Goal: Task Accomplishment & Management: Use online tool/utility

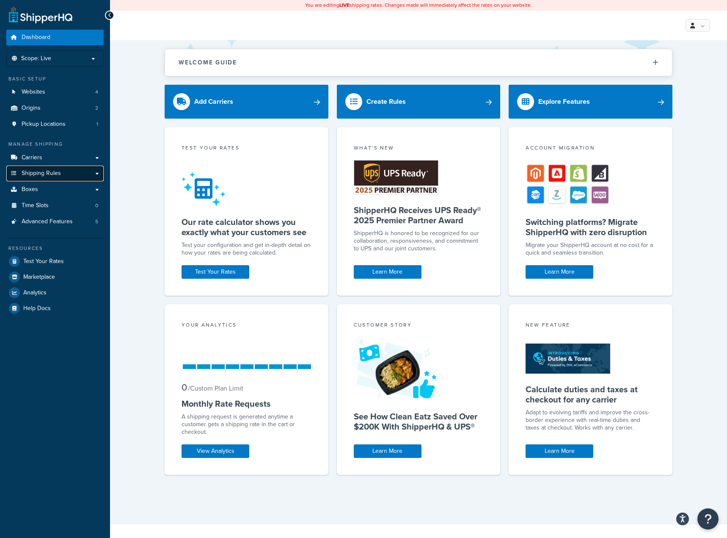
click at [61, 177] on link "Shipping Rules" at bounding box center [54, 174] width 97 height 16
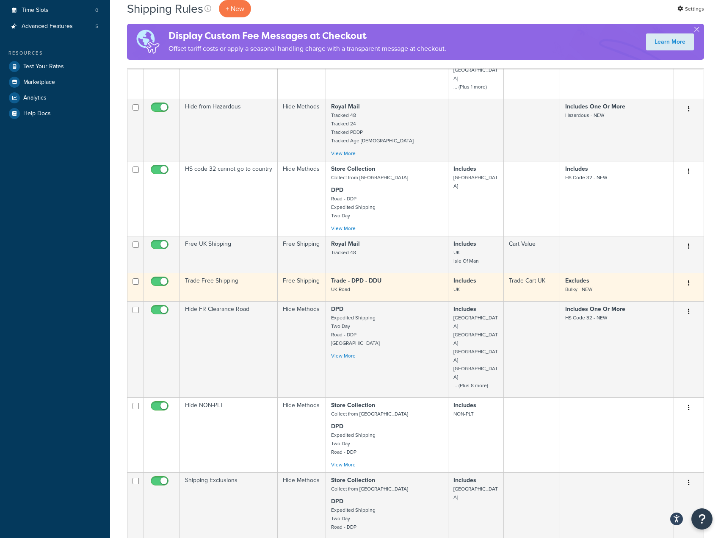
scroll to position [381, 0]
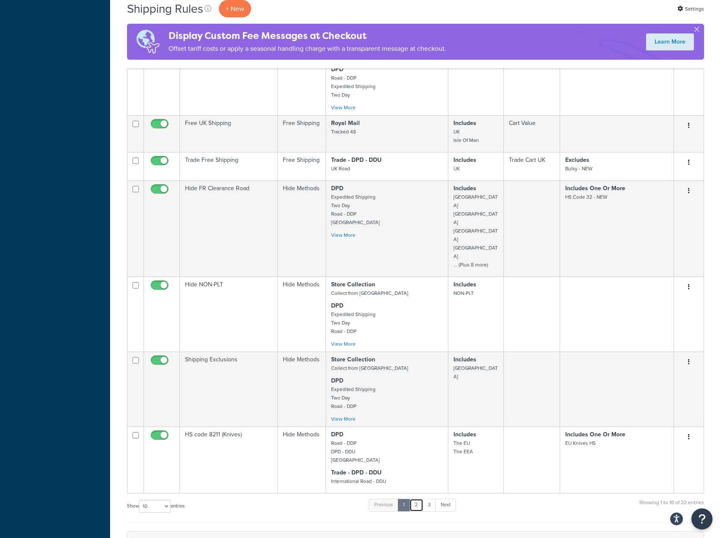
click at [415, 498] on link "2" at bounding box center [416, 504] width 14 height 13
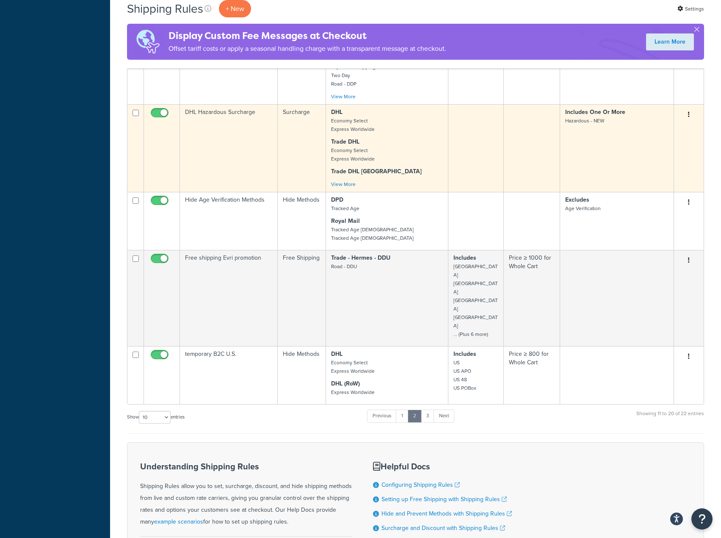
scroll to position [508, 0]
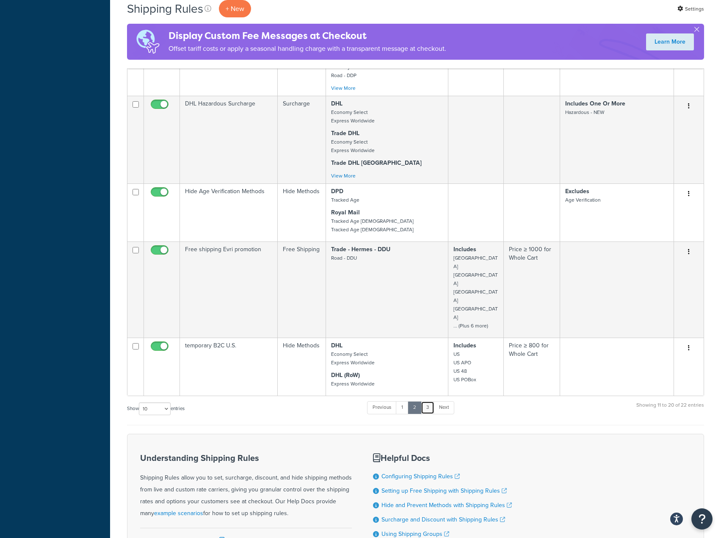
click at [428, 401] on link "3" at bounding box center [428, 407] width 14 height 13
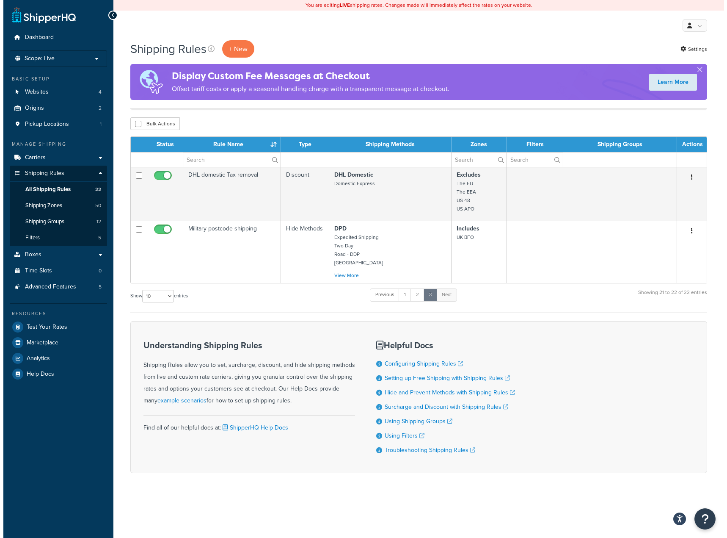
scroll to position [0, 0]
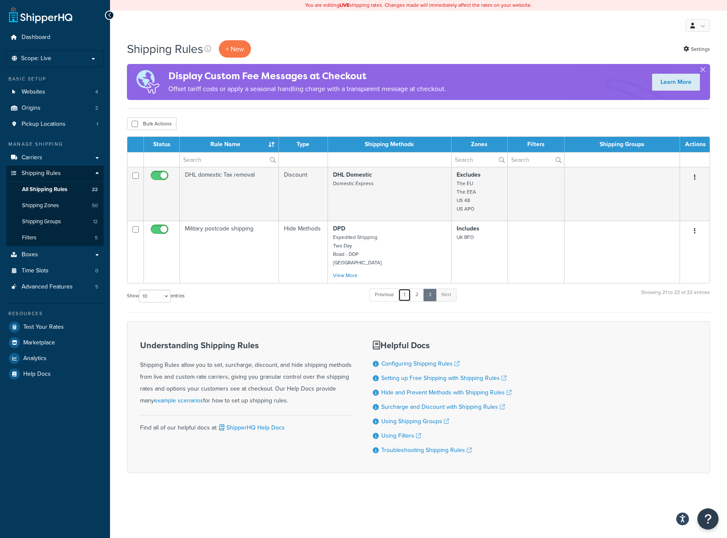
click at [404, 298] on link "1" at bounding box center [404, 294] width 13 height 13
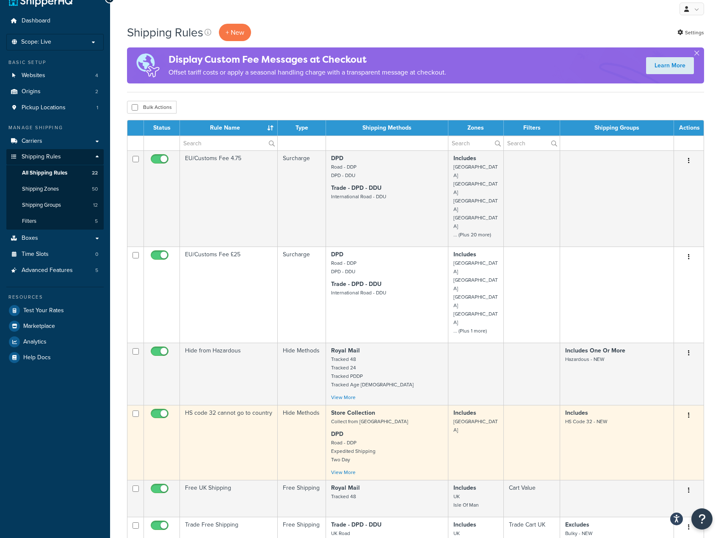
scroll to position [10, 0]
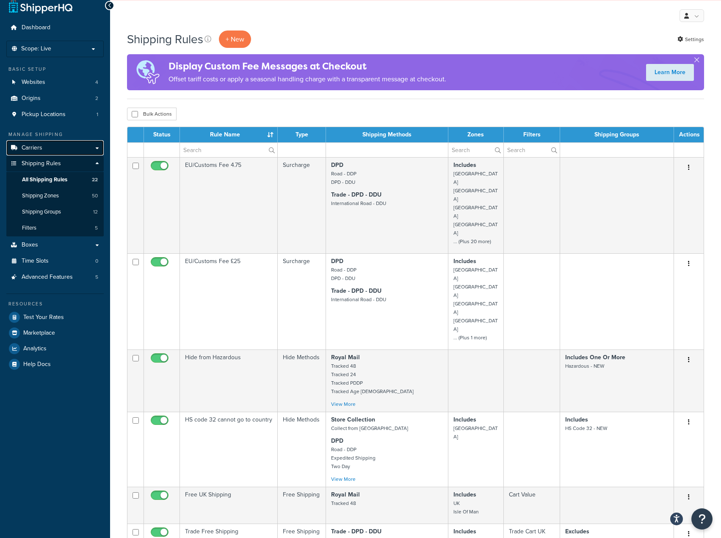
click at [54, 144] on link "Carriers" at bounding box center [54, 148] width 97 height 16
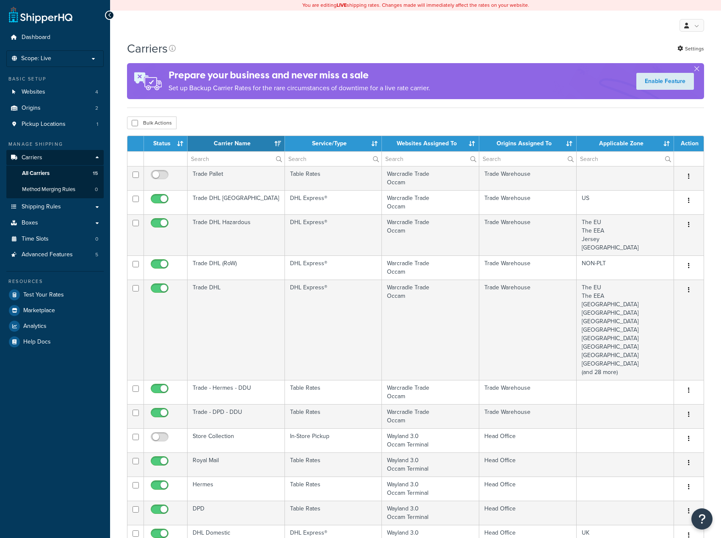
select select "15"
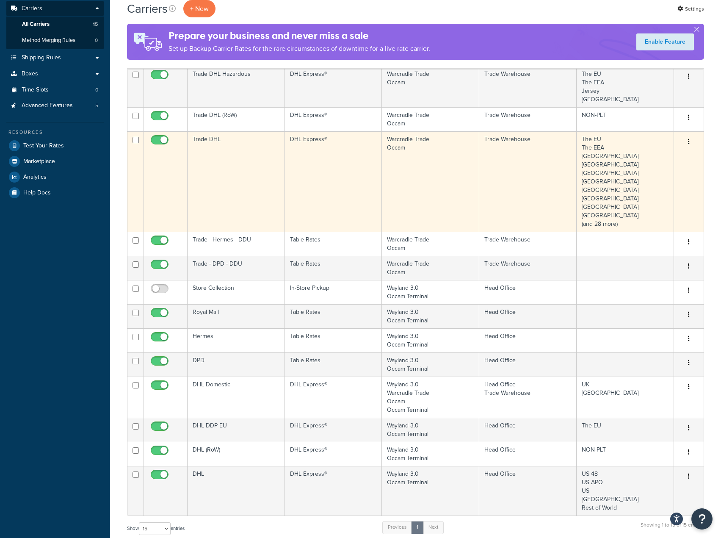
scroll to position [169, 0]
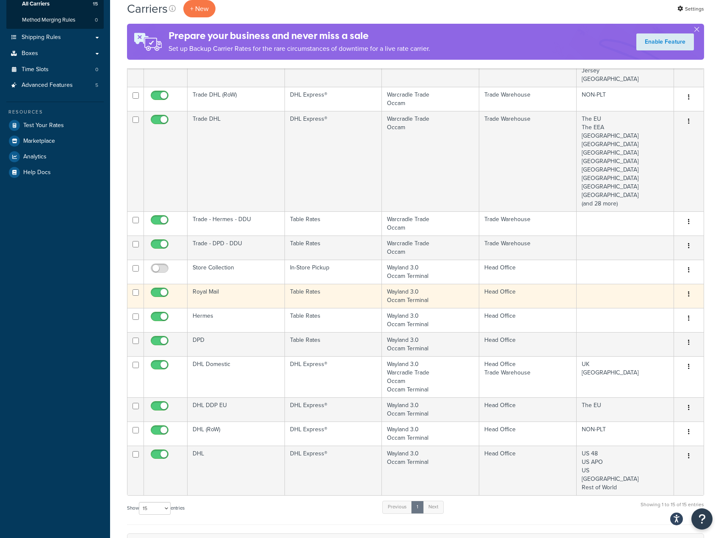
click at [336, 298] on td "Table Rates" at bounding box center [333, 296] width 97 height 24
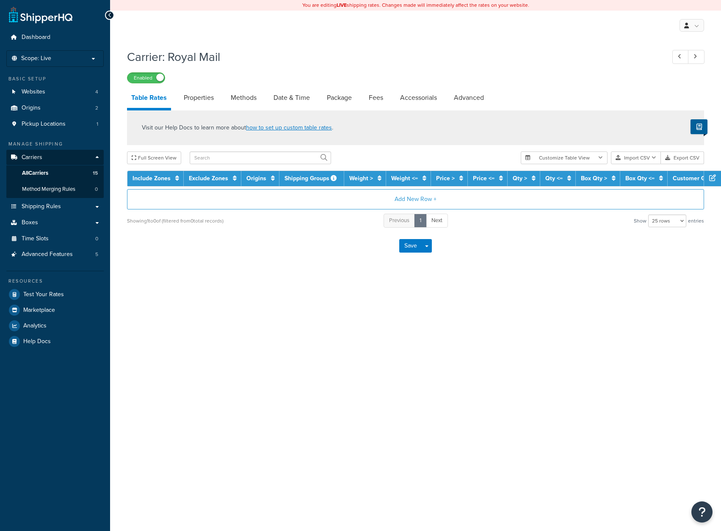
select select "25"
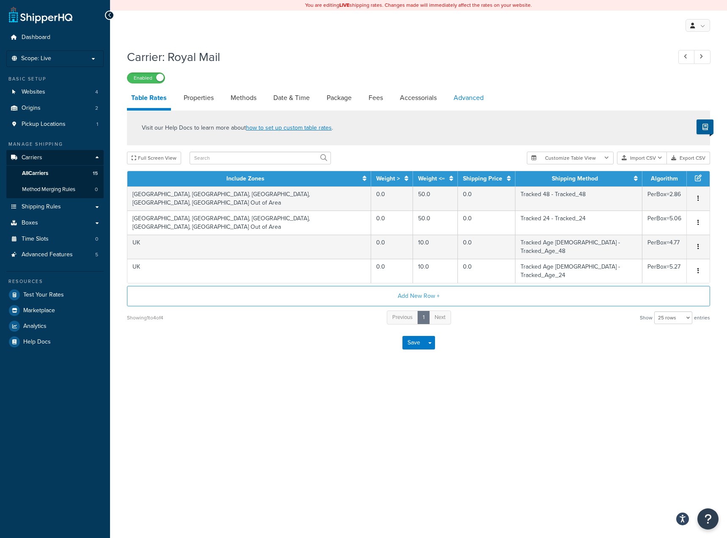
click at [462, 100] on link "Advanced" at bounding box center [469, 98] width 39 height 20
select select "false"
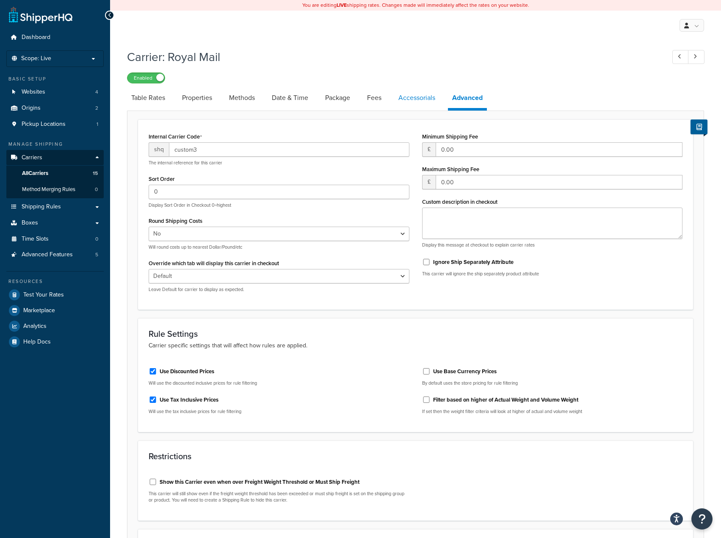
click at [407, 101] on link "Accessorials" at bounding box center [416, 98] width 45 height 20
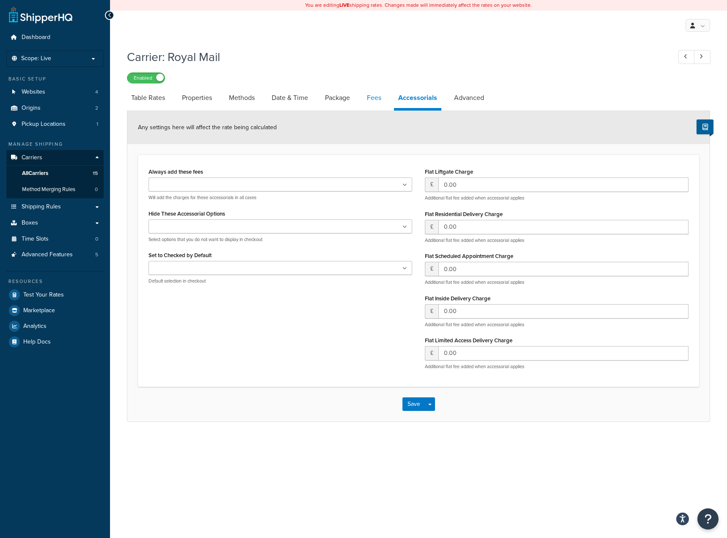
click at [382, 101] on link "Fees" at bounding box center [374, 98] width 23 height 20
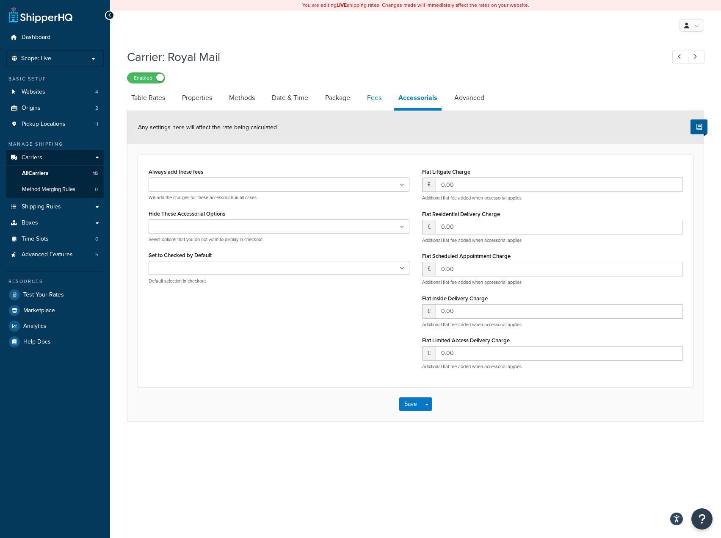
select select "AFTER"
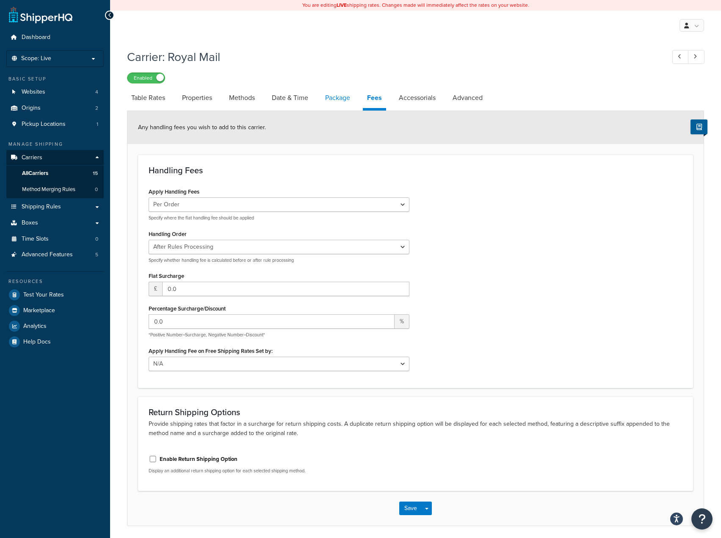
click at [323, 95] on link "Package" at bounding box center [337, 98] width 33 height 20
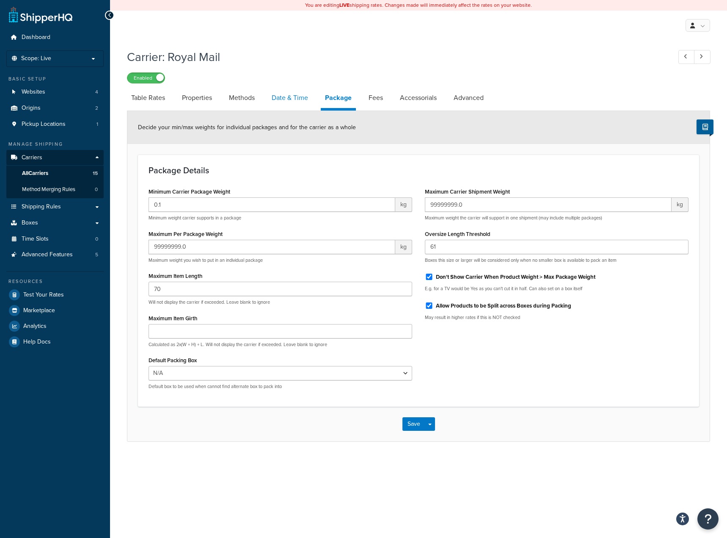
click at [299, 102] on link "Date & Time" at bounding box center [290, 98] width 45 height 20
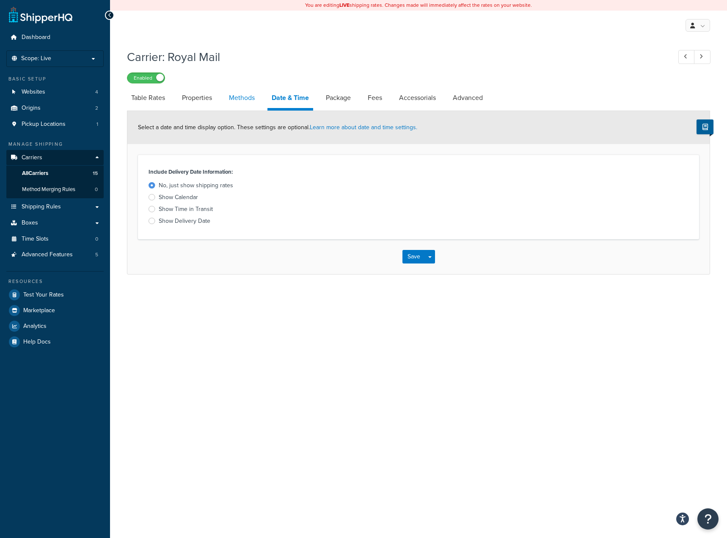
click at [249, 102] on link "Methods" at bounding box center [242, 98] width 34 height 20
select select "25"
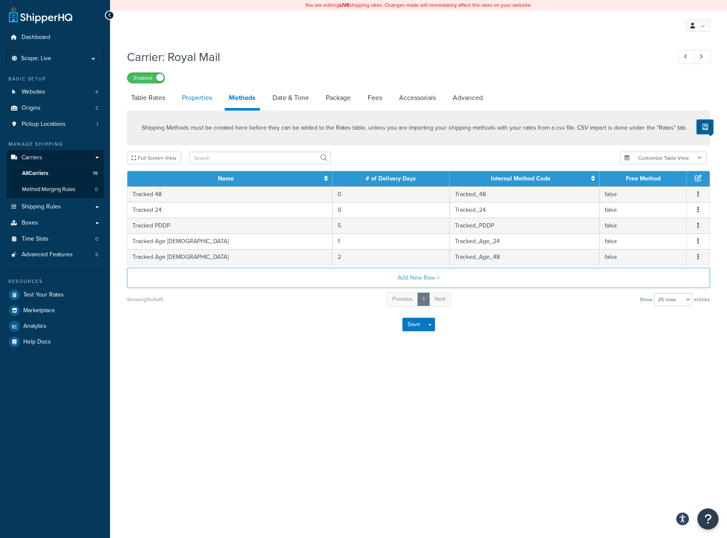
click at [196, 100] on link "Properties" at bounding box center [197, 98] width 39 height 20
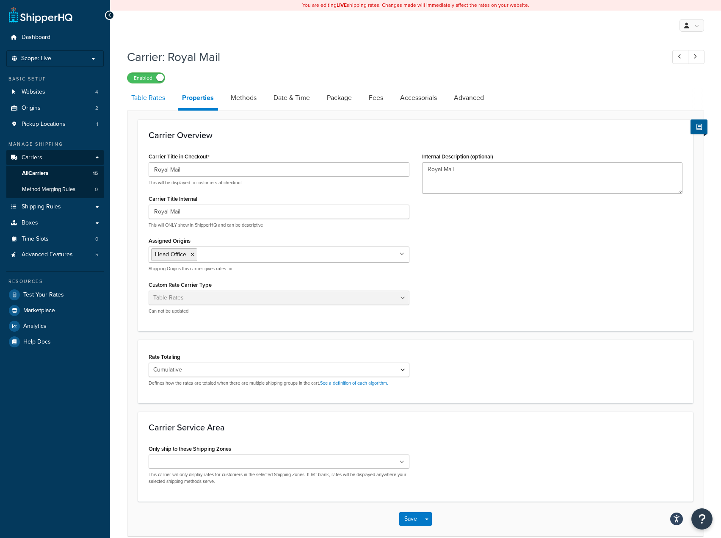
click at [163, 97] on link "Table Rates" at bounding box center [148, 98] width 42 height 20
select select "25"
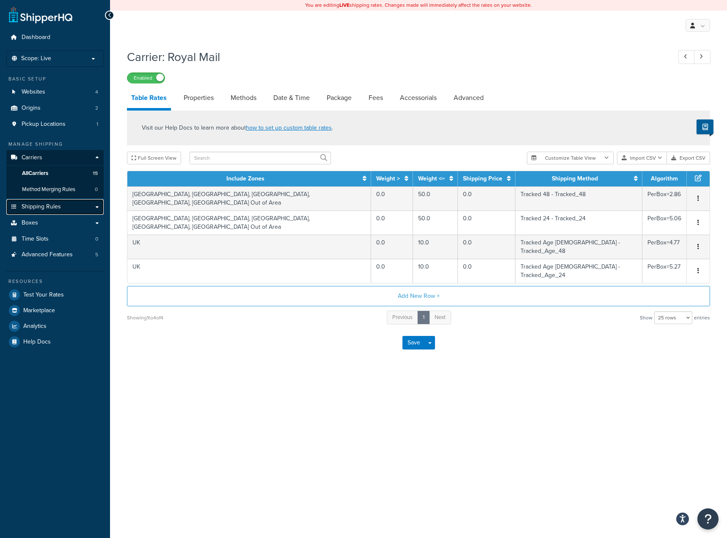
click at [54, 203] on span "Shipping Rules" at bounding box center [41, 206] width 39 height 7
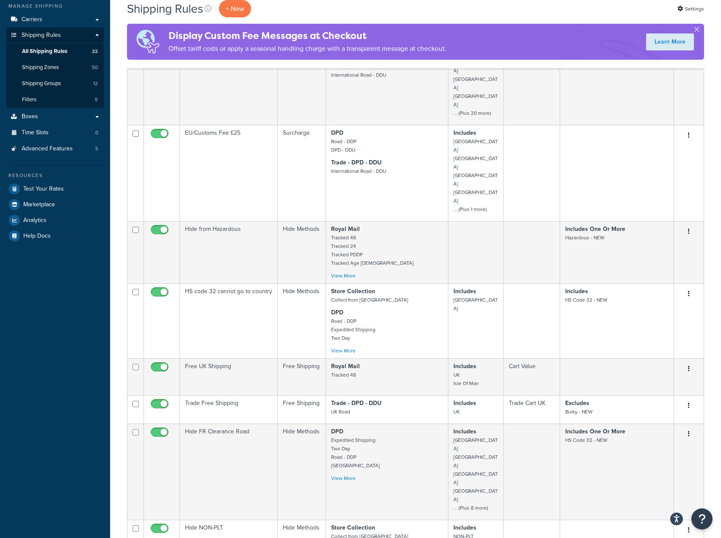
scroll to position [127, 0]
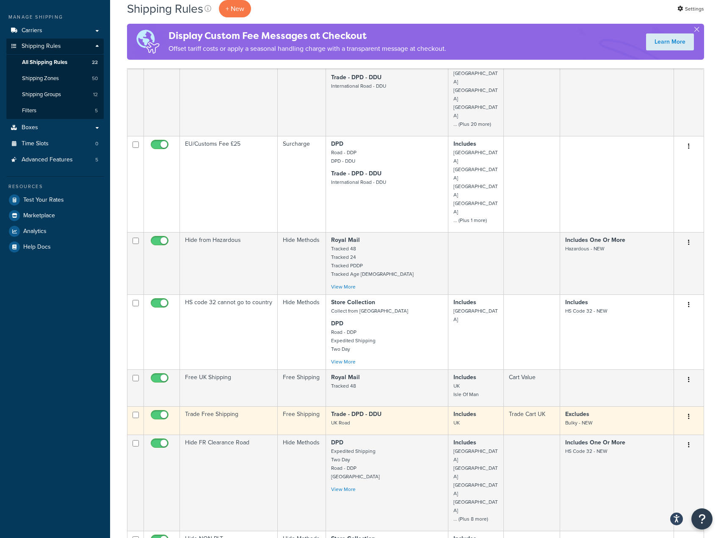
click at [298, 406] on td "Free Shipping" at bounding box center [302, 420] width 48 height 28
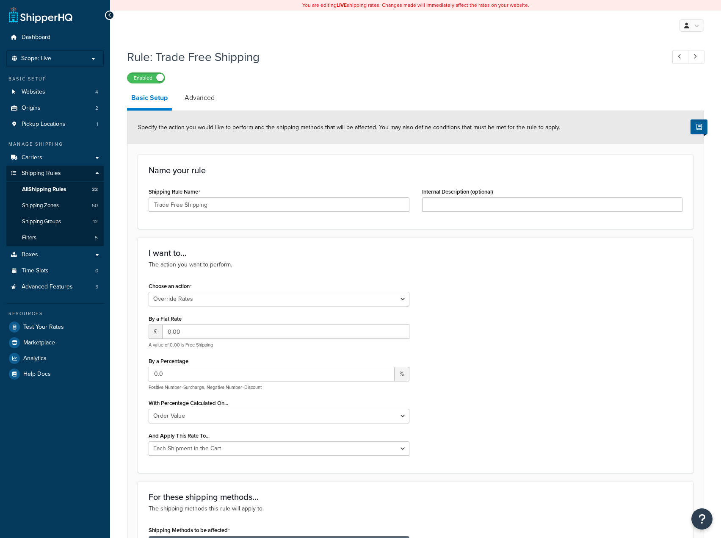
select select "OVERRIDE"
click at [53, 193] on link "All Shipping Rules 22" at bounding box center [54, 190] width 97 height 16
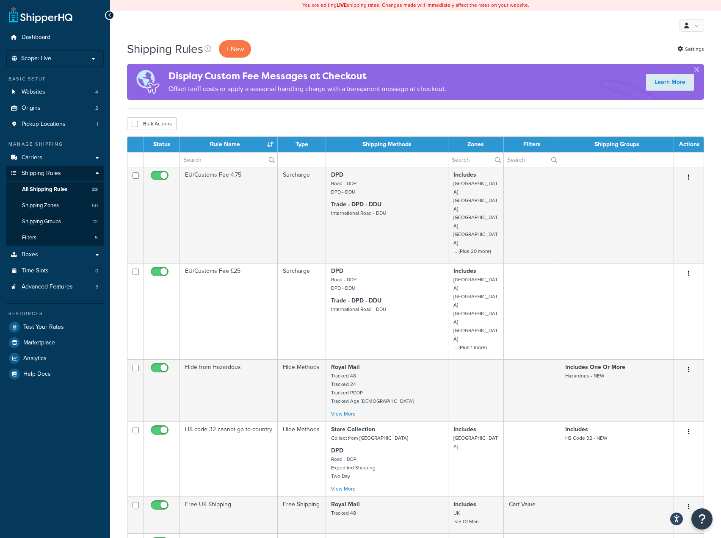
click at [609, 164] on td at bounding box center [617, 159] width 114 height 15
click at [601, 160] on td at bounding box center [617, 159] width 114 height 15
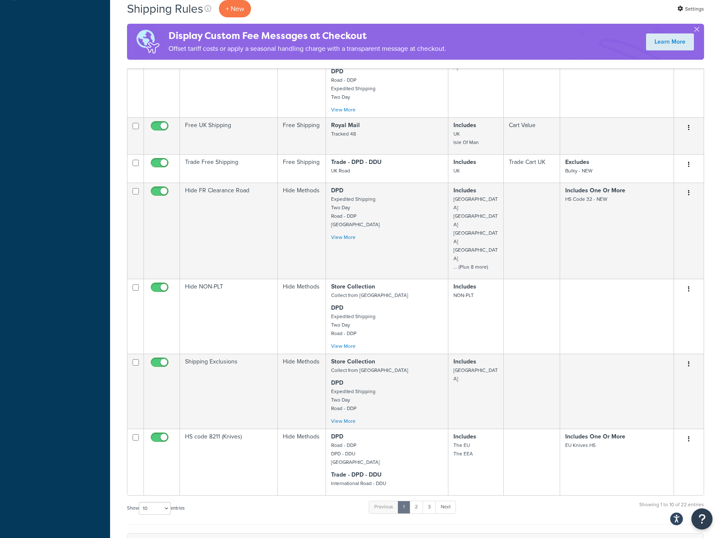
scroll to position [381, 0]
click at [420, 498] on link "2" at bounding box center [416, 504] width 14 height 13
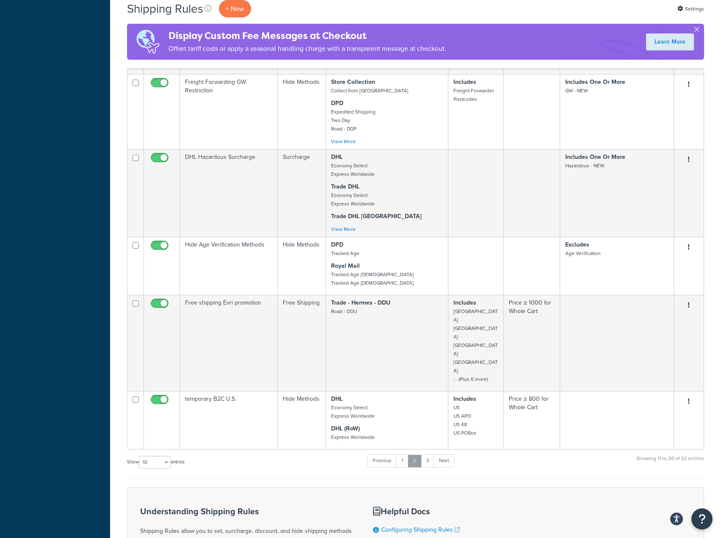
scroll to position [556, 0]
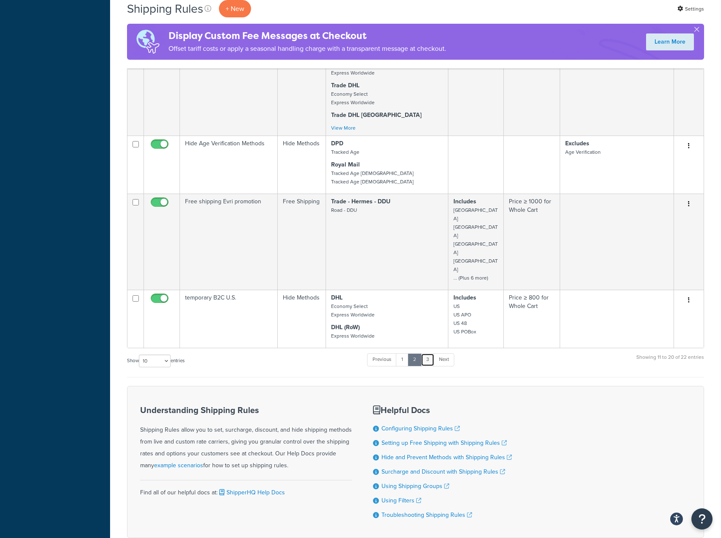
click at [426, 353] on link "3" at bounding box center [428, 359] width 14 height 13
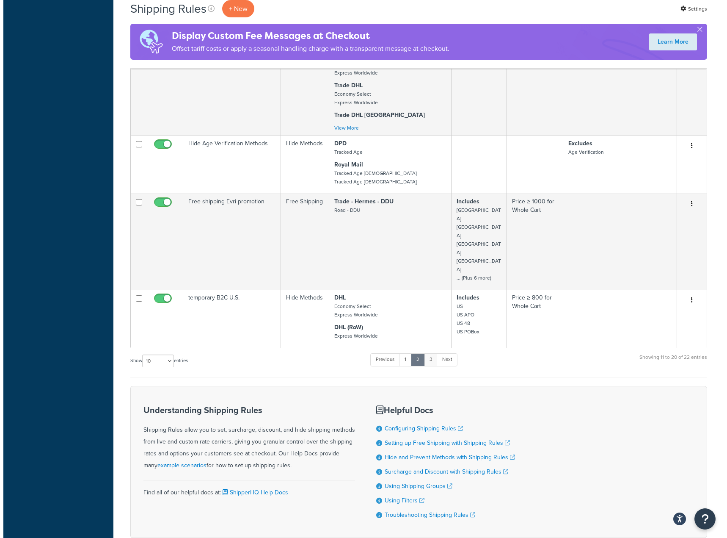
scroll to position [0, 0]
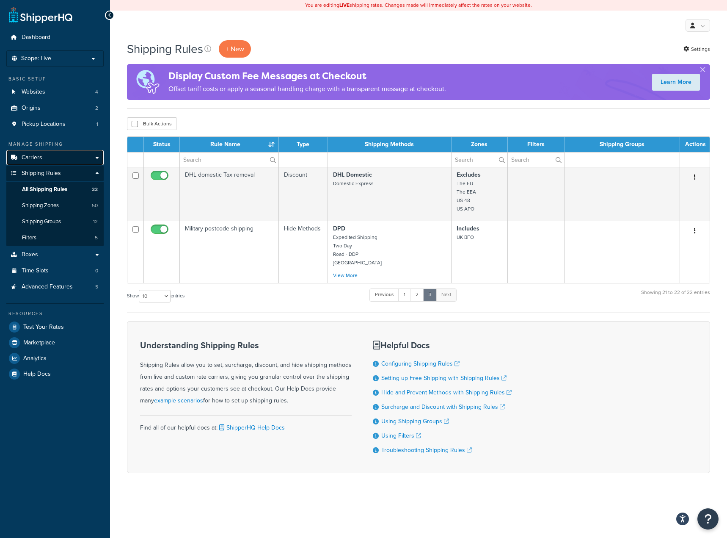
click at [55, 153] on link "Carriers" at bounding box center [54, 158] width 97 height 16
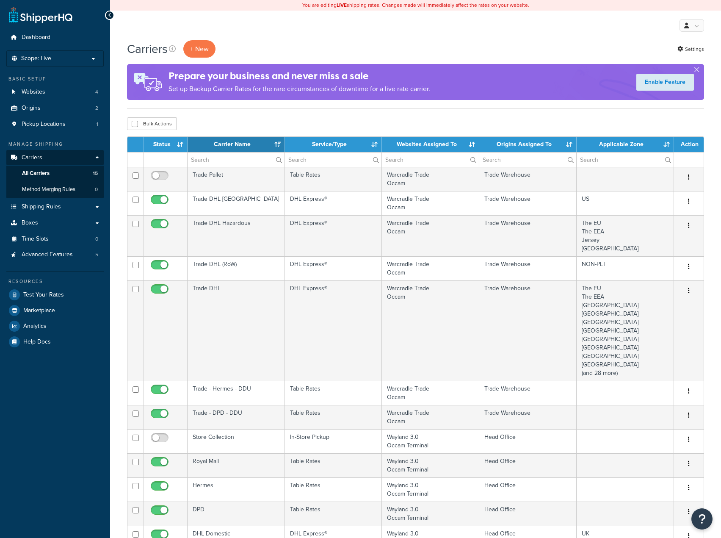
select select "15"
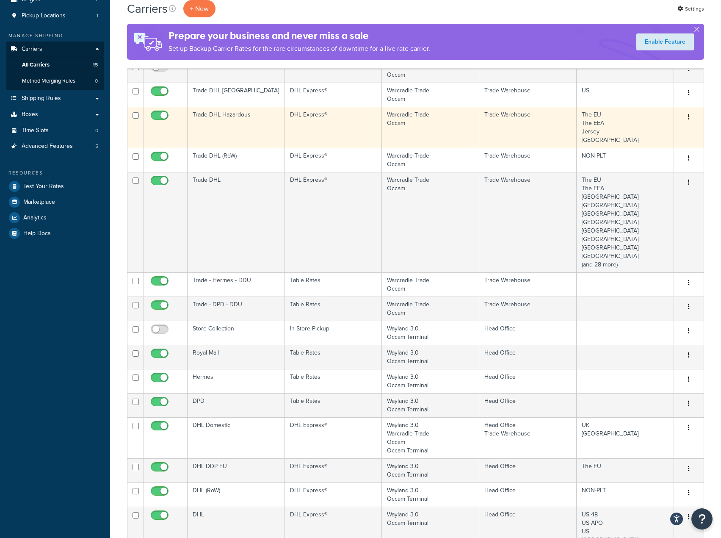
scroll to position [127, 0]
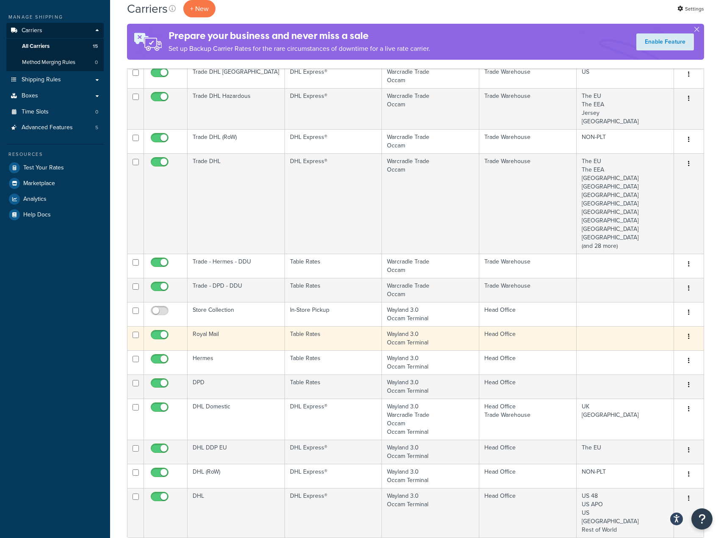
click at [305, 331] on td "Table Rates" at bounding box center [333, 338] width 97 height 24
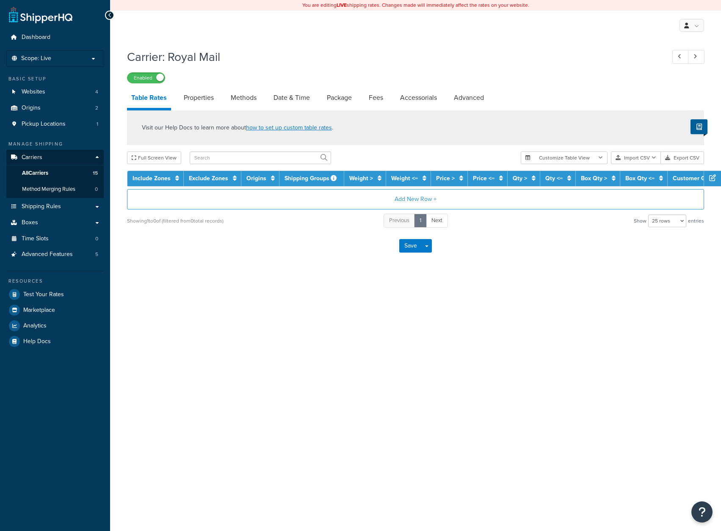
select select "25"
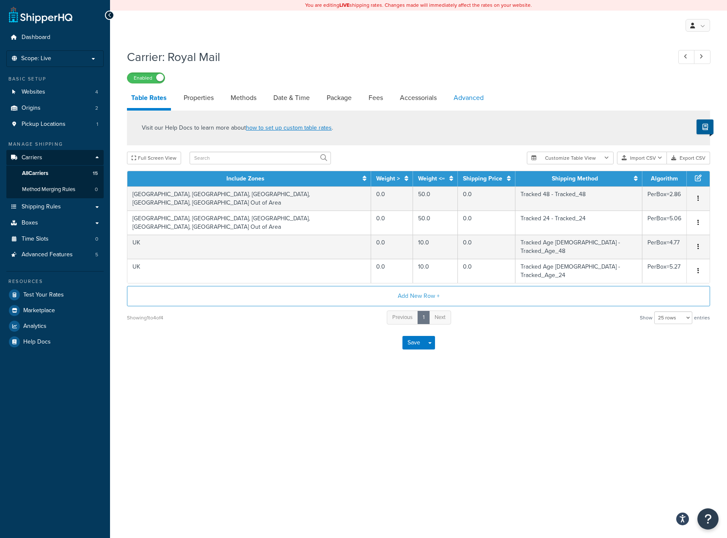
click at [476, 97] on link "Advanced" at bounding box center [469, 98] width 39 height 20
select select "false"
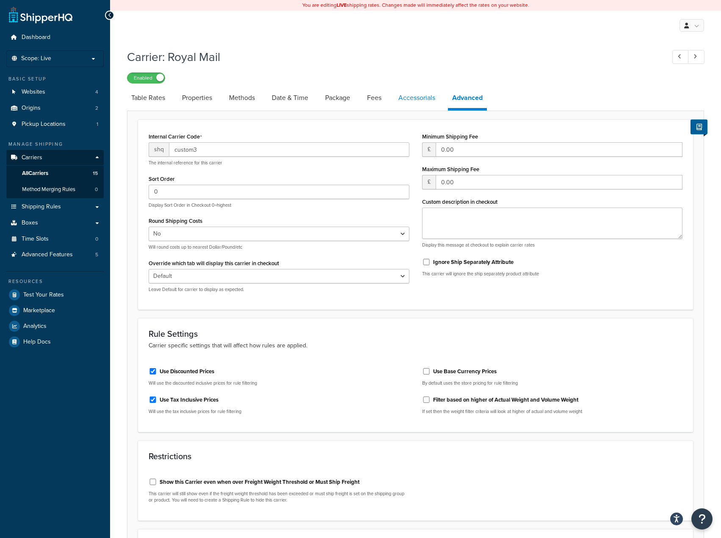
click at [418, 95] on link "Accessorials" at bounding box center [416, 98] width 45 height 20
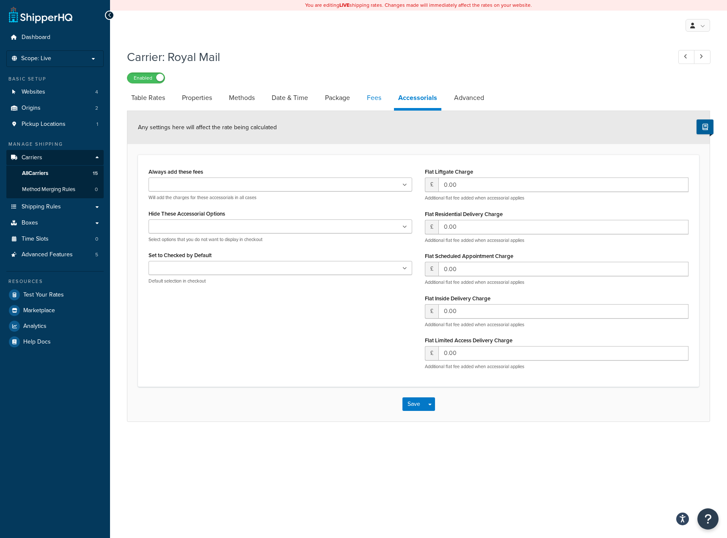
click at [372, 95] on link "Fees" at bounding box center [374, 98] width 23 height 20
select select "AFTER"
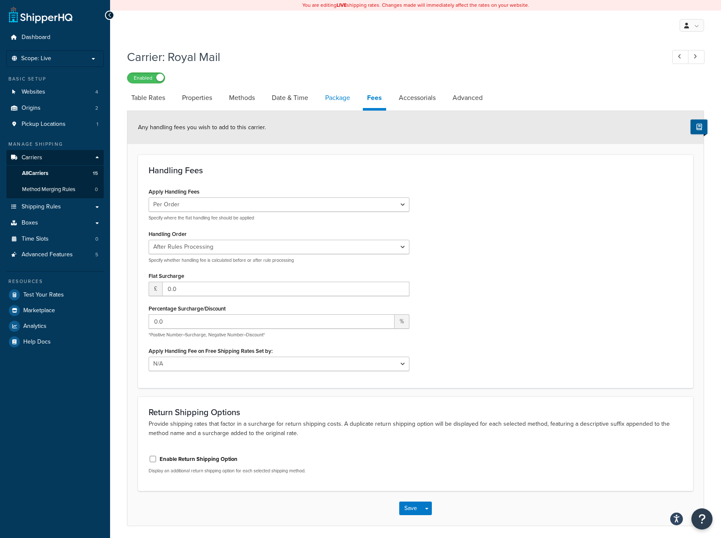
click at [330, 96] on link "Package" at bounding box center [337, 98] width 33 height 20
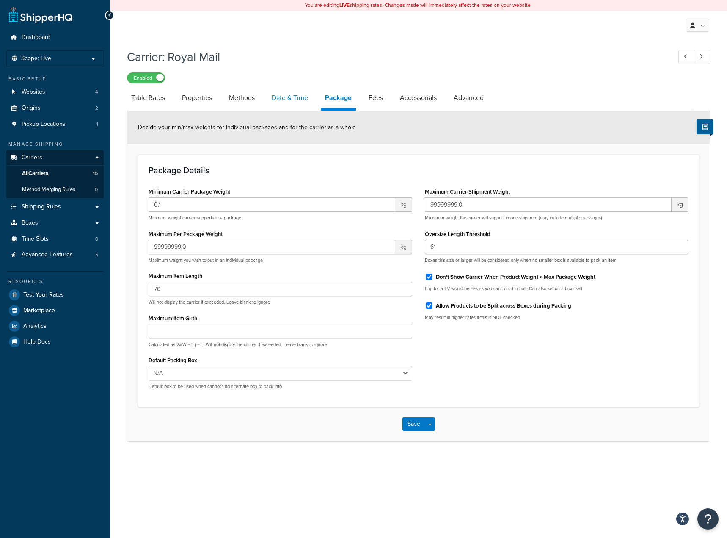
click at [300, 94] on link "Date & Time" at bounding box center [290, 98] width 45 height 20
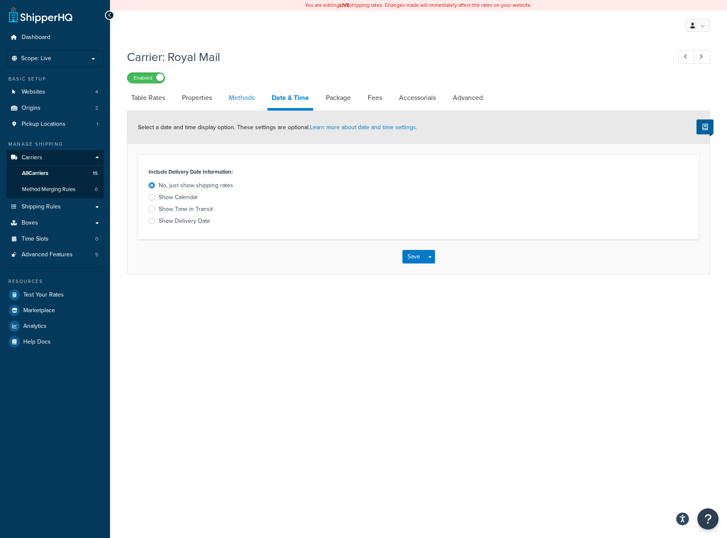
click at [235, 99] on link "Methods" at bounding box center [242, 98] width 34 height 20
select select "25"
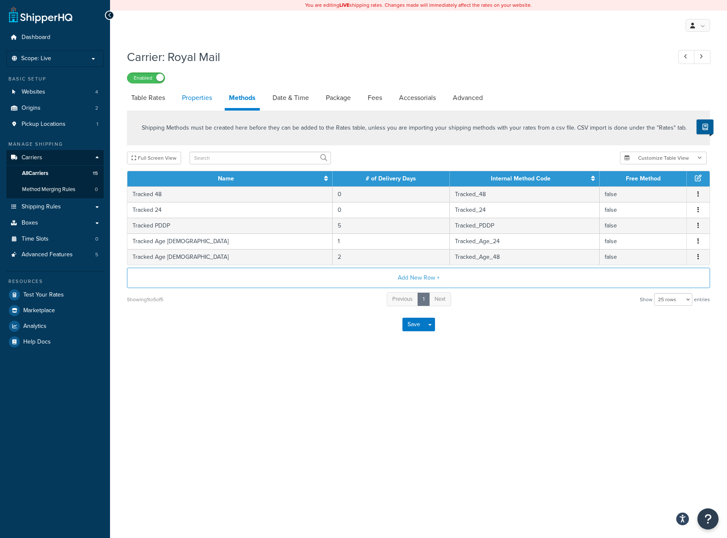
click at [203, 99] on link "Properties" at bounding box center [197, 98] width 39 height 20
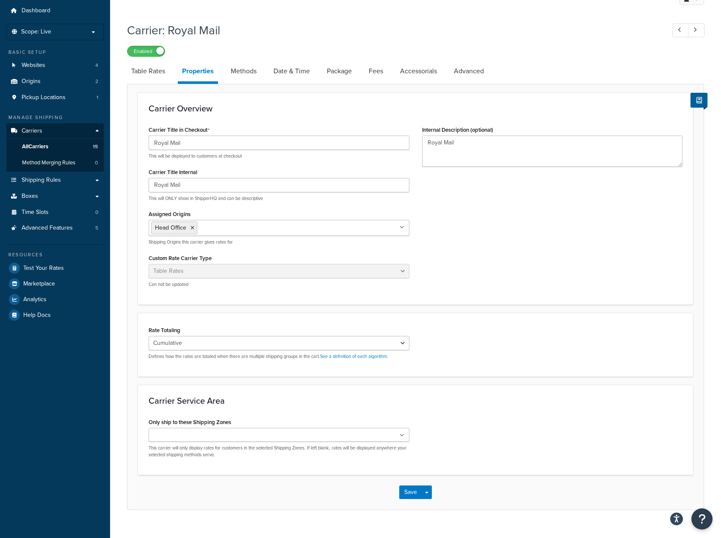
scroll to position [41, 0]
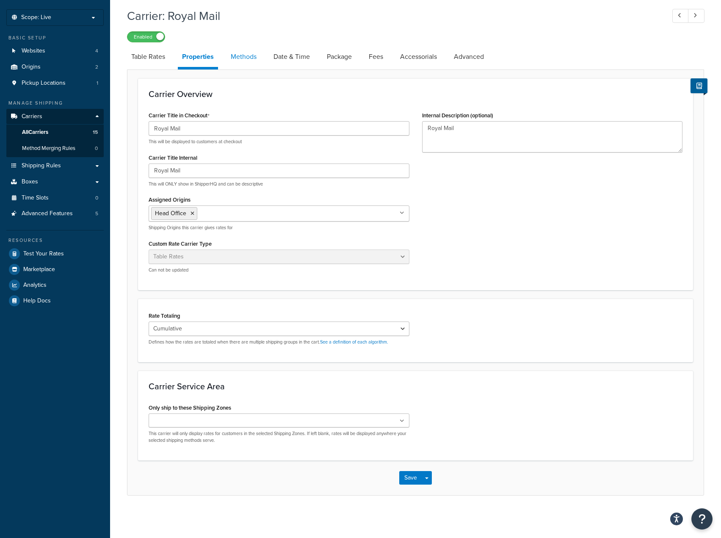
click at [250, 63] on link "Methods" at bounding box center [244, 57] width 34 height 20
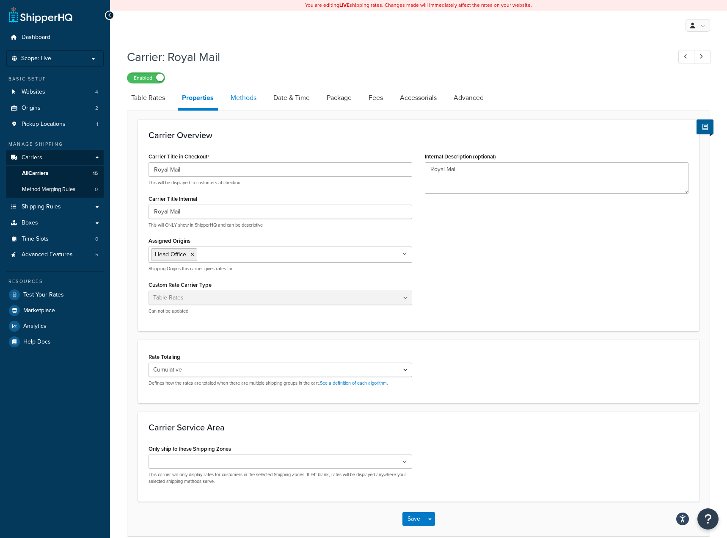
select select "25"
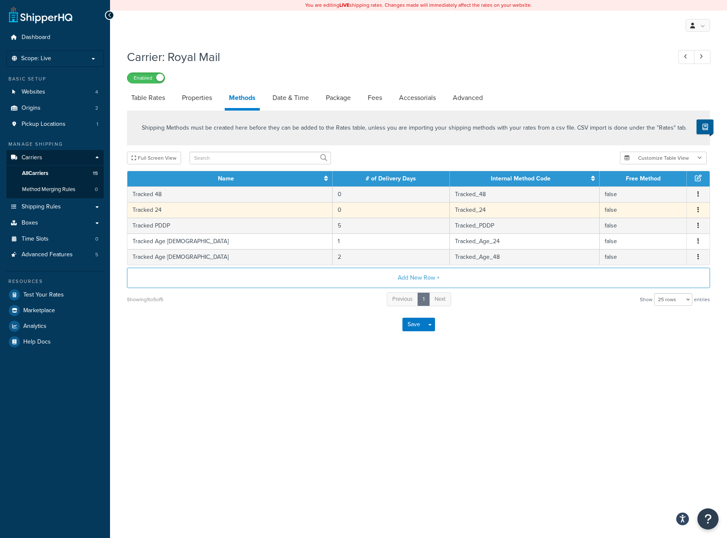
click at [393, 207] on td "0" at bounding box center [391, 210] width 117 height 16
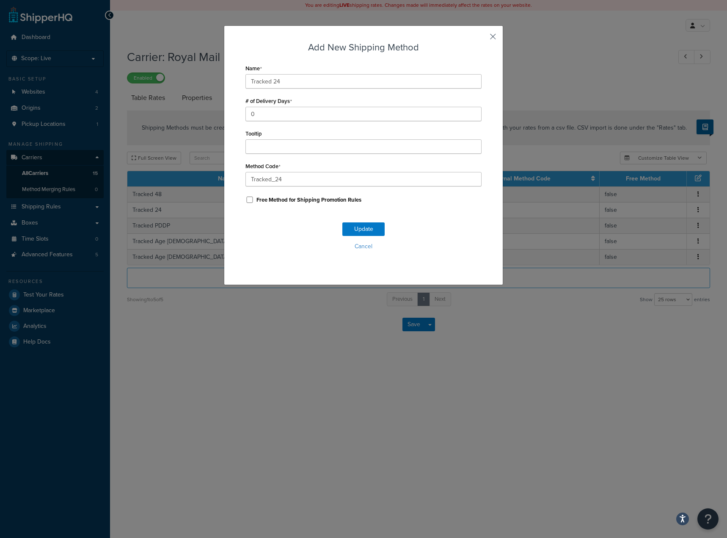
click at [482, 39] on button "button" at bounding box center [481, 40] width 2 height 2
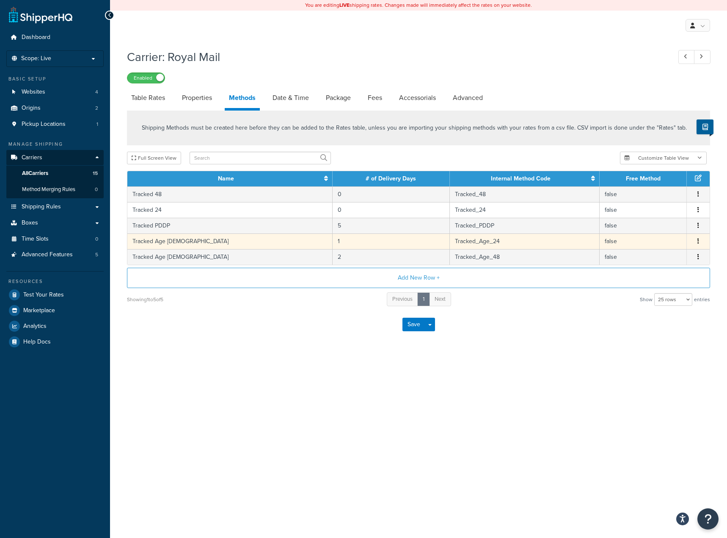
drag, startPoint x: 198, startPoint y: 323, endPoint x: 176, endPoint y: 240, distance: 85.9
click at [198, 323] on div "Save Save Dropdown Save and Edit" at bounding box center [419, 324] width 584 height 35
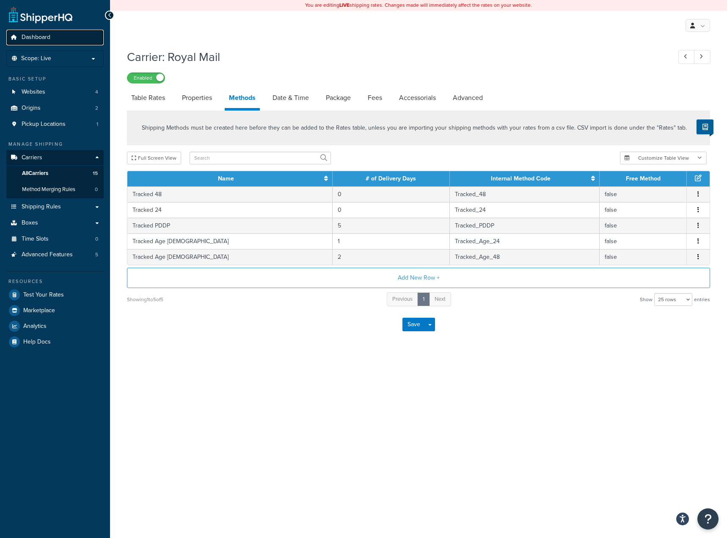
click at [45, 40] on span "Dashboard" at bounding box center [36, 37] width 29 height 7
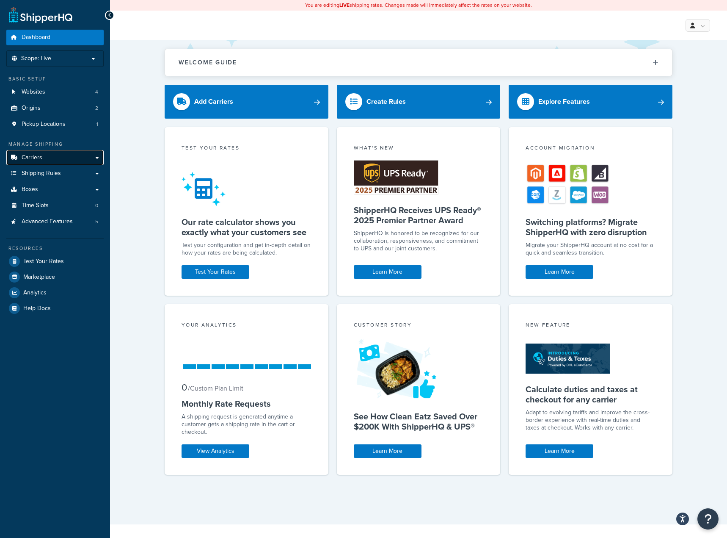
click at [27, 160] on span "Carriers" at bounding box center [32, 157] width 21 height 7
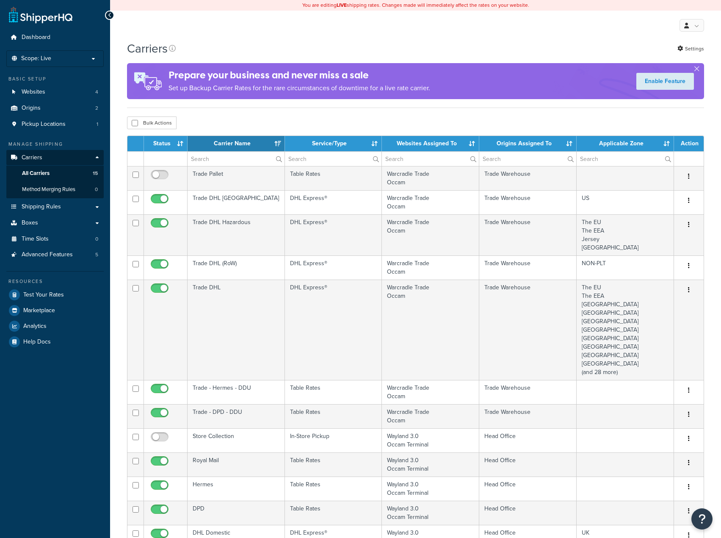
select select "15"
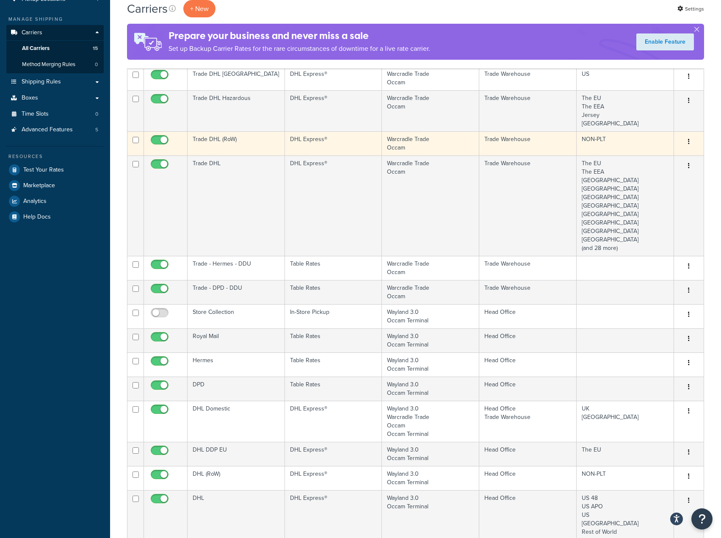
scroll to position [127, 0]
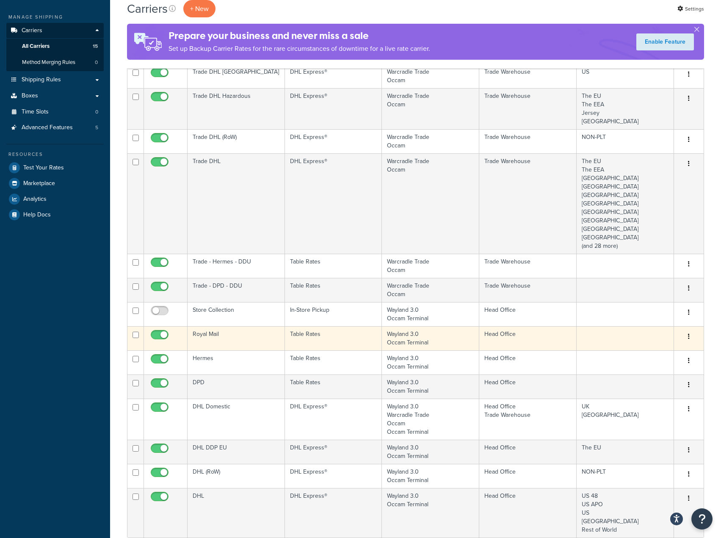
click at [400, 337] on td "Wayland 3.0 [GEOGRAPHIC_DATA]" at bounding box center [430, 338] width 97 height 24
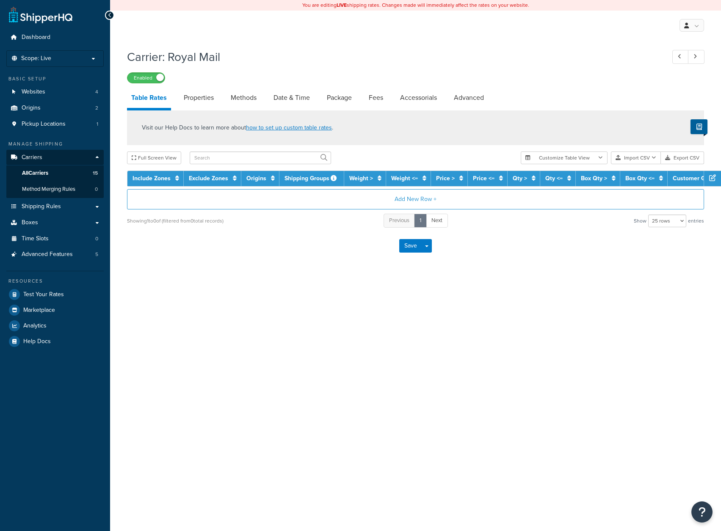
select select "25"
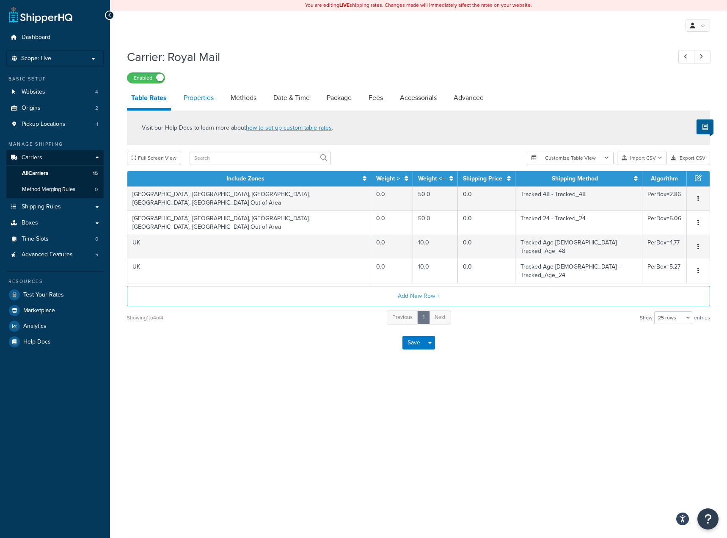
click at [208, 95] on link "Properties" at bounding box center [199, 98] width 39 height 20
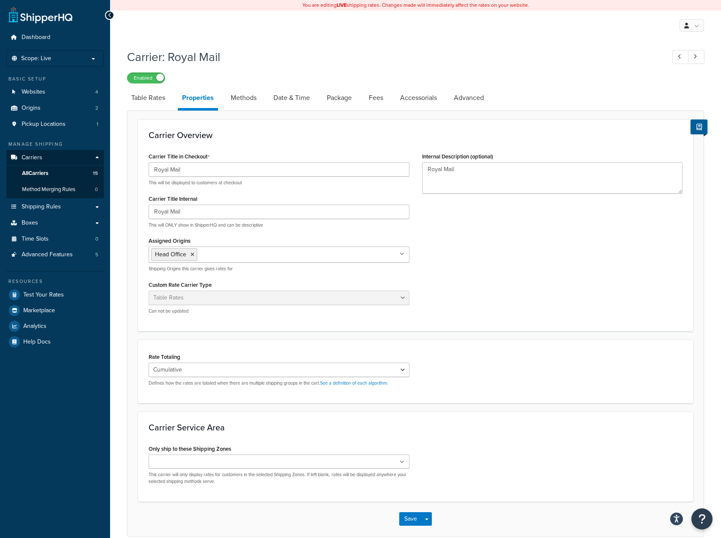
click at [224, 95] on li "Properties" at bounding box center [202, 99] width 49 height 23
click at [242, 95] on link "Methods" at bounding box center [244, 98] width 34 height 20
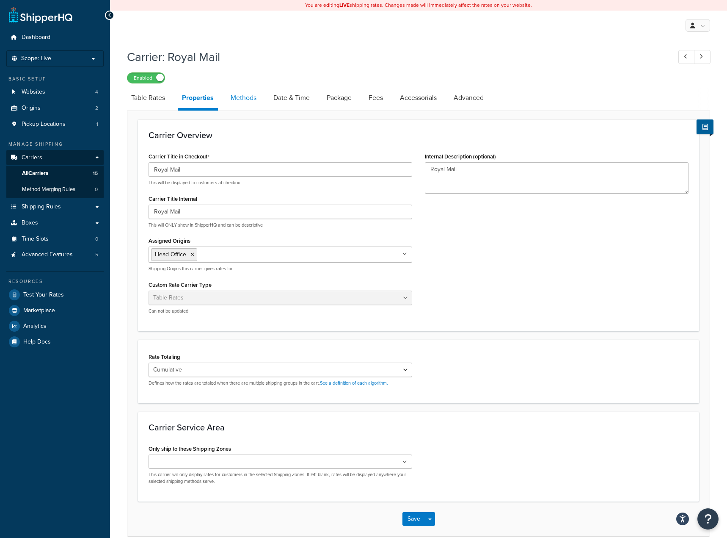
select select "25"
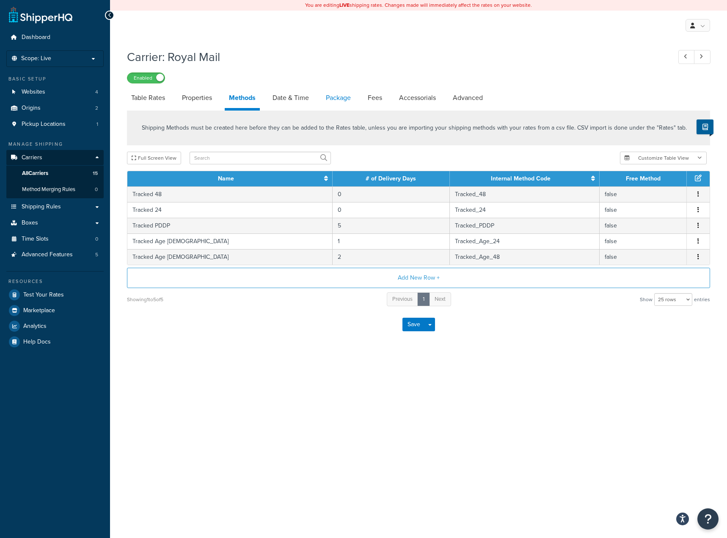
click at [337, 89] on link "Package" at bounding box center [338, 98] width 33 height 20
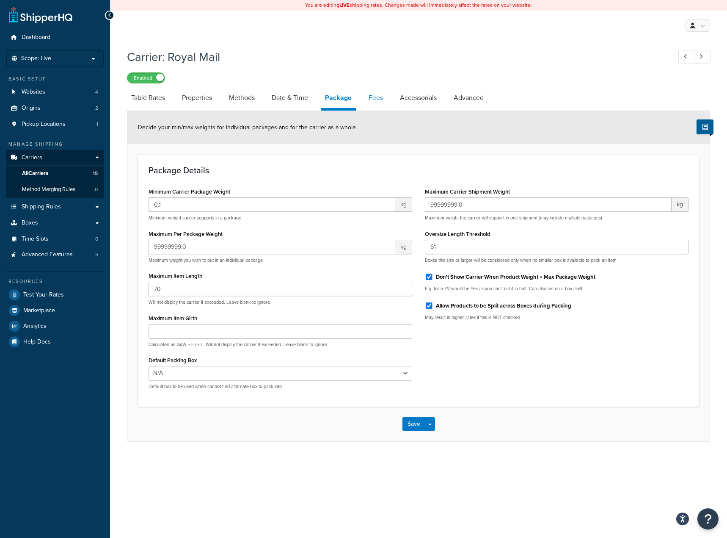
click at [375, 95] on link "Fees" at bounding box center [376, 98] width 23 height 20
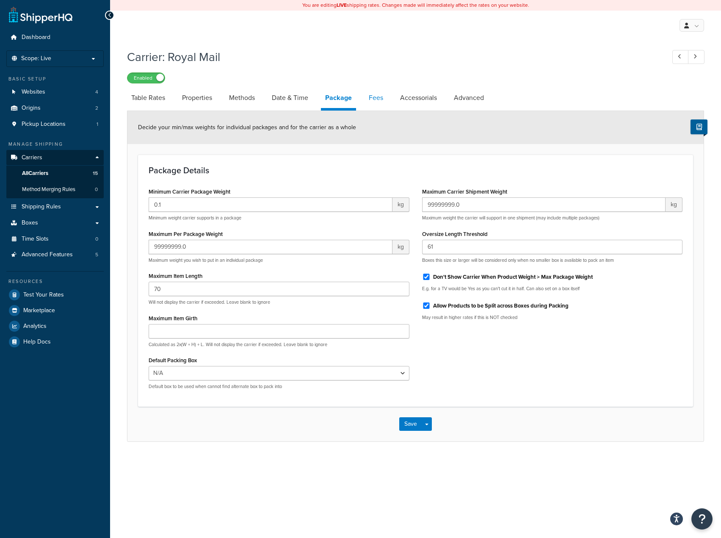
select select "AFTER"
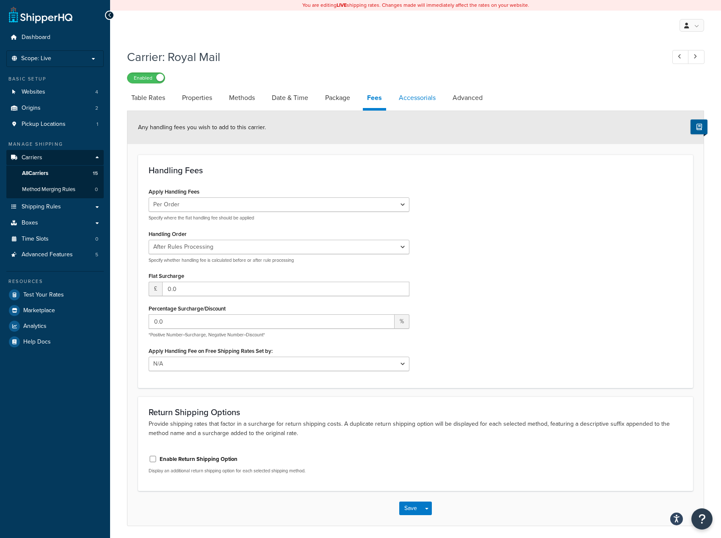
click at [410, 97] on link "Accessorials" at bounding box center [417, 98] width 45 height 20
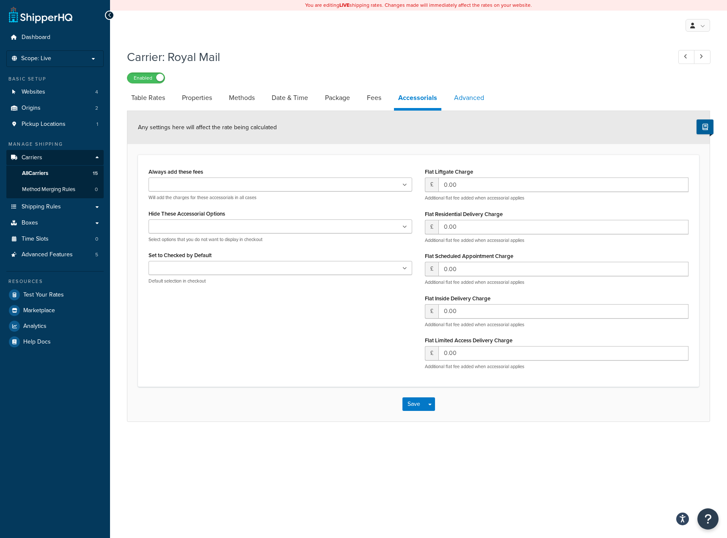
click at [473, 89] on link "Advanced" at bounding box center [469, 98] width 39 height 20
select select "false"
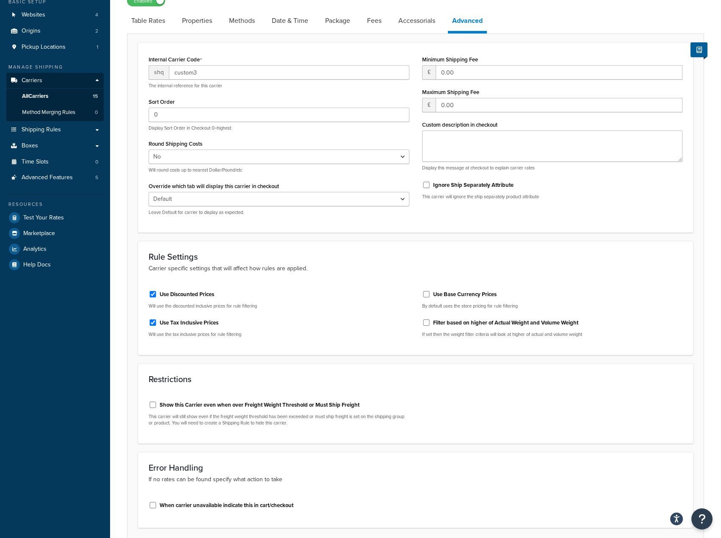
scroll to position [17, 0]
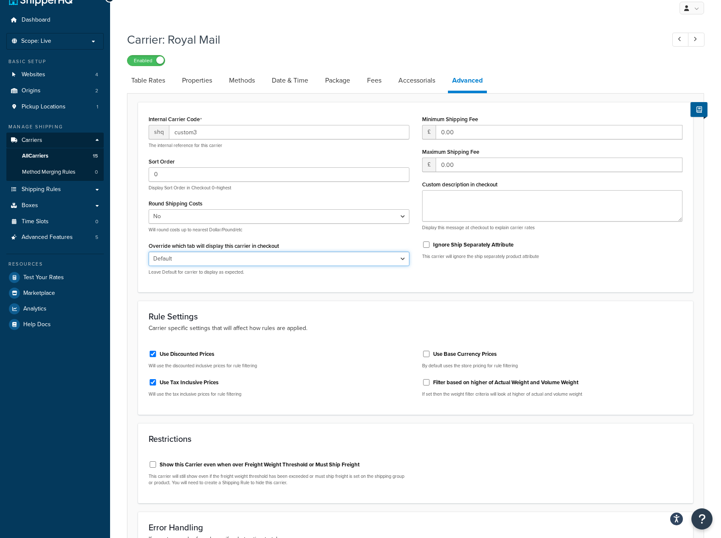
click at [260, 259] on select "Default Delivery Pickup" at bounding box center [279, 259] width 261 height 14
click at [314, 277] on div "Internal Carrier Code shq custom3 The internal reference for this carrier Sort …" at bounding box center [279, 197] width 274 height 169
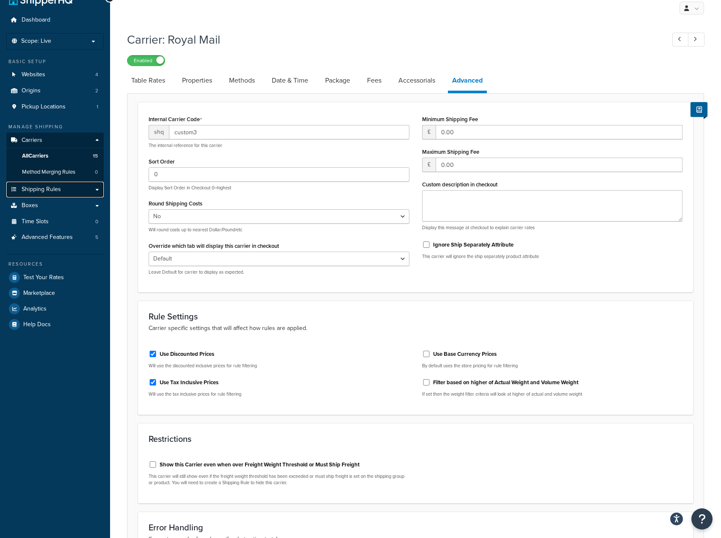
click at [49, 189] on span "Shipping Rules" at bounding box center [41, 189] width 39 height 7
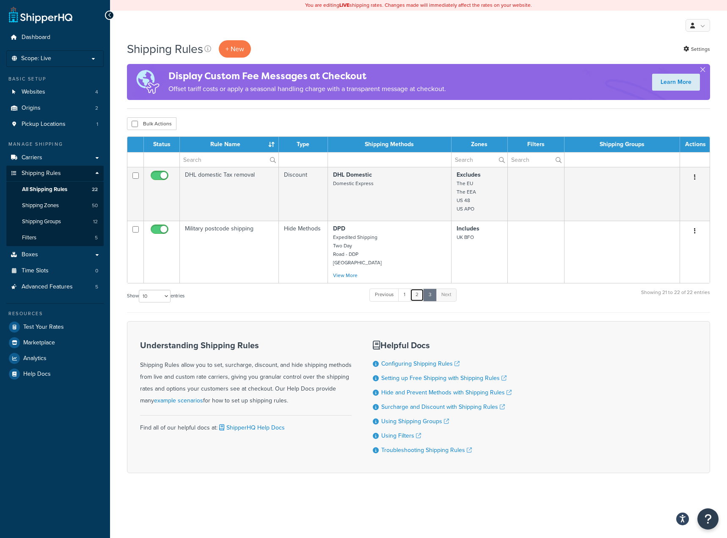
click at [422, 297] on link "2" at bounding box center [417, 294] width 14 height 13
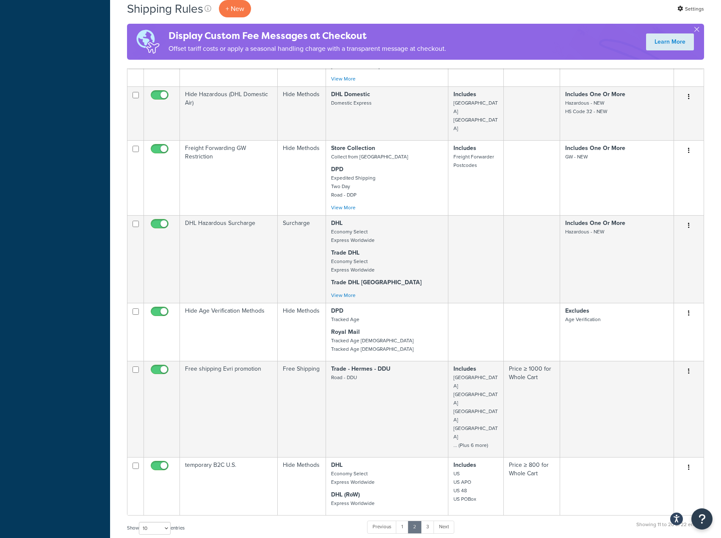
scroll to position [429, 0]
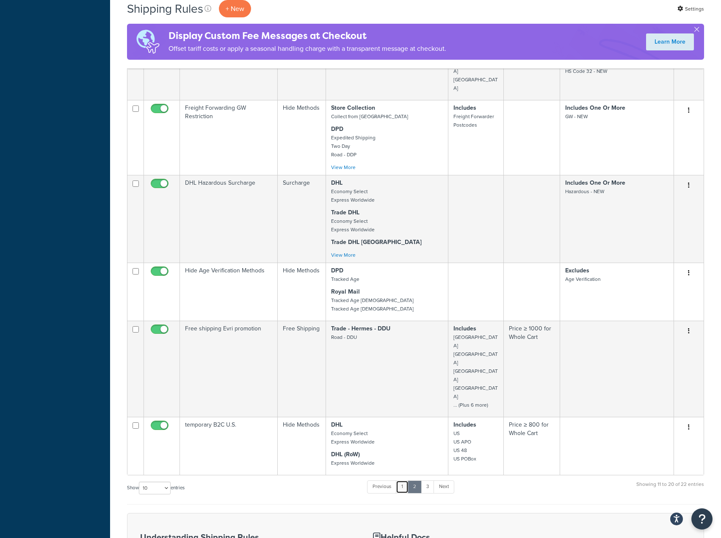
click at [404, 480] on link "1" at bounding box center [402, 486] width 13 height 13
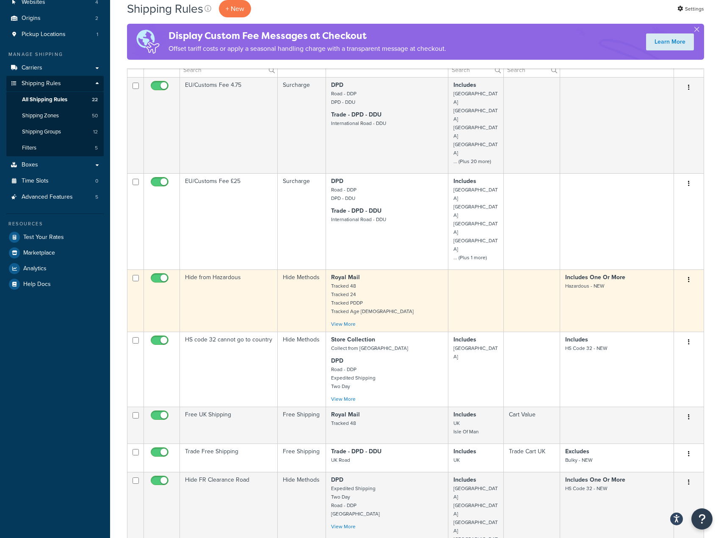
scroll to position [90, 0]
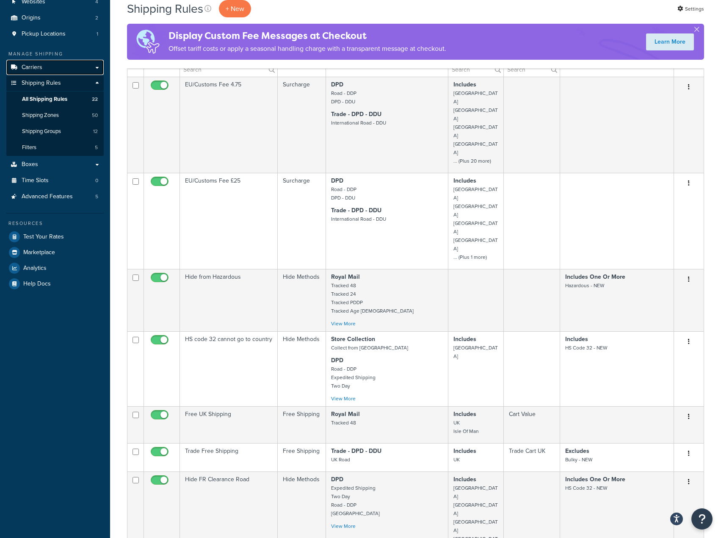
click at [35, 64] on span "Carriers" at bounding box center [32, 67] width 21 height 7
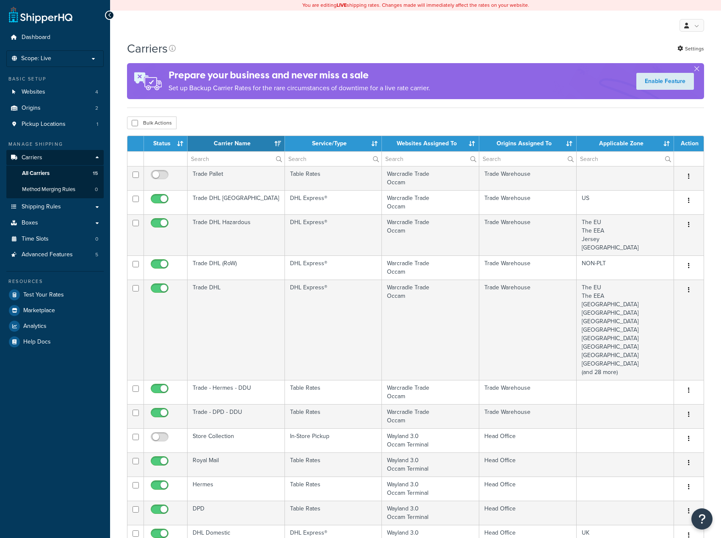
select select "15"
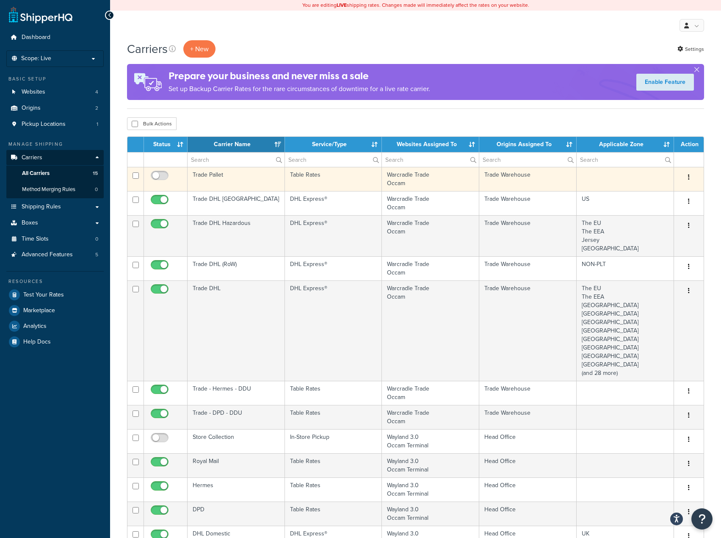
click at [285, 177] on td "Table Rates" at bounding box center [333, 179] width 97 height 24
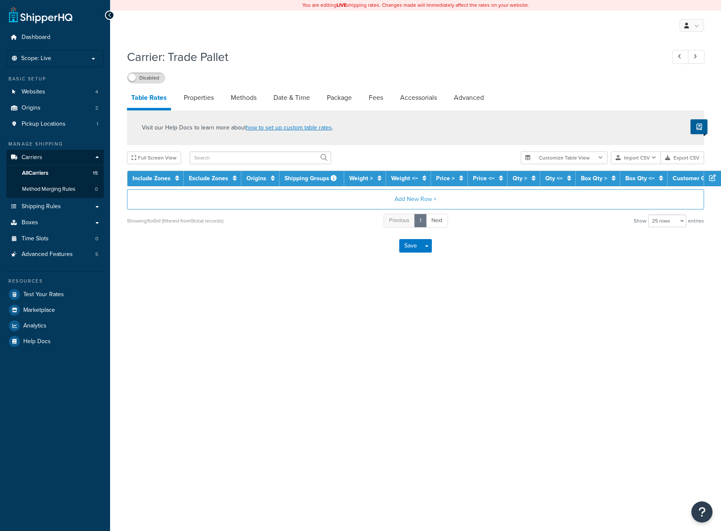
select select "25"
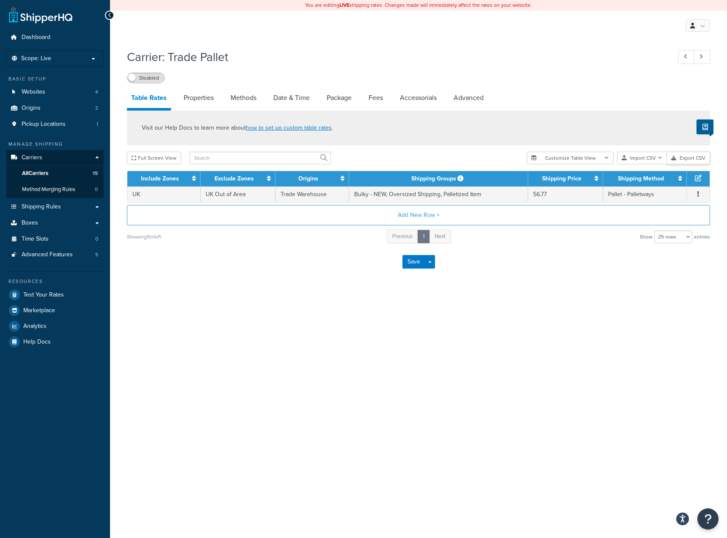
click at [679, 153] on button "Export CSV" at bounding box center [688, 158] width 43 height 13
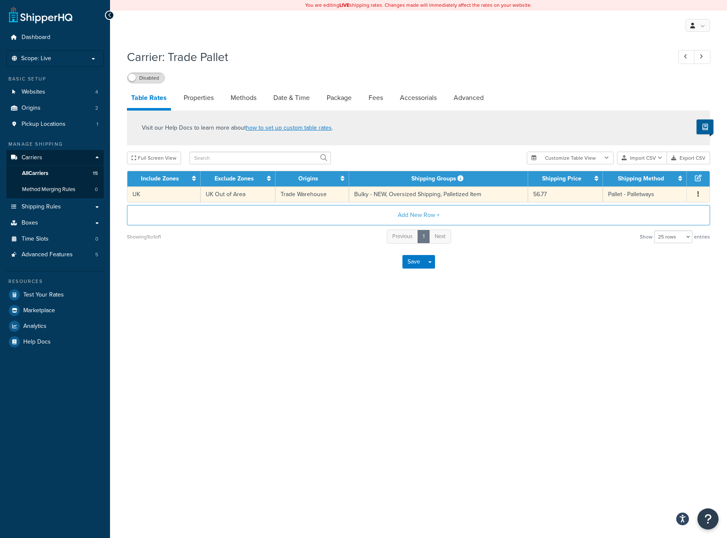
click at [425, 194] on td "Bulky - NEW, Oversized Shipping, Palletized Item" at bounding box center [438, 194] width 179 height 16
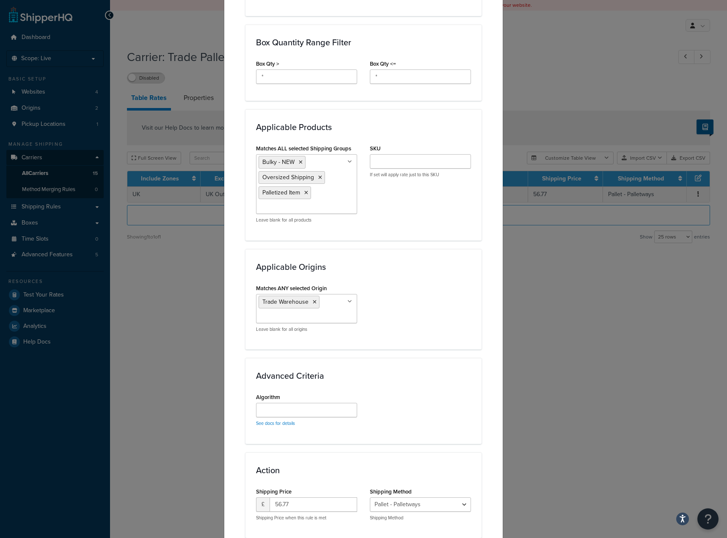
scroll to position [466, 0]
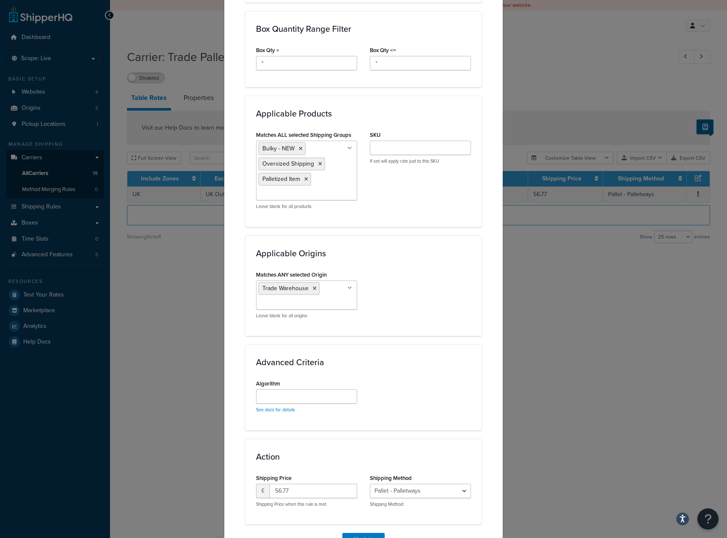
click at [684, 277] on div "Update Table Rate Applicable Zones See examples and learn more about how includ…" at bounding box center [363, 269] width 727 height 538
drag, startPoint x: 498, startPoint y: 235, endPoint x: 501, endPoint y: 230, distance: 4.9
click at [498, 235] on div "Update Table Rate Applicable Zones See examples and learn more about how includ…" at bounding box center [363, 73] width 279 height 1027
drag, startPoint x: 501, startPoint y: 220, endPoint x: 508, endPoint y: 218, distance: 7.2
click at [502, 220] on div "Update Table Rate Applicable Zones See examples and learn more about how includ…" at bounding box center [363, 269] width 727 height 538
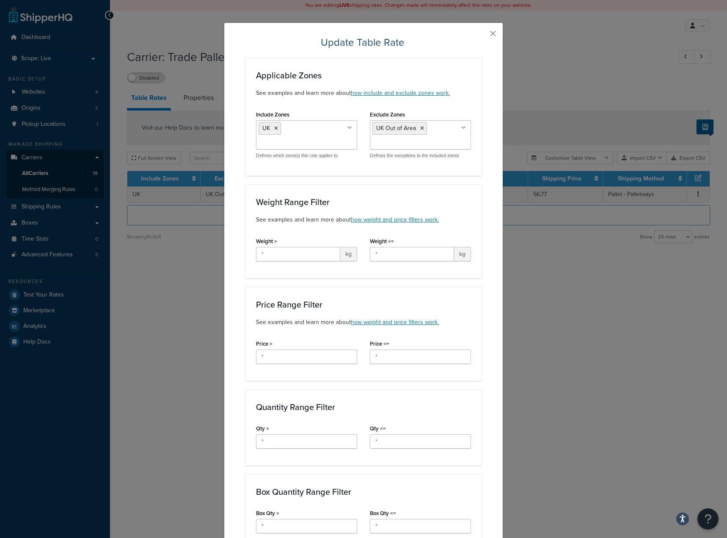
scroll to position [0, 0]
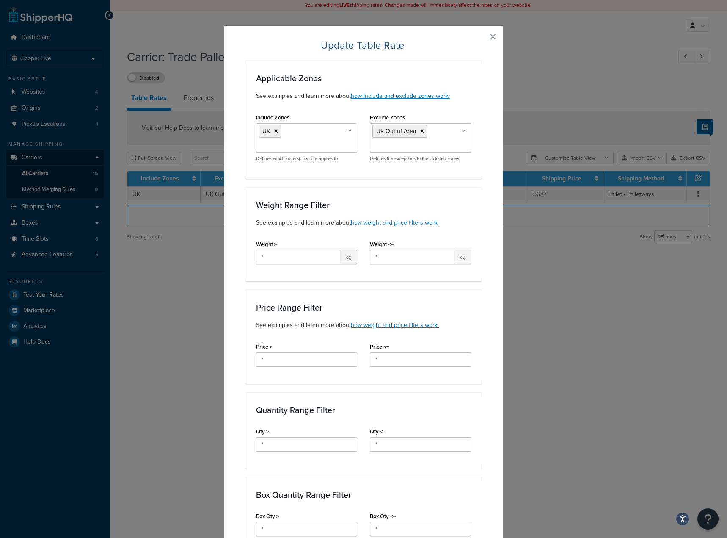
click at [482, 39] on button "button" at bounding box center [481, 40] width 2 height 2
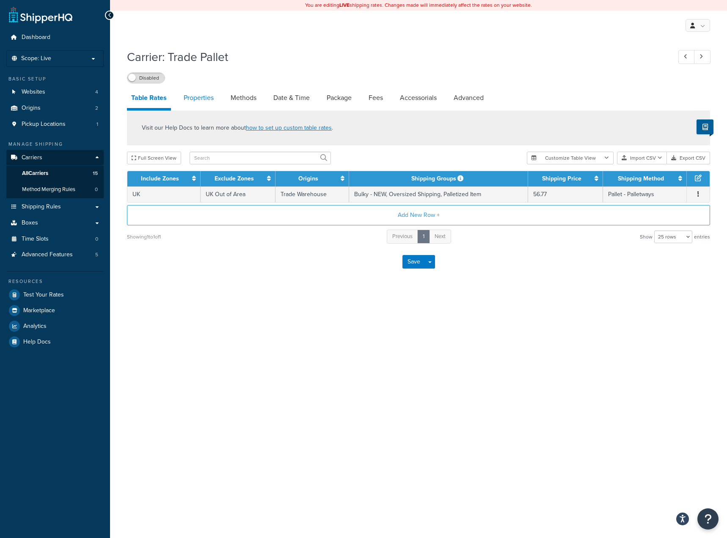
click at [189, 102] on link "Properties" at bounding box center [199, 98] width 39 height 20
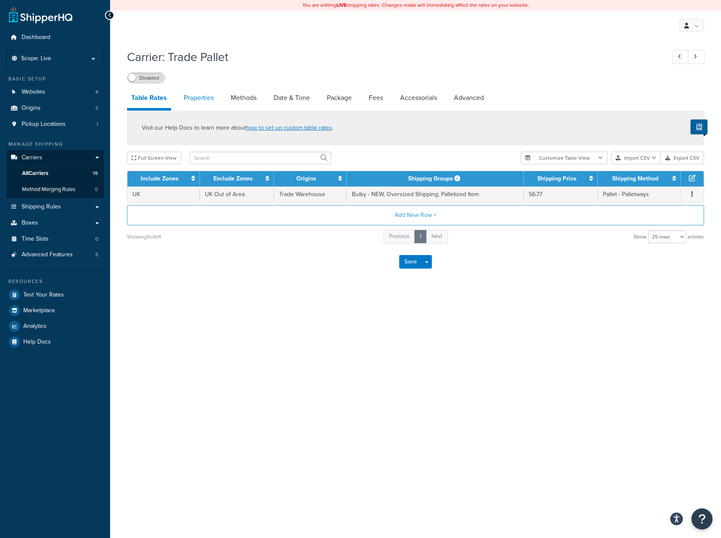
select select "HIGHEST"
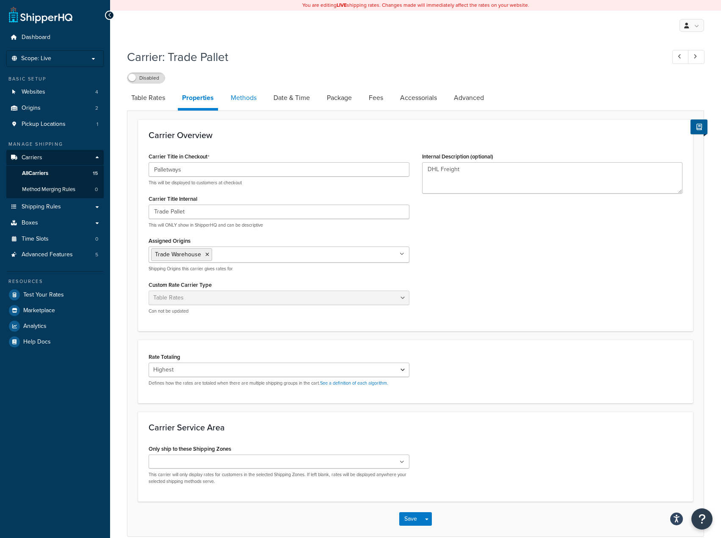
click at [241, 102] on link "Methods" at bounding box center [244, 98] width 34 height 20
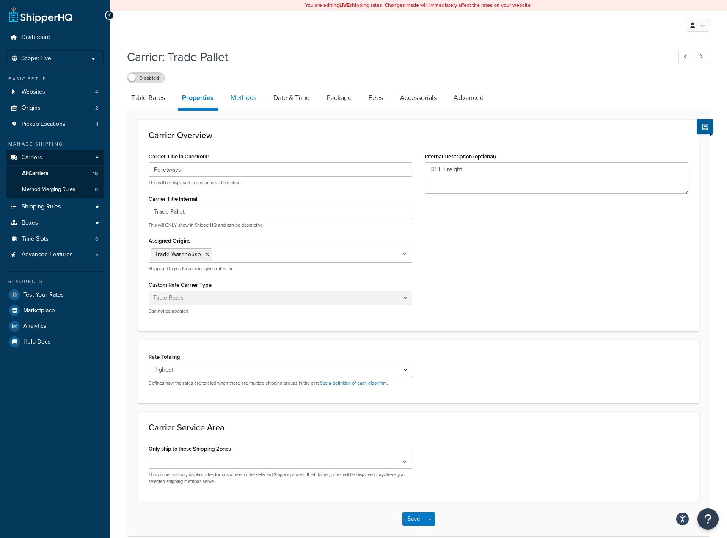
select select "25"
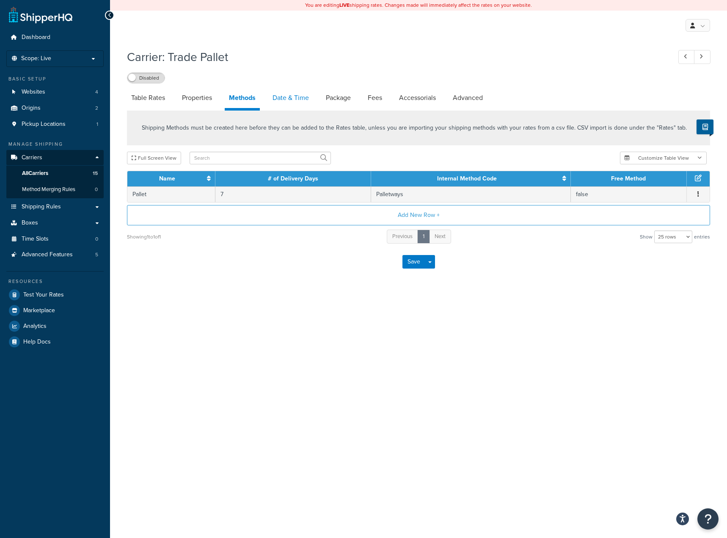
click at [292, 97] on link "Date & Time" at bounding box center [290, 98] width 45 height 20
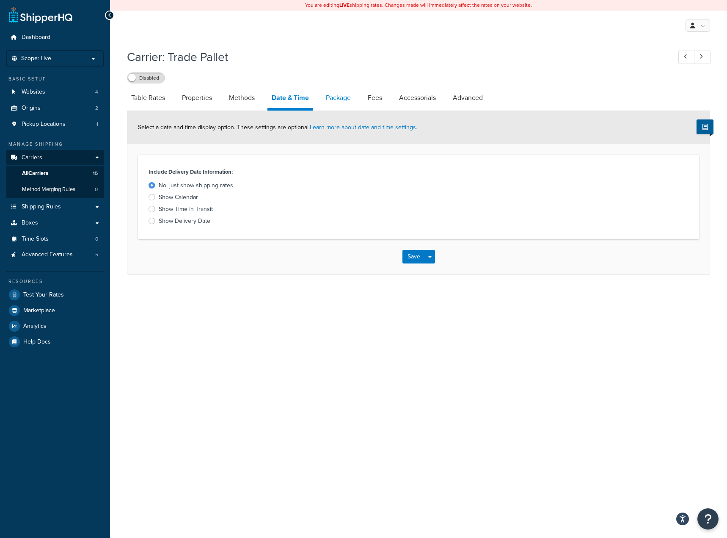
click at [329, 102] on link "Package" at bounding box center [338, 98] width 33 height 20
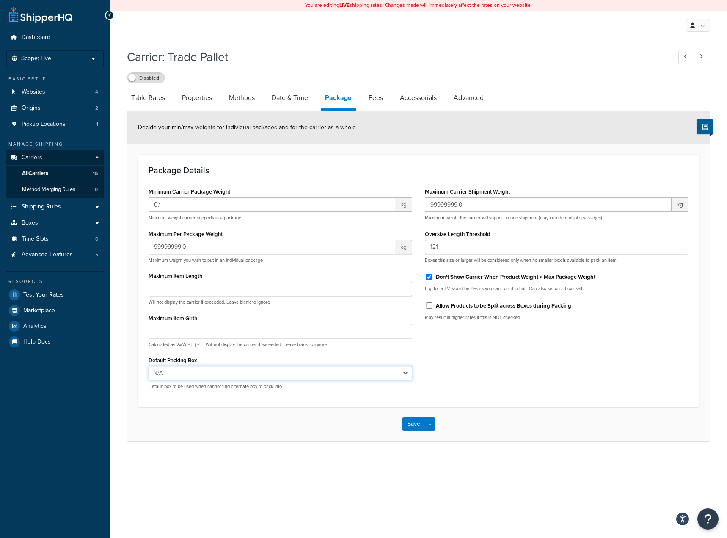
click at [352, 375] on select "N/A" at bounding box center [281, 373] width 264 height 14
click at [349, 374] on select "N/A" at bounding box center [281, 373] width 264 height 14
click at [466, 368] on div "Minimum Carrier Package Weight 0.1 kg Minimum weight carrier supports in a pack…" at bounding box center [418, 290] width 553 height 210
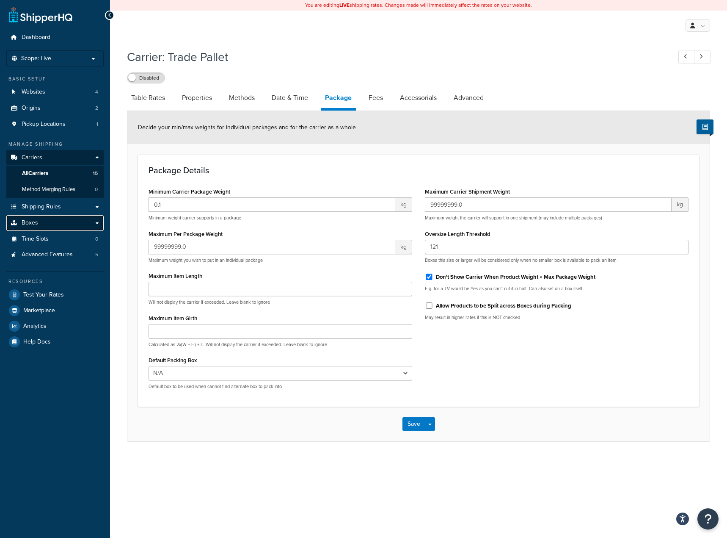
click at [58, 218] on link "Boxes" at bounding box center [54, 223] width 97 height 16
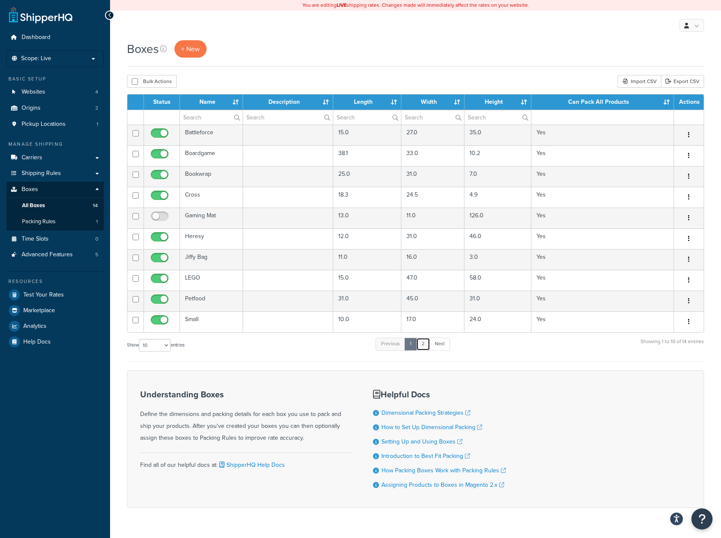
click at [426, 343] on link "2" at bounding box center [423, 343] width 14 height 13
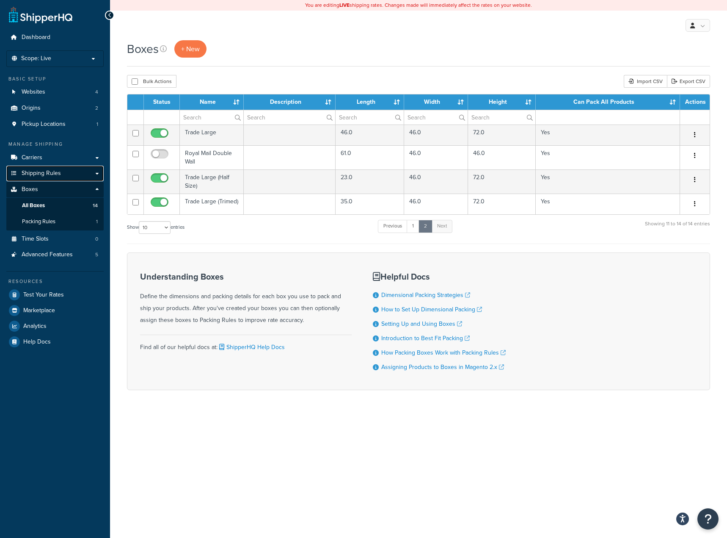
click at [68, 166] on link "Shipping Rules" at bounding box center [54, 174] width 97 height 16
click at [64, 162] on link "Carriers" at bounding box center [54, 158] width 97 height 16
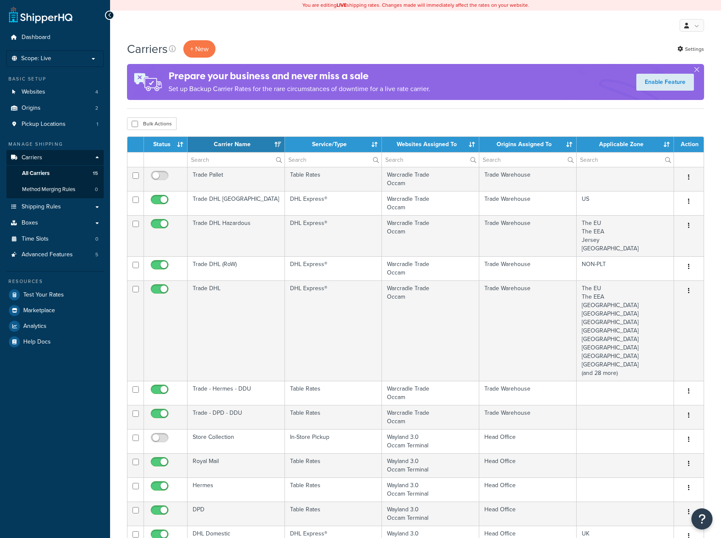
select select "15"
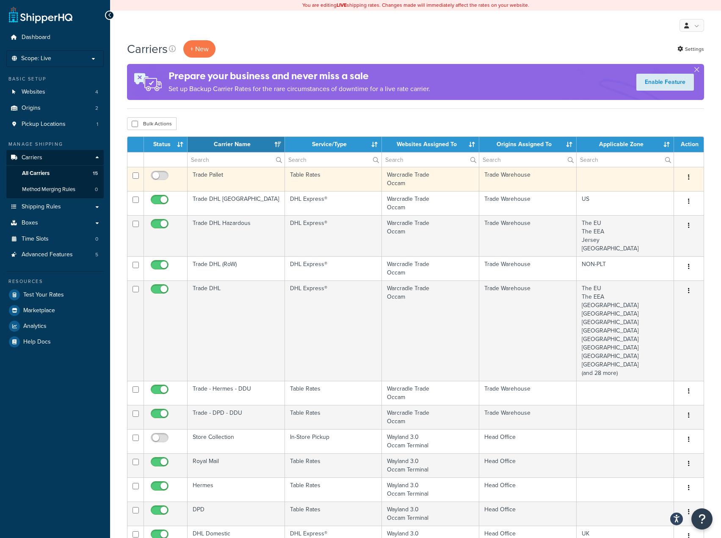
click at [231, 177] on td "Trade Pallet" at bounding box center [236, 179] width 97 height 24
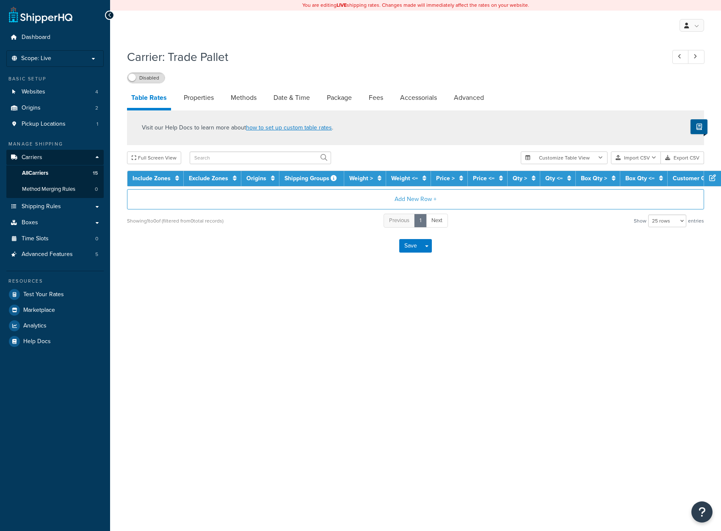
select select "25"
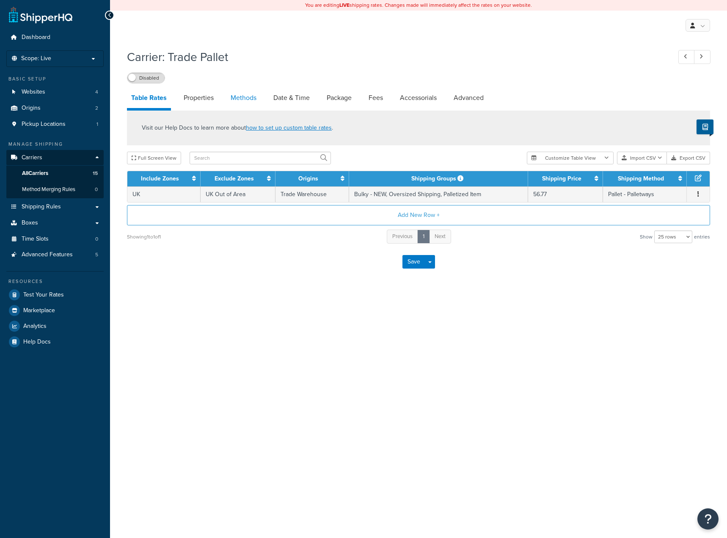
click at [230, 95] on link "Methods" at bounding box center [244, 98] width 34 height 20
select select "25"
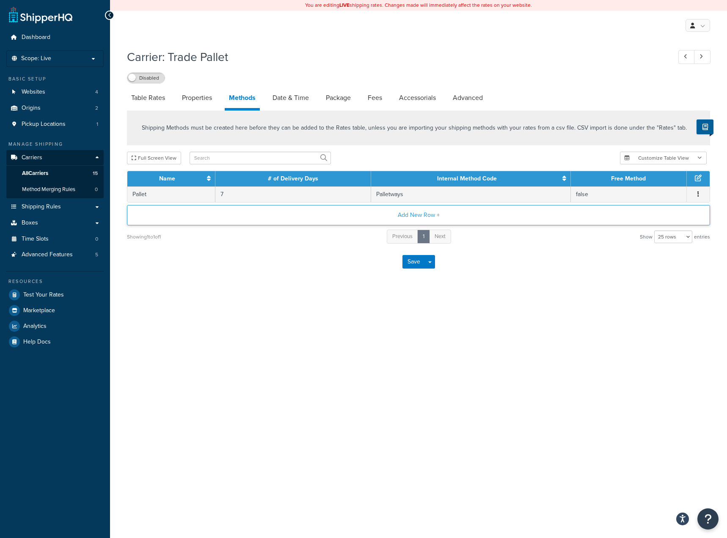
click at [357, 213] on button "Add New Row +" at bounding box center [419, 215] width 584 height 20
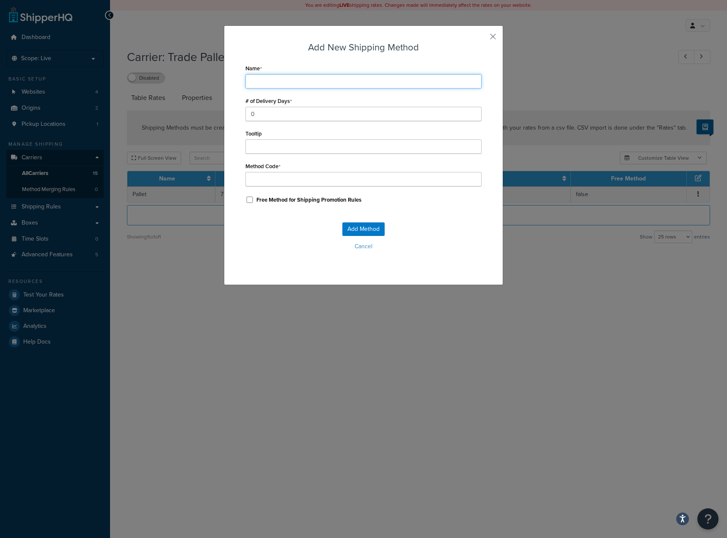
click at [310, 87] on input "Name" at bounding box center [364, 81] width 236 height 14
type input "H"
type input "Ha"
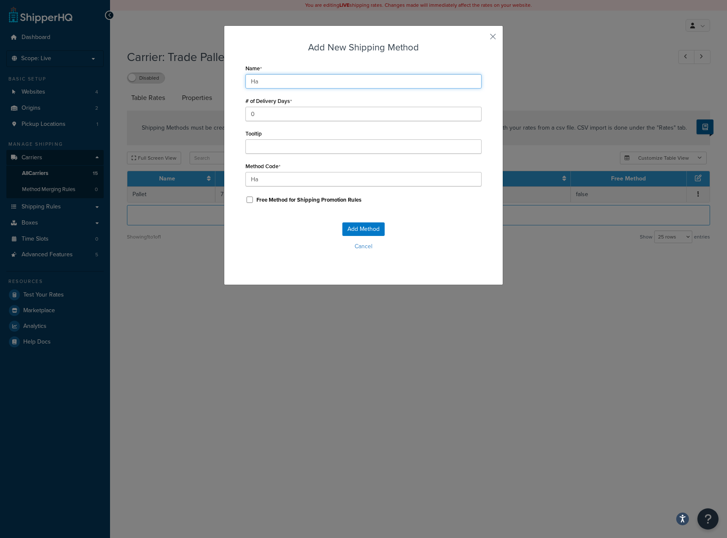
type input "Hal"
type input "Half"
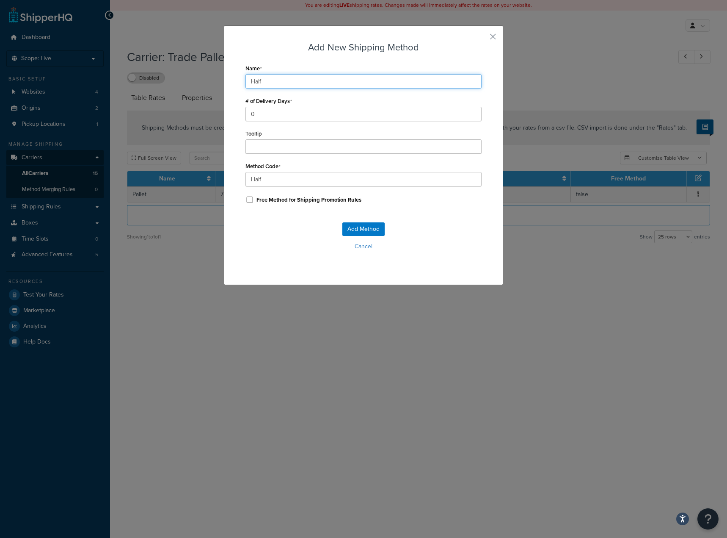
type input "Half_"
type input "Half p"
type input "Half_p"
type input "Half pa"
type input "Half_pa"
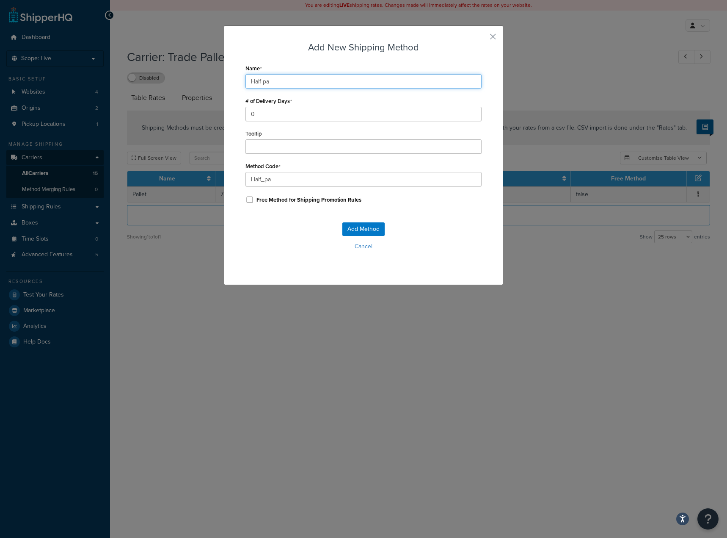
type input "Half pal"
type input "Half_pal"
type input "Half pall"
type input "Half_pall"
type input "Half palle"
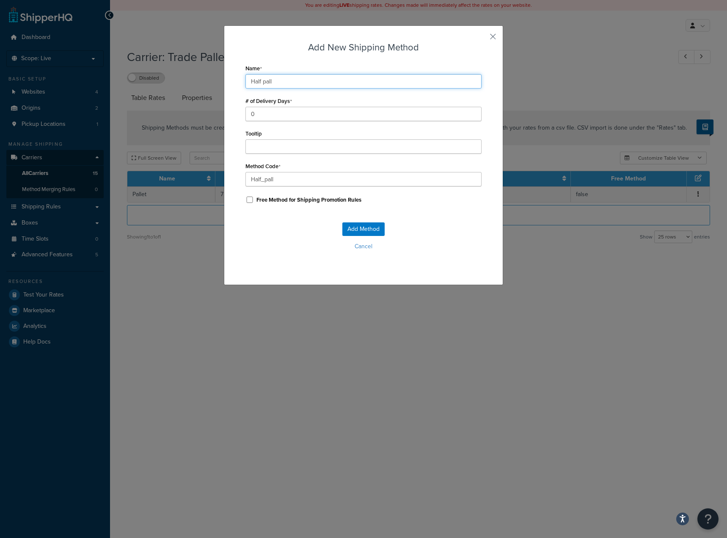
type input "Half_palle"
type input "Half pallet"
type input "Half_pallet"
type input "Half pallet"
click at [354, 225] on button "Add Method" at bounding box center [364, 229] width 42 height 14
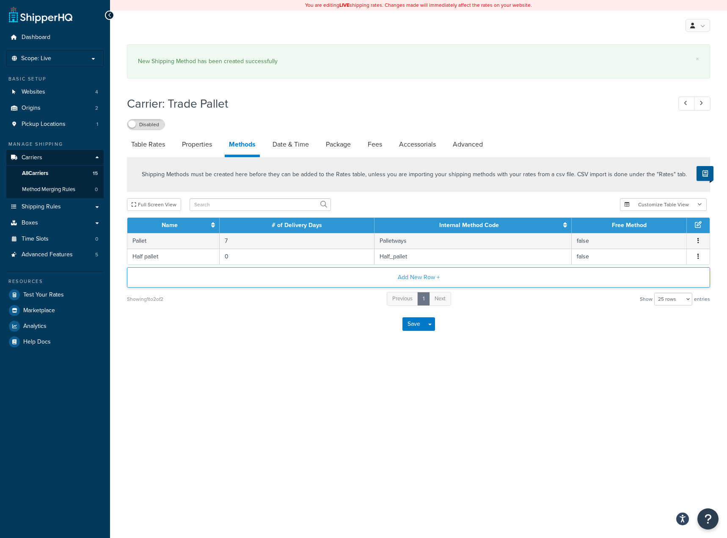
click at [340, 283] on button "Add New Row +" at bounding box center [419, 277] width 584 height 20
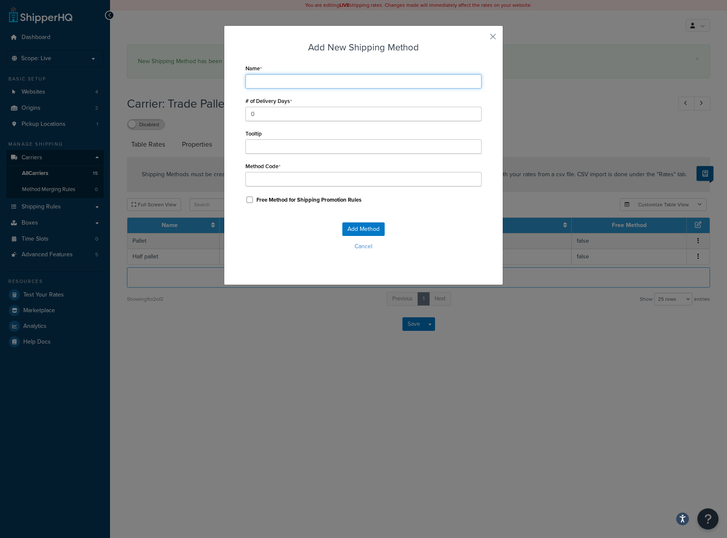
click at [274, 76] on input "Name" at bounding box center [364, 81] width 236 height 14
type input "F"
type input "Fu"
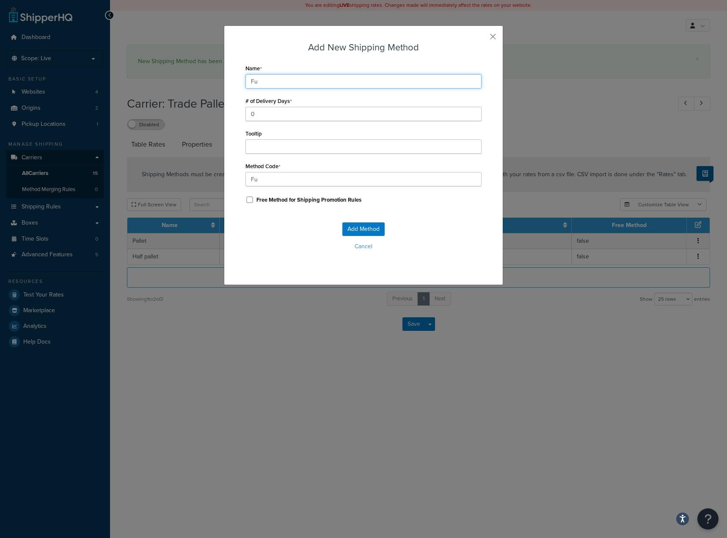
type input "Ful"
type input "Full"
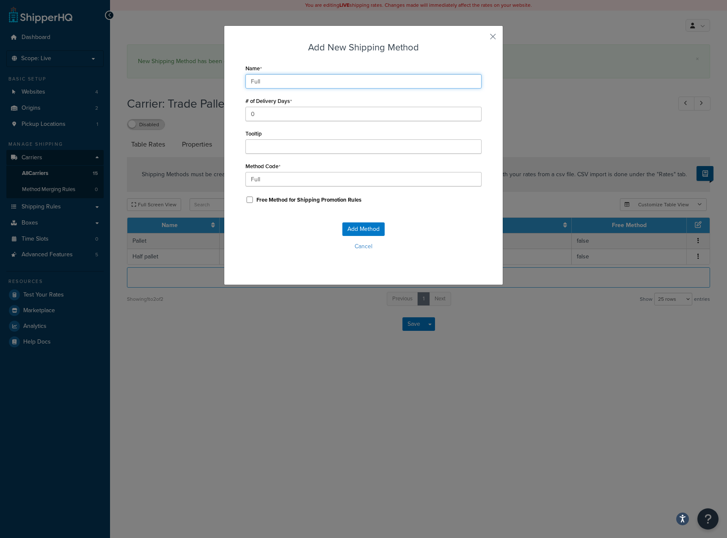
type input "Full_"
type input "Full p"
type input "Full_p"
type input "Full pa"
type input "Full_pa"
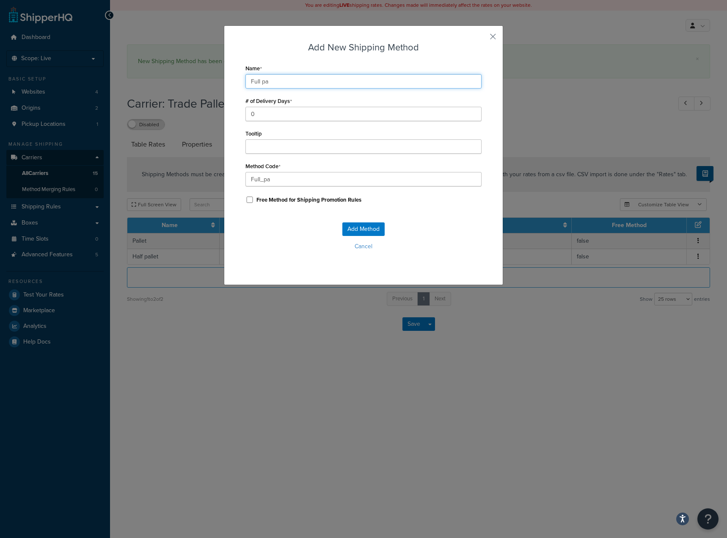
type input "Full pal"
type input "Full_pal"
type input "Full pall"
type input "Full_pall"
type input "Full palle"
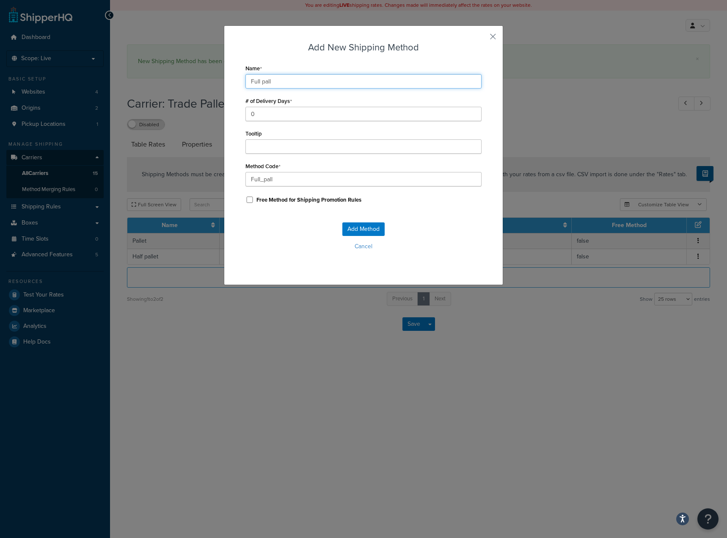
type input "Full_palle"
type input "Full pallet"
type input "Full_pallet"
click at [260, 82] on input "Full pallet" at bounding box center [364, 81] width 236 height 14
type input "Full allet"
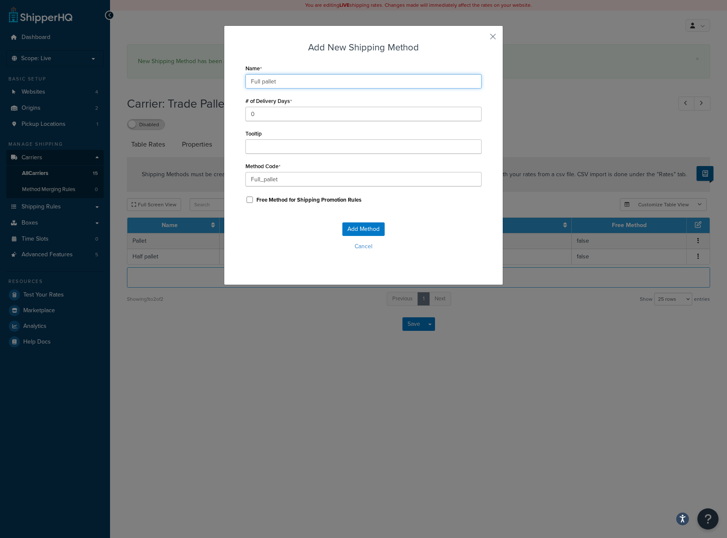
type input "Full_allet"
type input "Full Pallet"
type input "Full_Pallet"
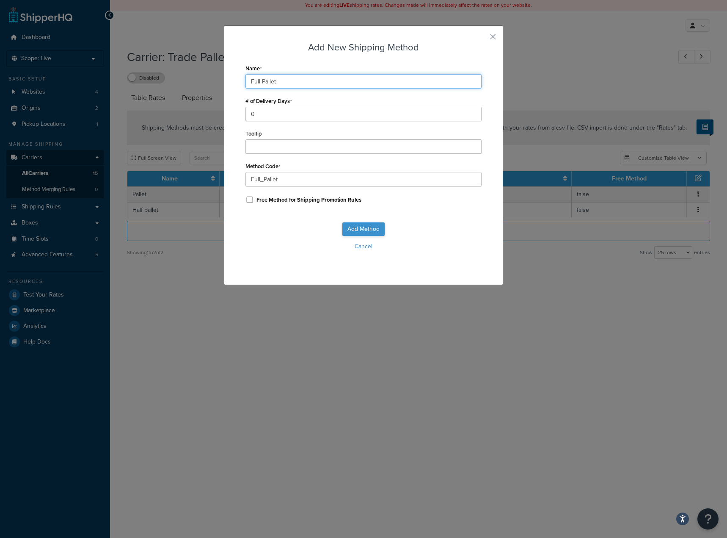
type input "Full Pallet"
click at [356, 227] on button "Add Method" at bounding box center [364, 229] width 42 height 14
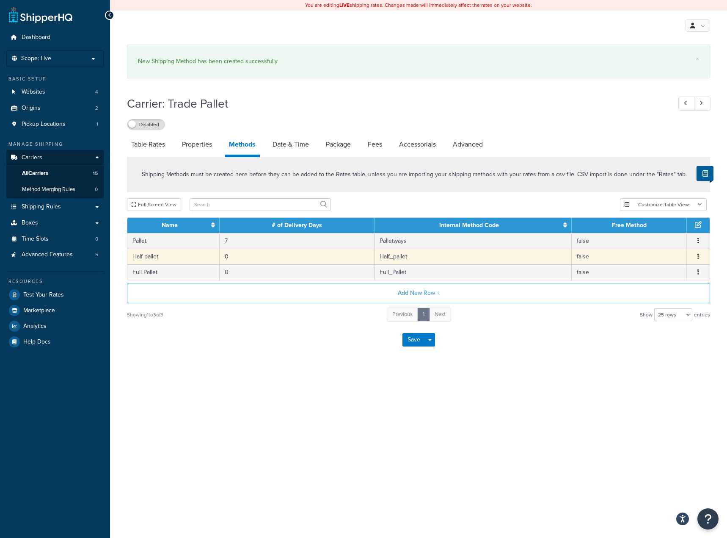
click at [177, 257] on td "Half pallet" at bounding box center [173, 257] width 92 height 16
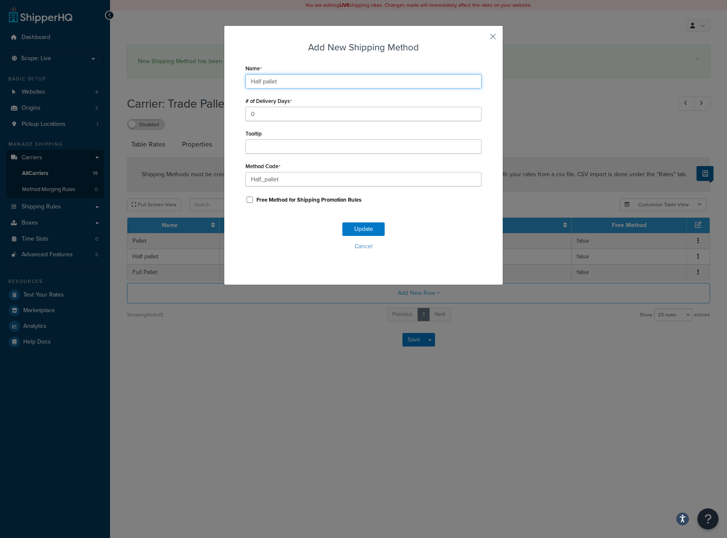
click at [264, 83] on input "Half pallet" at bounding box center [364, 81] width 236 height 14
type input "Half Pallet"
click at [355, 230] on button "Update" at bounding box center [364, 229] width 42 height 14
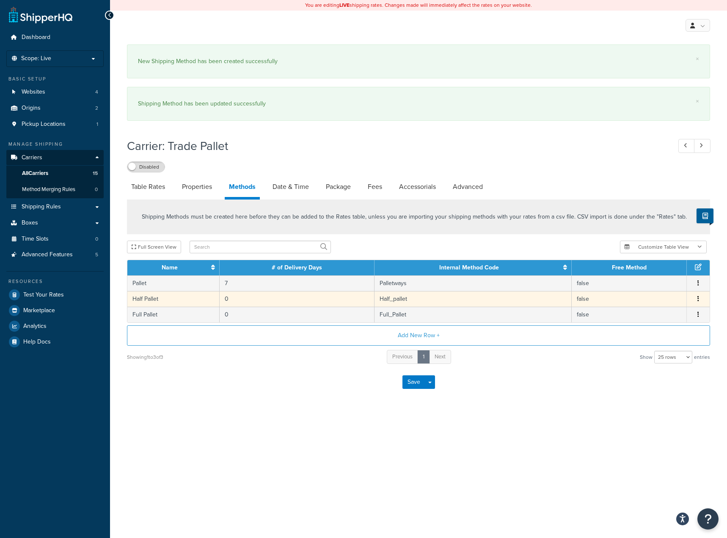
click at [382, 295] on td "Half_pallet" at bounding box center [474, 299] width 198 height 16
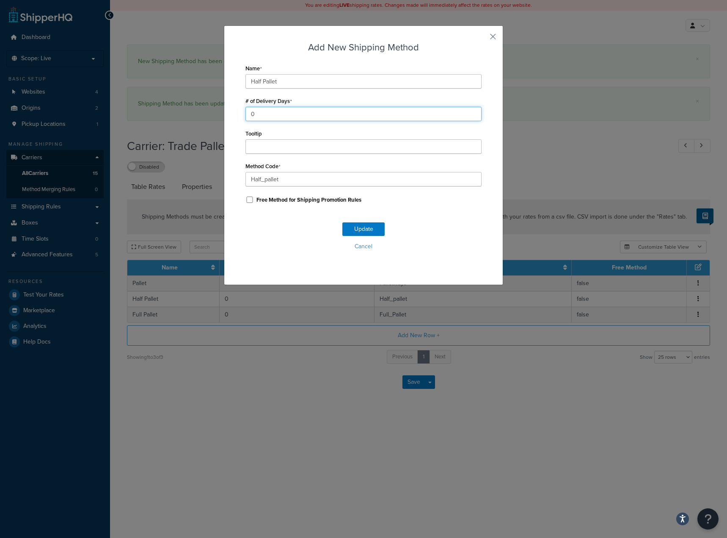
drag, startPoint x: 246, startPoint y: 115, endPoint x: 257, endPoint y: 115, distance: 11.4
click at [255, 115] on input "0" at bounding box center [364, 114] width 236 height 14
drag, startPoint x: 249, startPoint y: 114, endPoint x: 243, endPoint y: 113, distance: 6.8
click at [246, 114] on input "3" at bounding box center [364, 114] width 236 height 14
drag, startPoint x: 260, startPoint y: 108, endPoint x: 236, endPoint y: 115, distance: 25.5
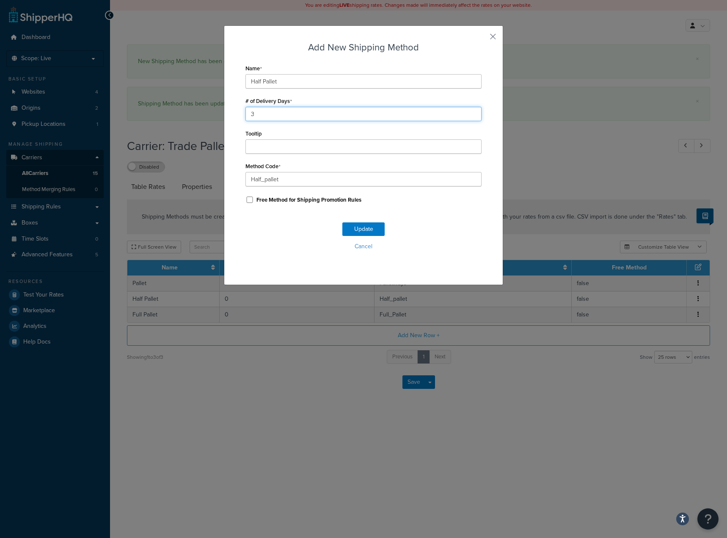
click at [237, 115] on div "Add New Shipping Method Name Half Pallet # of Delivery Days 3 Tooltip Method Co…" at bounding box center [363, 155] width 279 height 260
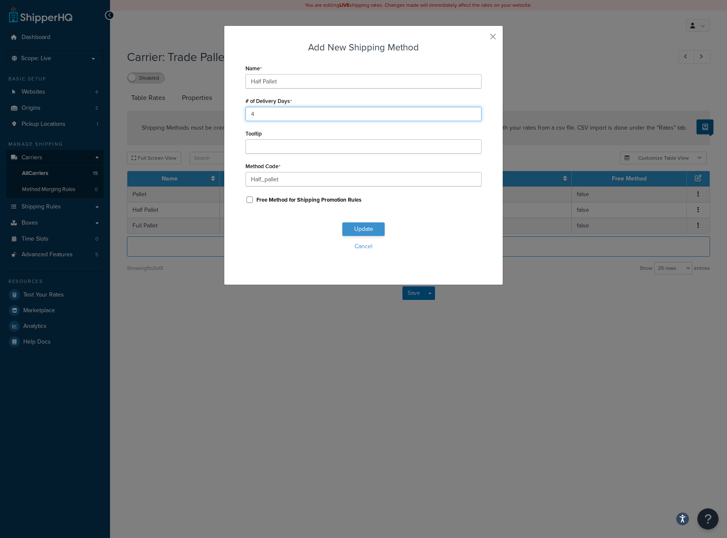
type input "4"
click at [347, 225] on button "Update" at bounding box center [364, 229] width 42 height 14
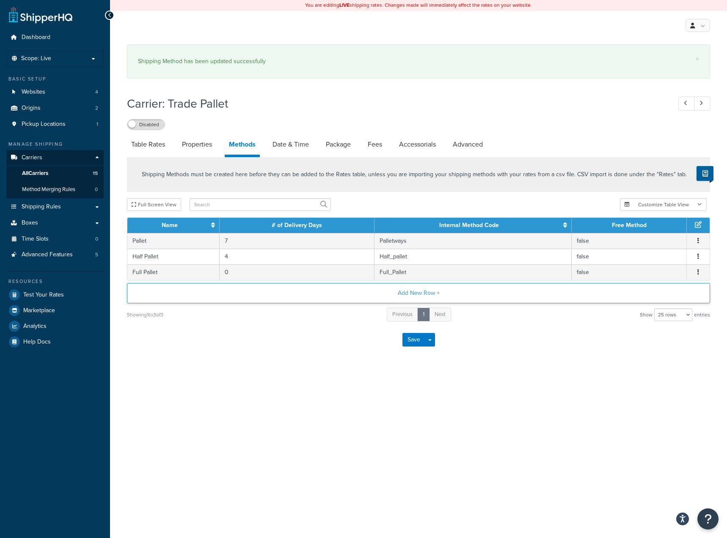
click at [240, 271] on div "Shipping Methods must be created here before they can be added to the Rates tab…" at bounding box center [419, 239] width 596 height 165
click at [240, 271] on td "0" at bounding box center [297, 272] width 155 height 16
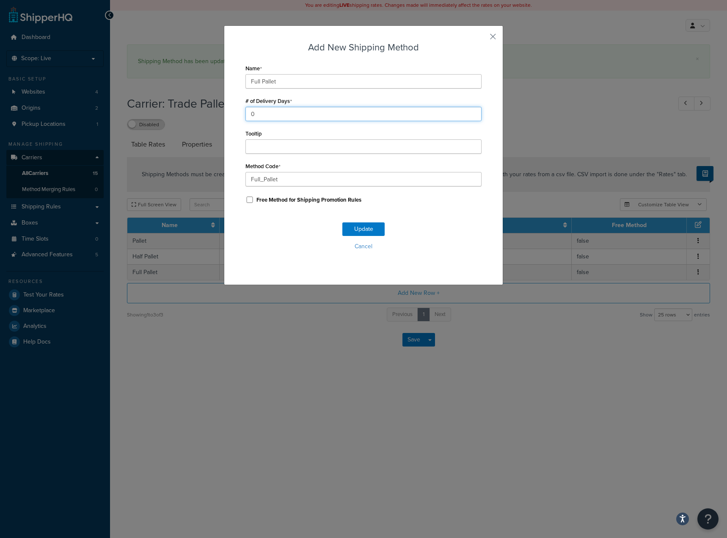
drag, startPoint x: 263, startPoint y: 110, endPoint x: 207, endPoint y: 113, distance: 55.1
click at [213, 113] on div "Add New Shipping Method Name Full Pallet # of Delivery Days 0 Tooltip Method Co…" at bounding box center [363, 269] width 727 height 538
type input "4"
click at [357, 226] on button "Update" at bounding box center [364, 229] width 42 height 14
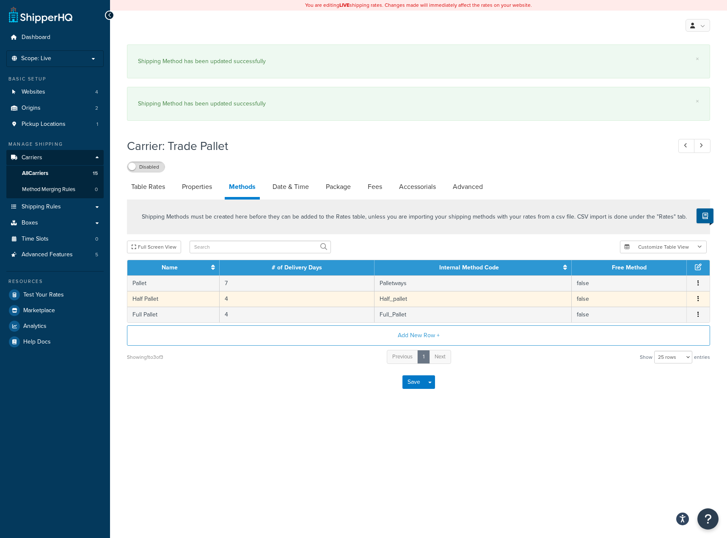
click at [330, 305] on td "4" at bounding box center [297, 299] width 155 height 16
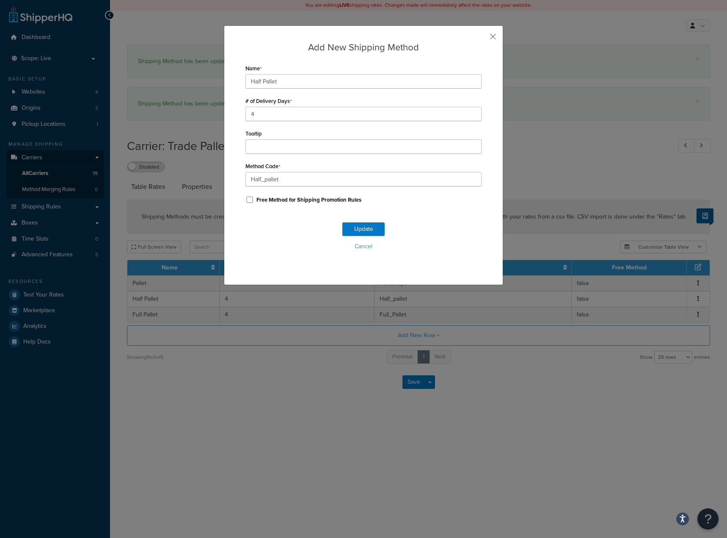
click at [292, 133] on div "Tooltip" at bounding box center [364, 140] width 236 height 26
click at [282, 149] on input "Tooltip" at bounding box center [364, 146] width 236 height 14
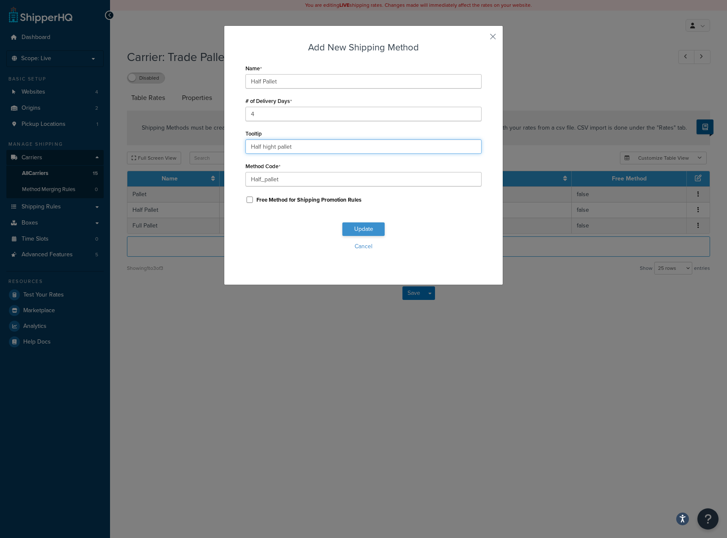
type input "Half hight pallet"
click at [352, 227] on button "Update" at bounding box center [364, 229] width 42 height 14
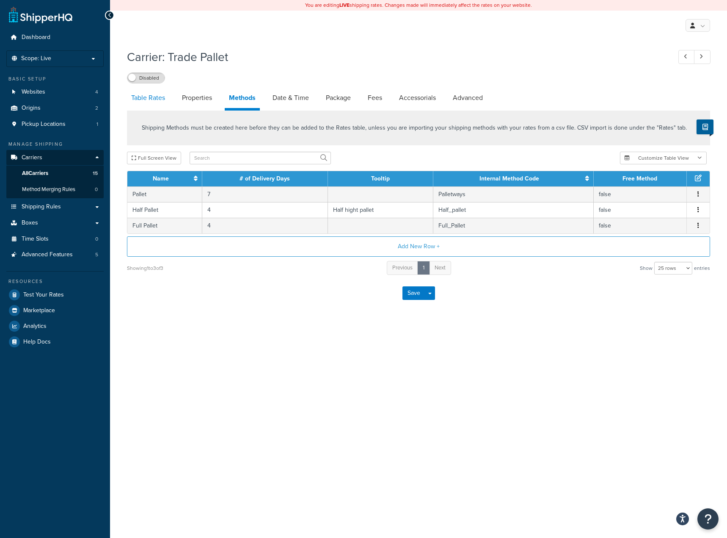
click at [155, 97] on link "Table Rates" at bounding box center [148, 98] width 42 height 20
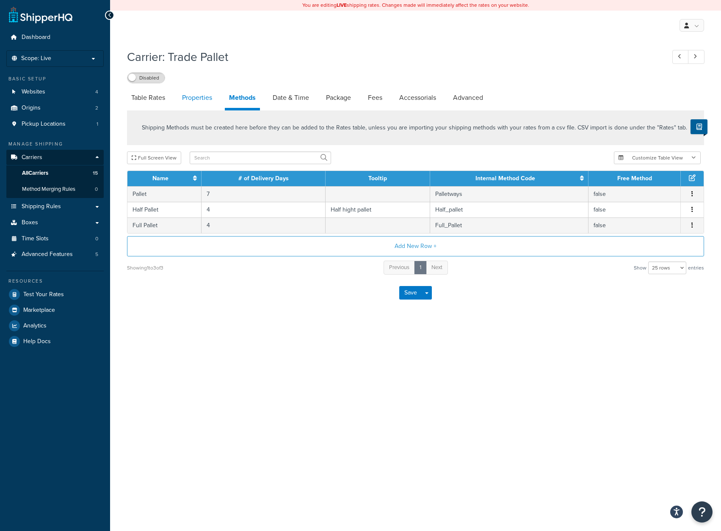
select select "25"
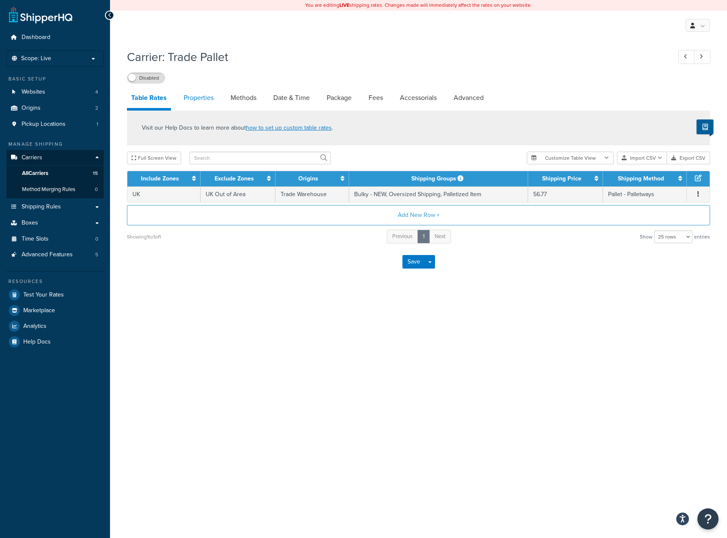
click at [194, 102] on link "Properties" at bounding box center [199, 98] width 39 height 20
select select "HIGHEST"
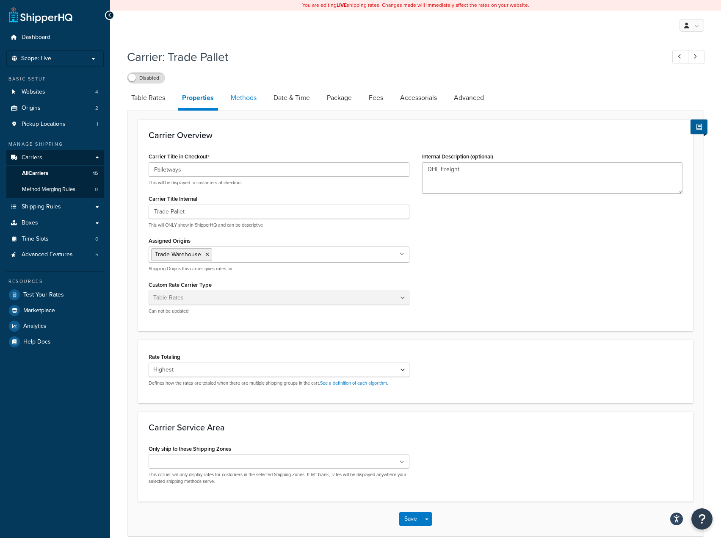
click at [241, 102] on link "Methods" at bounding box center [244, 98] width 34 height 20
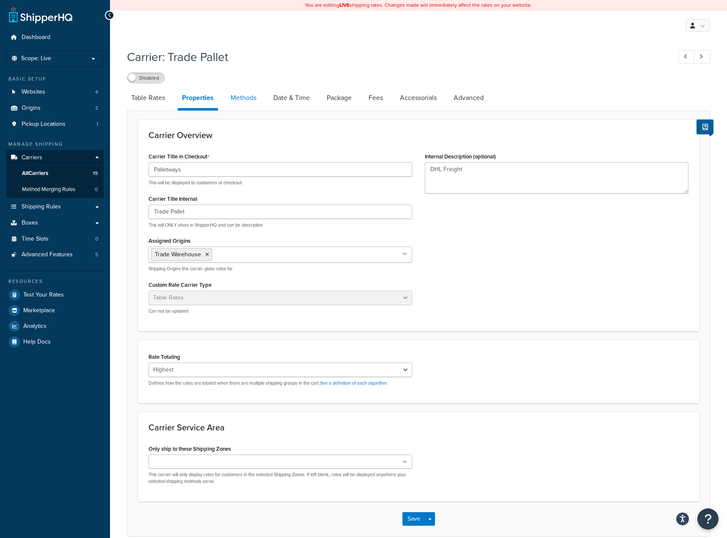
select select "25"
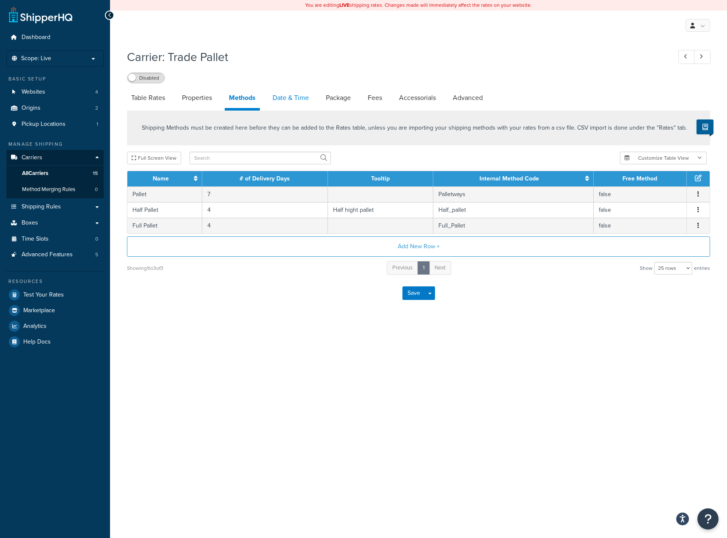
click at [287, 102] on link "Date & Time" at bounding box center [290, 98] width 45 height 20
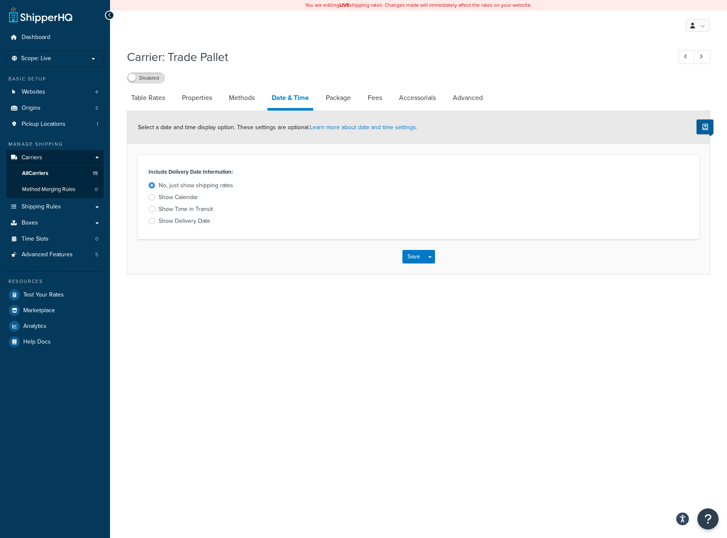
click at [361, 103] on li "Package" at bounding box center [343, 98] width 42 height 20
click at [344, 103] on link "Package" at bounding box center [338, 98] width 33 height 20
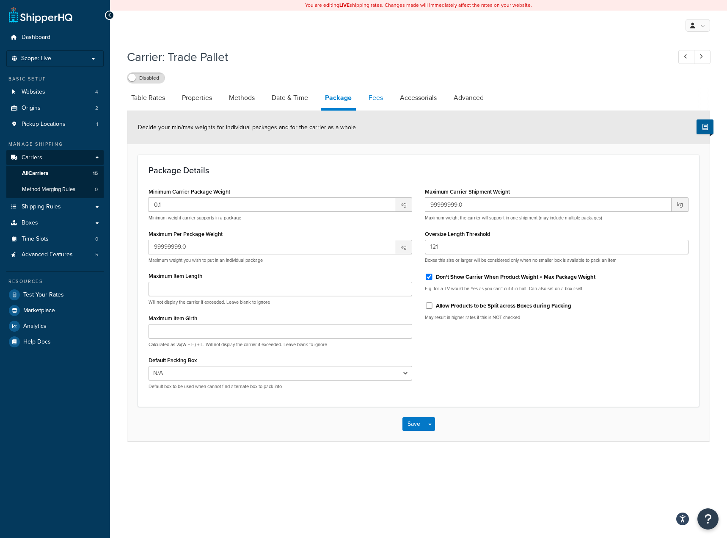
click at [371, 100] on link "Fees" at bounding box center [376, 98] width 23 height 20
select select "AFTER"
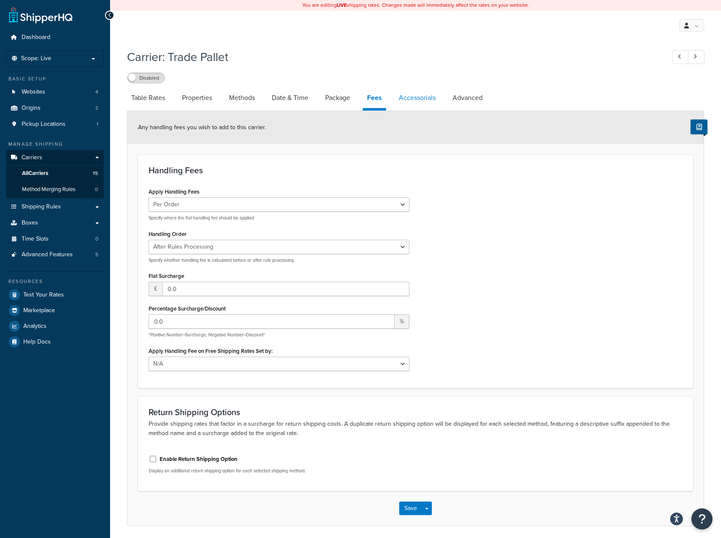
click at [412, 97] on link "Accessorials" at bounding box center [417, 98] width 45 height 20
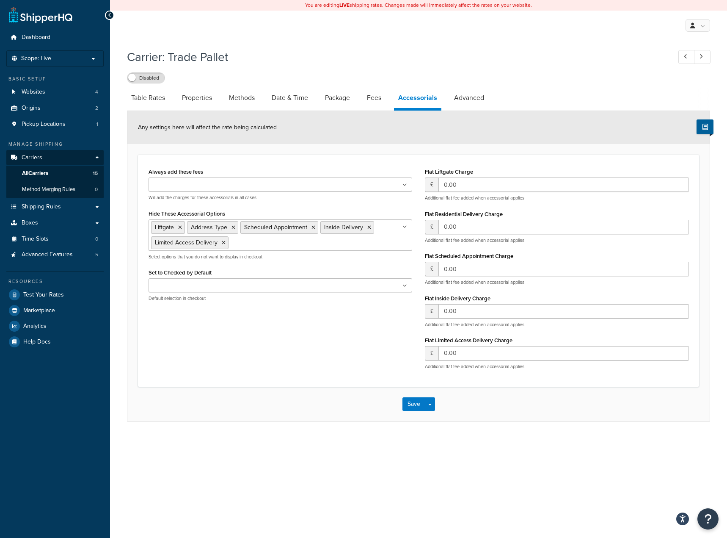
click at [288, 241] on ul "Liftgate Address Type Scheduled Appointment Inside Delivery Limited Access Deli…" at bounding box center [281, 234] width 264 height 31
click at [470, 97] on link "Advanced" at bounding box center [469, 98] width 39 height 20
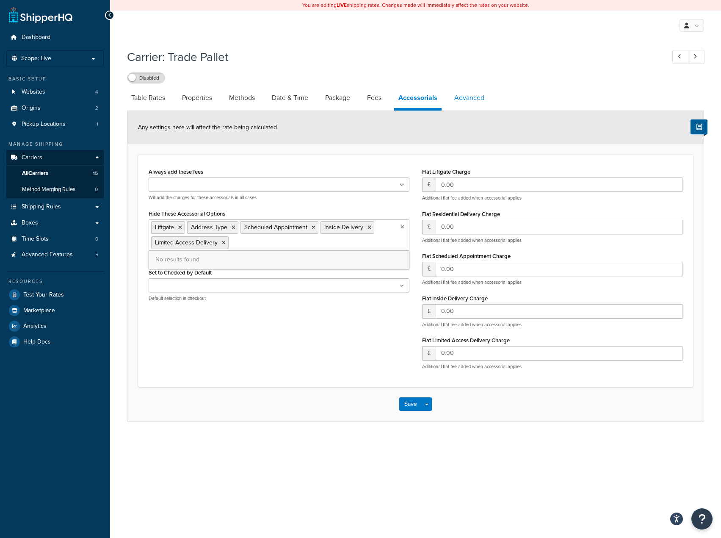
select select "false"
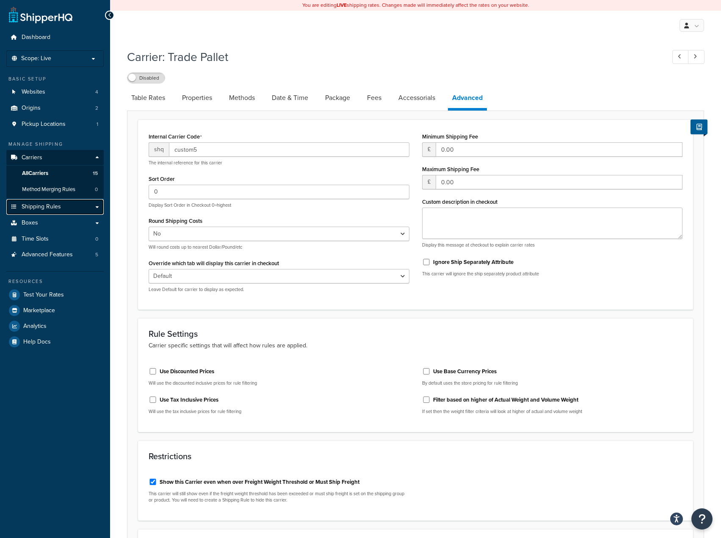
click at [66, 207] on link "Shipping Rules" at bounding box center [54, 207] width 97 height 16
click at [76, 208] on link "Shipping Rules" at bounding box center [54, 207] width 97 height 16
click at [66, 191] on span "Method Merging Rules" at bounding box center [48, 189] width 53 height 7
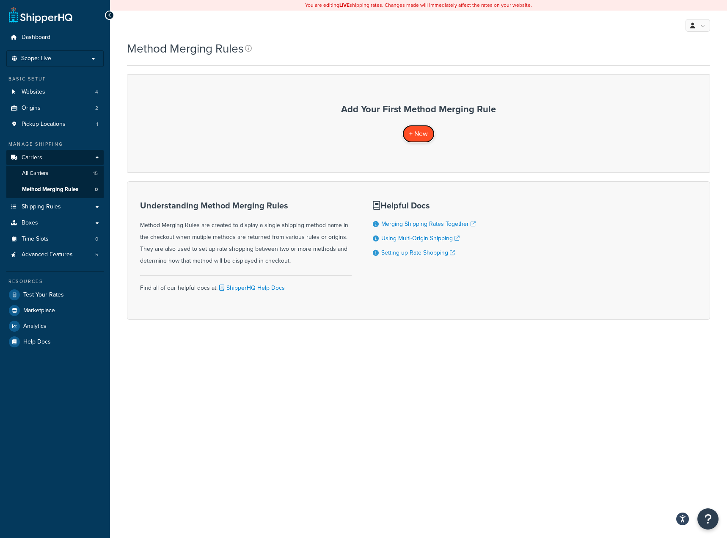
click at [425, 131] on span "+ New" at bounding box center [418, 134] width 19 height 10
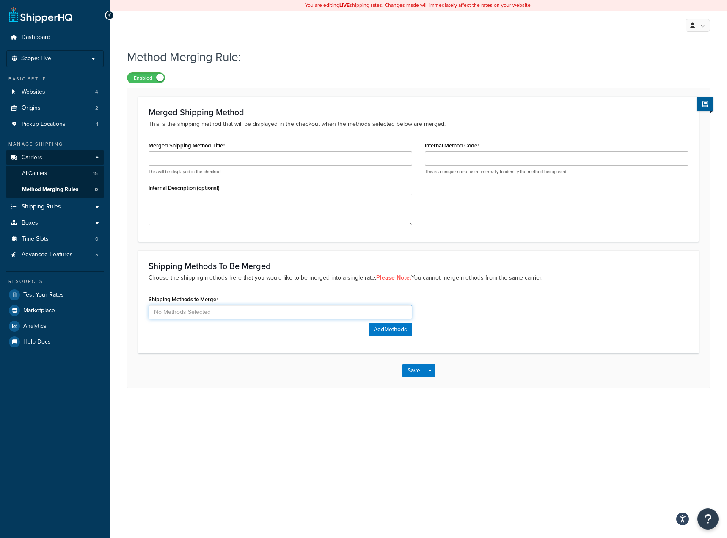
click at [196, 313] on input at bounding box center [281, 312] width 264 height 14
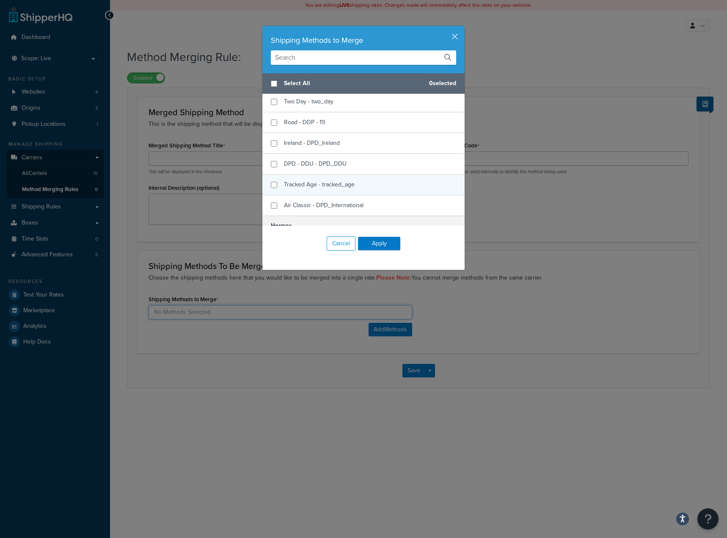
scroll to position [169, 0]
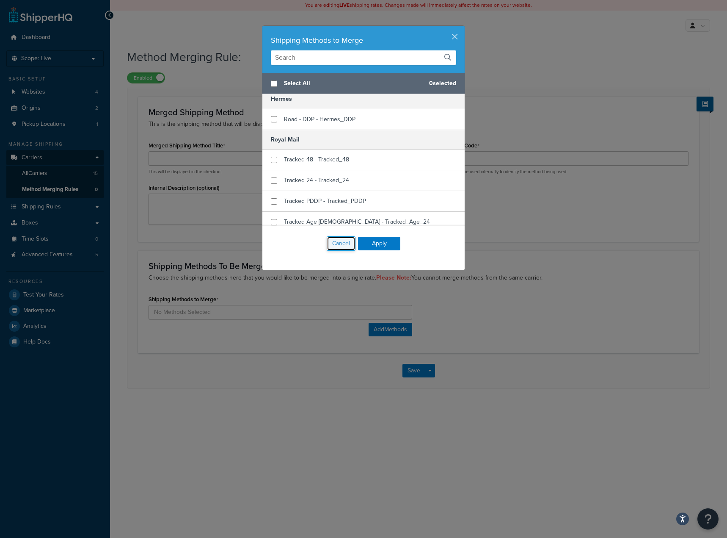
click at [327, 250] on button "Cancel" at bounding box center [341, 243] width 29 height 14
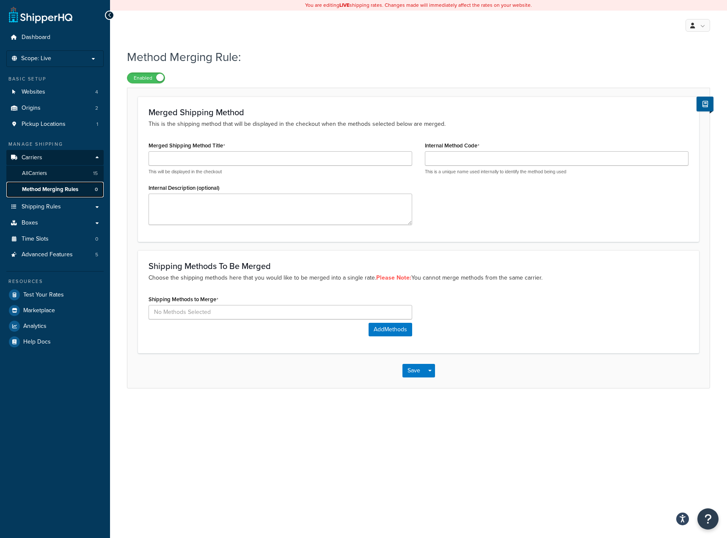
click at [51, 186] on span "Method Merging Rules" at bounding box center [50, 189] width 56 height 7
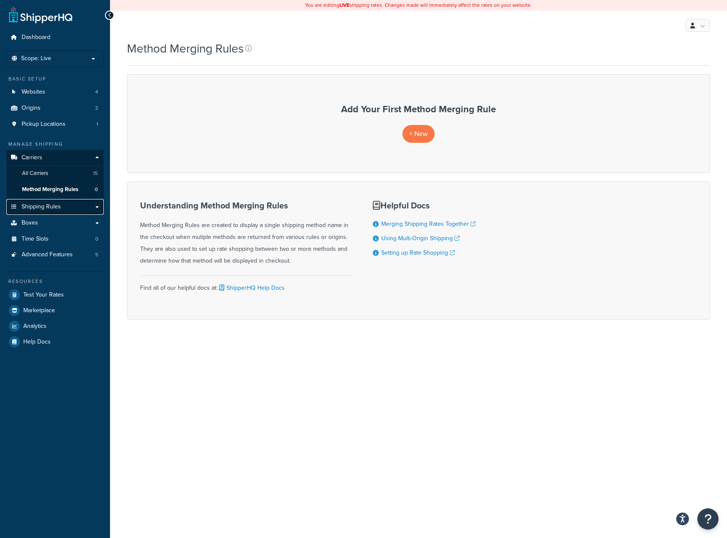
click at [39, 207] on span "Shipping Rules" at bounding box center [41, 206] width 39 height 7
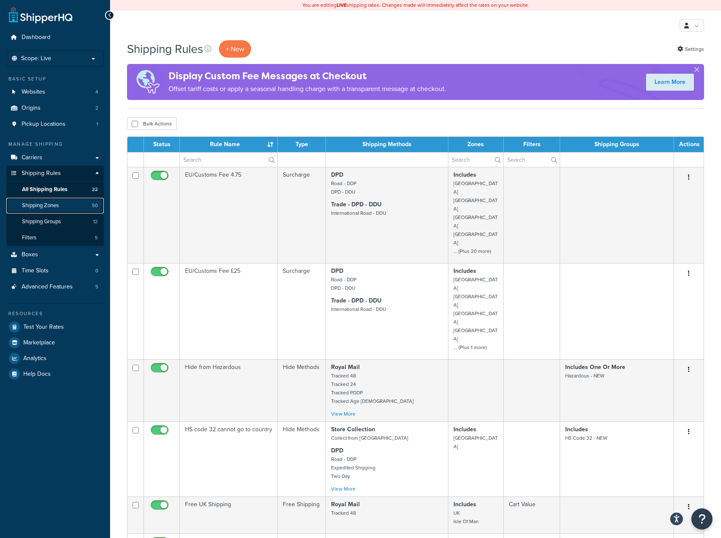
click at [80, 208] on link "Shipping Zones 50" at bounding box center [54, 206] width 97 height 16
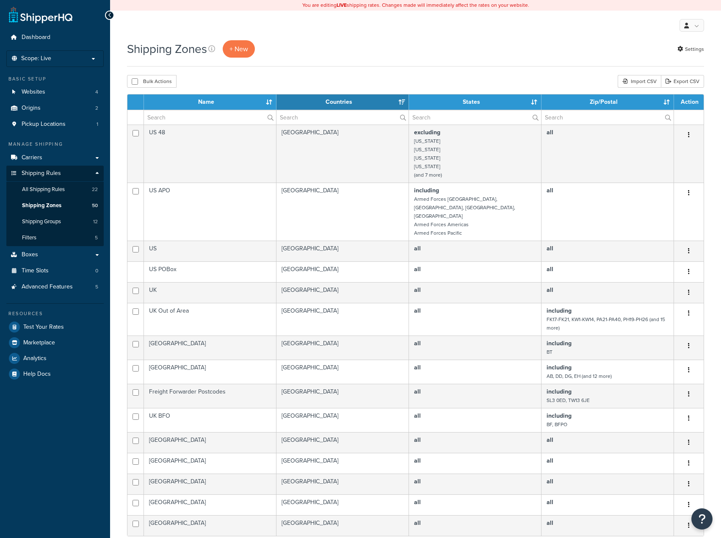
select select "15"
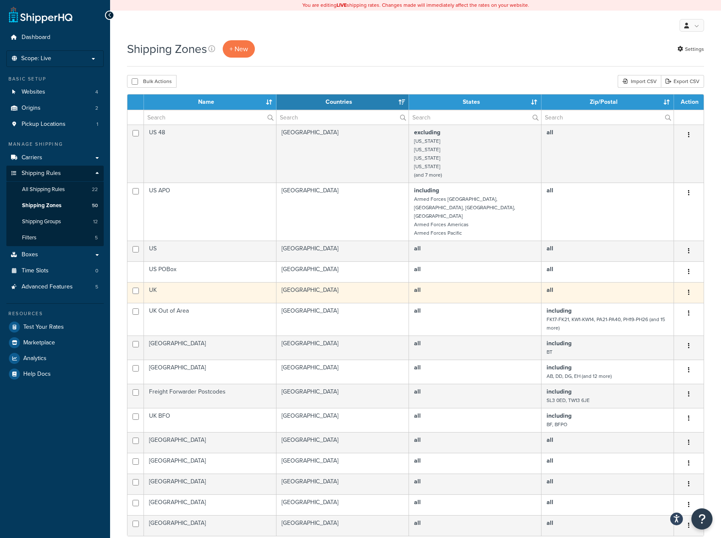
click at [254, 282] on td "UK" at bounding box center [210, 292] width 133 height 21
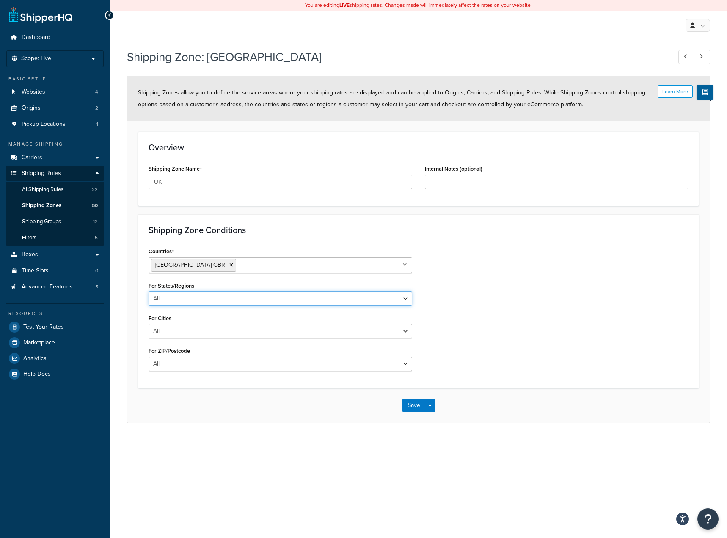
click at [220, 296] on select "All Including Excluding" at bounding box center [281, 298] width 264 height 14
click at [217, 322] on div "For Cities All Including Excluding" at bounding box center [281, 325] width 264 height 26
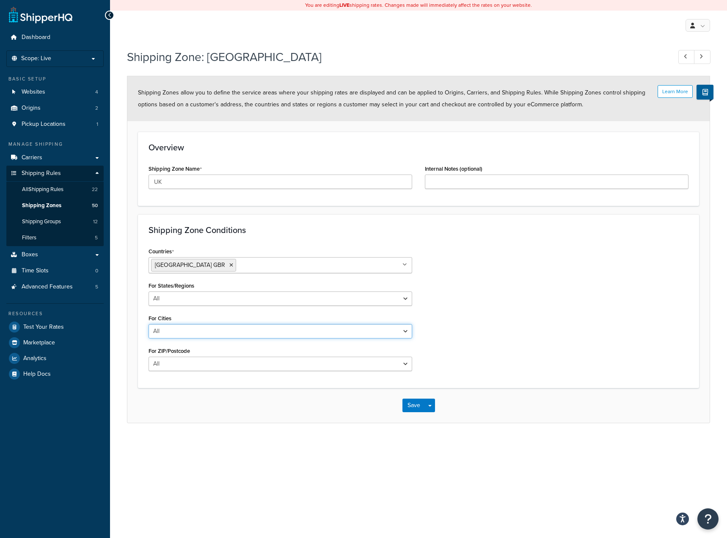
click at [217, 329] on select "All Including Excluding" at bounding box center [281, 331] width 264 height 14
click at [216, 330] on select "All Including Excluding" at bounding box center [281, 331] width 264 height 14
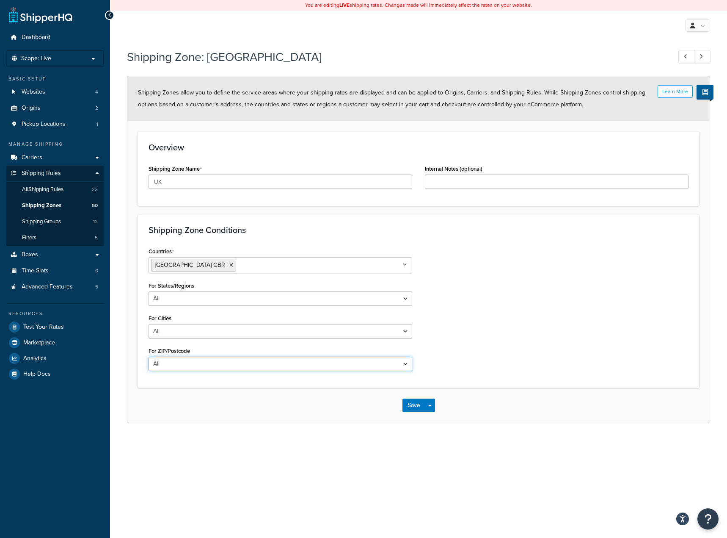
click at [209, 363] on select "All Including Excluding" at bounding box center [281, 364] width 264 height 14
click at [53, 202] on span "Shipping Zones" at bounding box center [41, 205] width 39 height 7
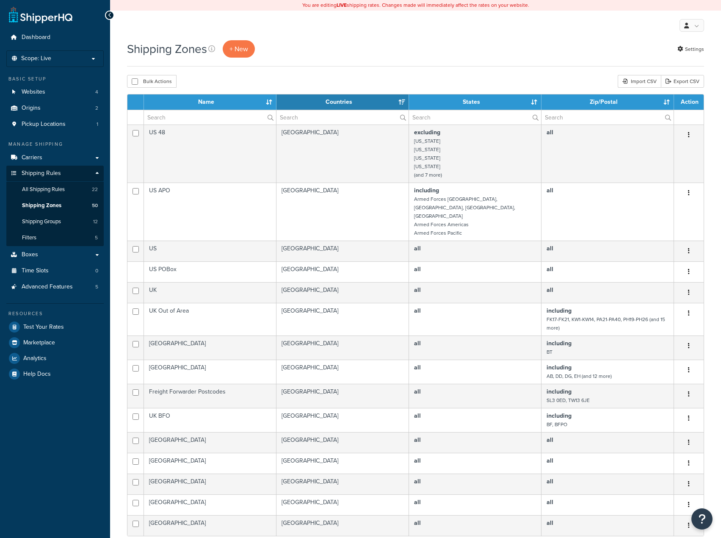
select select "15"
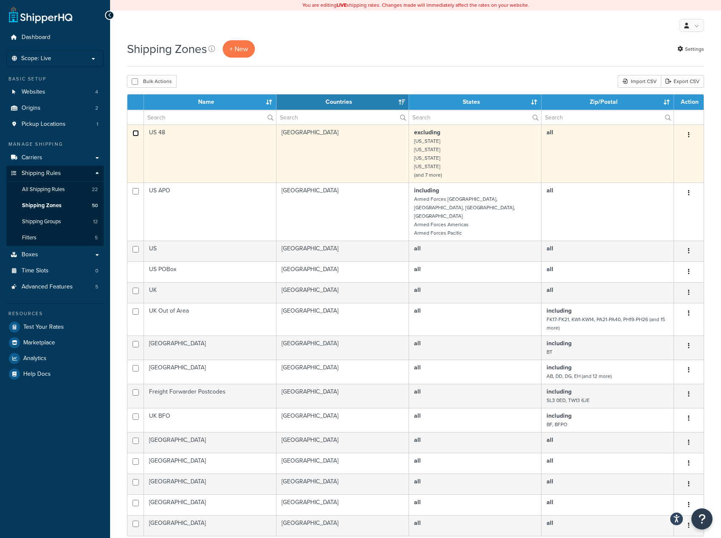
click at [133, 133] on input "checkbox" at bounding box center [136, 133] width 6 height 6
checkbox input "true"
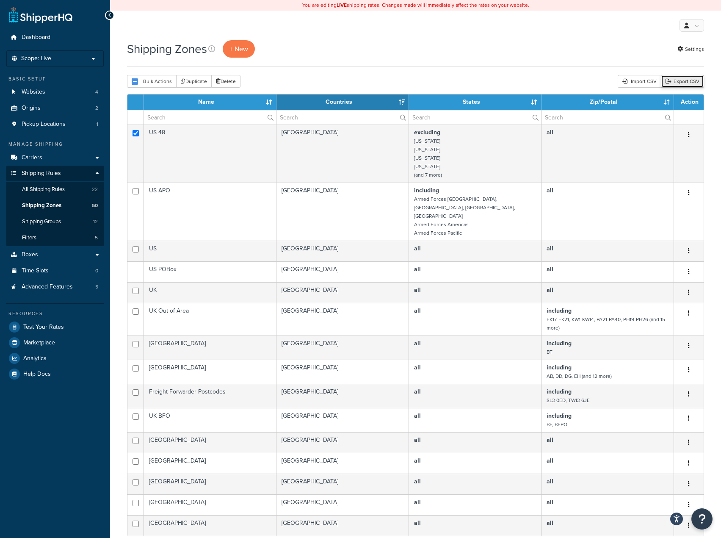
click at [690, 85] on link "Export CSV" at bounding box center [682, 81] width 43 height 13
click at [39, 160] on span "Carriers" at bounding box center [32, 157] width 21 height 7
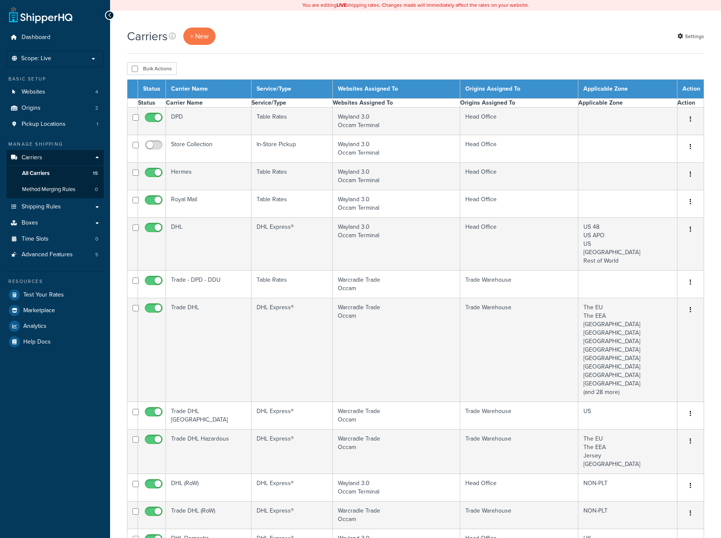
select select "15"
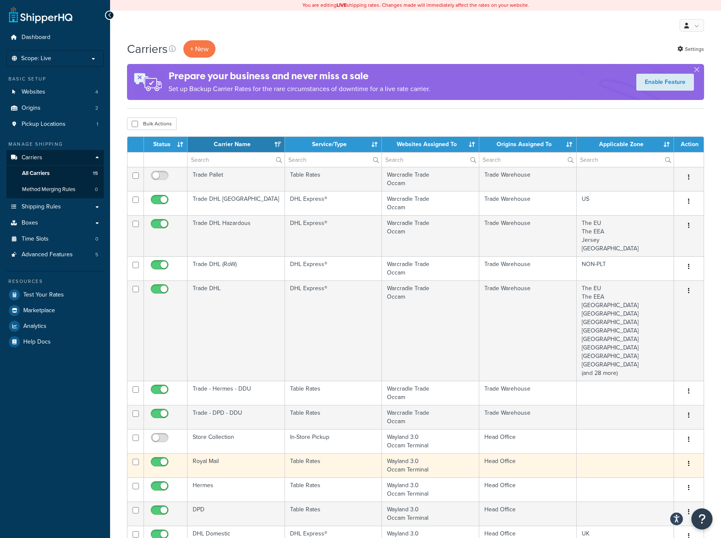
click at [227, 470] on td "Royal Mail" at bounding box center [236, 465] width 97 height 24
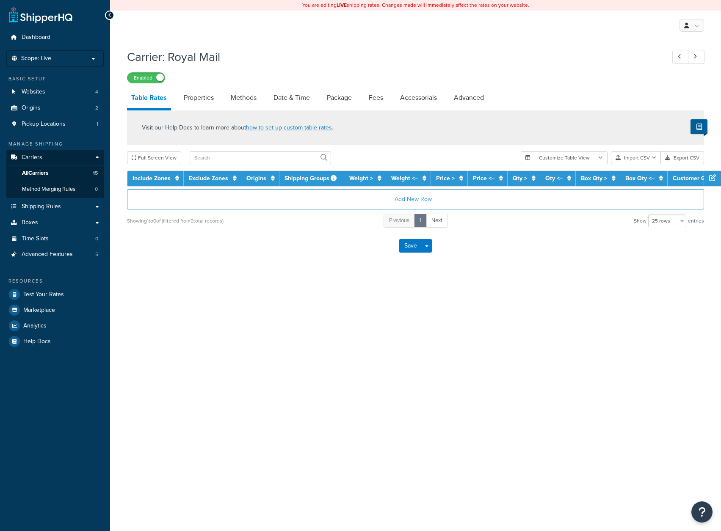
select select "25"
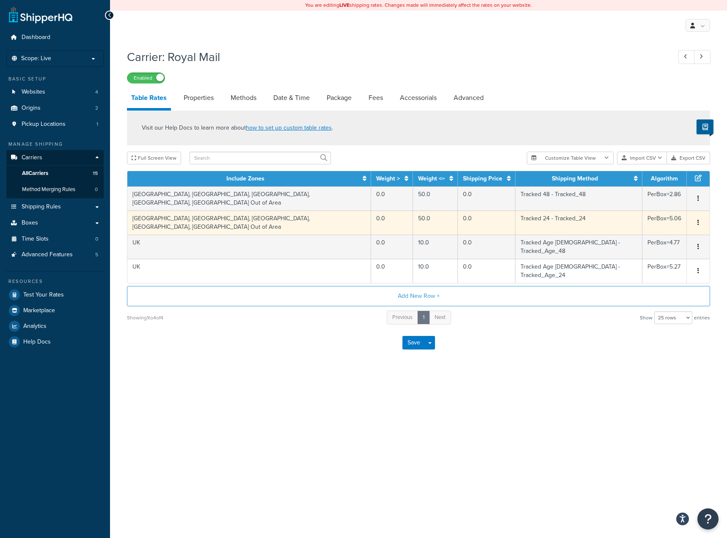
click at [218, 217] on td "[GEOGRAPHIC_DATA], [GEOGRAPHIC_DATA], [GEOGRAPHIC_DATA], [GEOGRAPHIC_DATA], [GE…" at bounding box center [249, 222] width 244 height 24
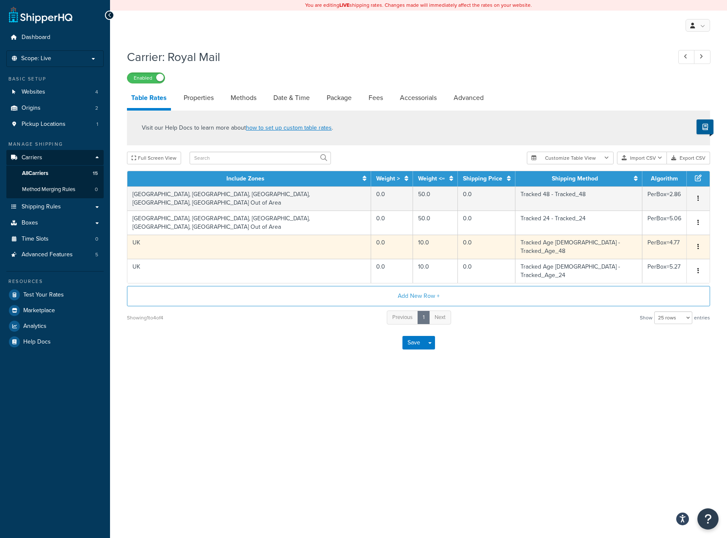
select select "135385"
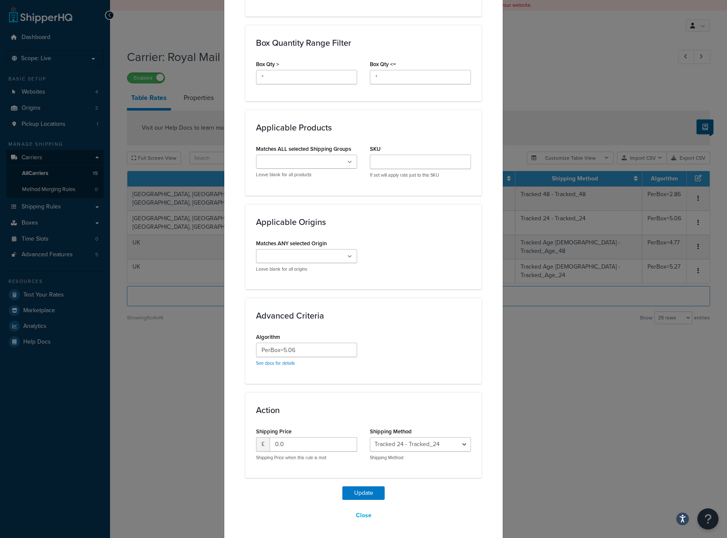
scroll to position [484, 0]
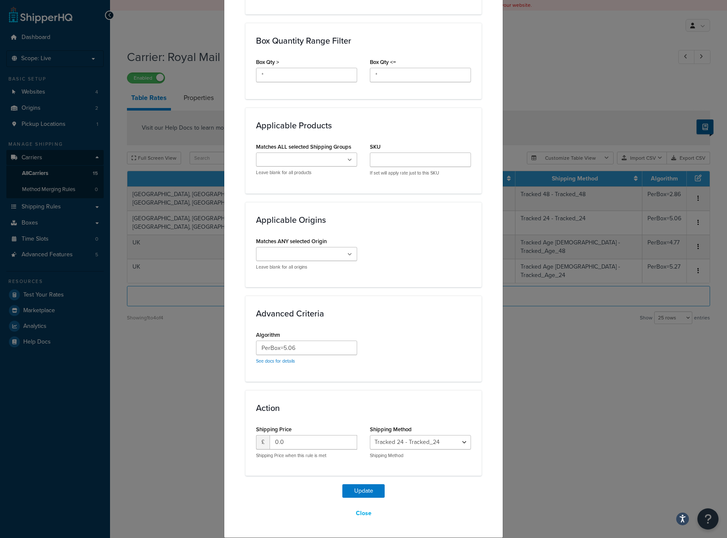
click at [636, 284] on div "Update Table Rate Applicable Zones See examples and learn more about how includ…" at bounding box center [363, 269] width 727 height 538
click at [357, 512] on button "Close" at bounding box center [364, 513] width 27 height 14
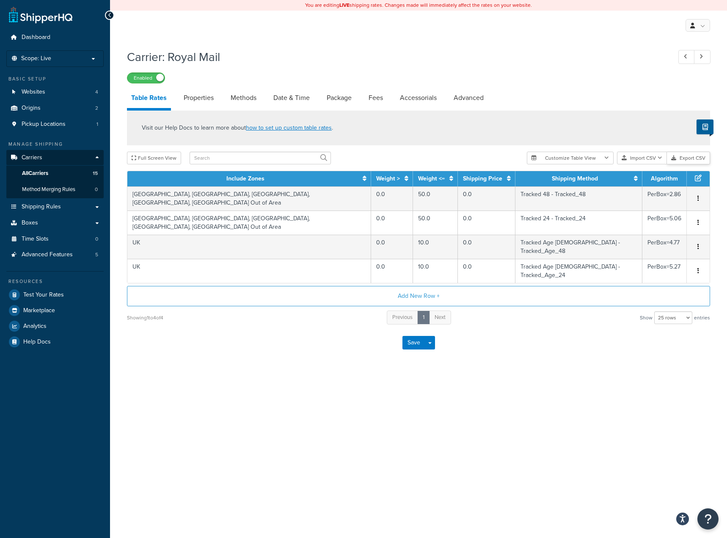
click at [694, 163] on button "Export CSV" at bounding box center [688, 158] width 43 height 13
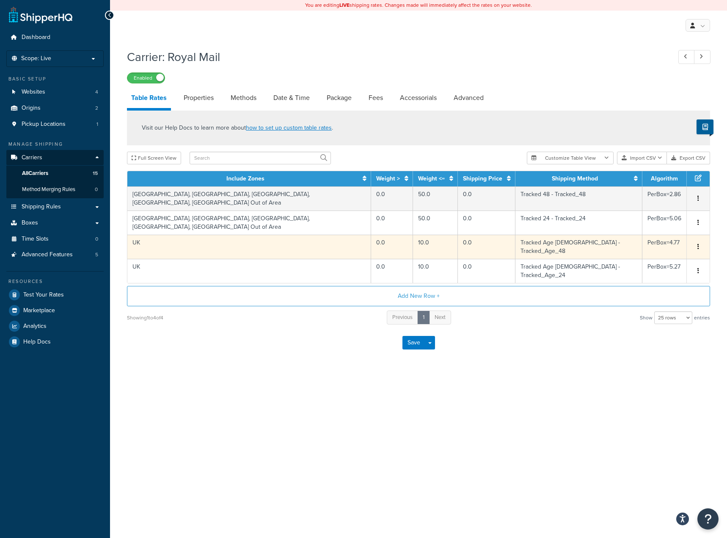
click at [243, 235] on td "UK" at bounding box center [249, 247] width 244 height 24
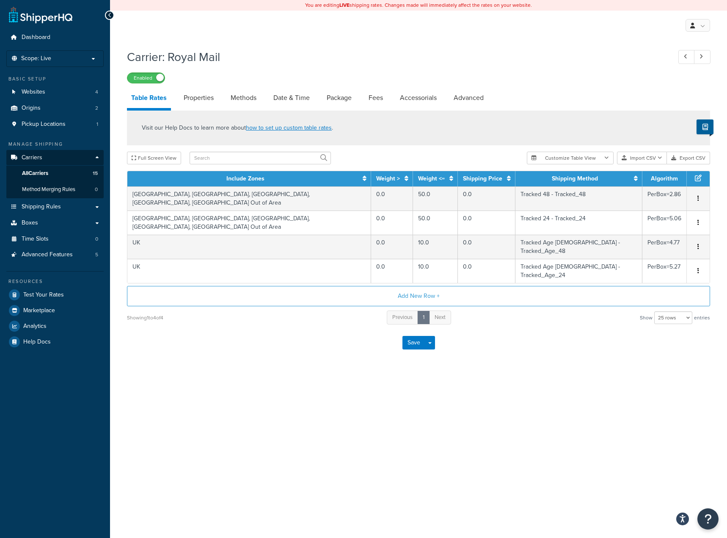
select select "165336"
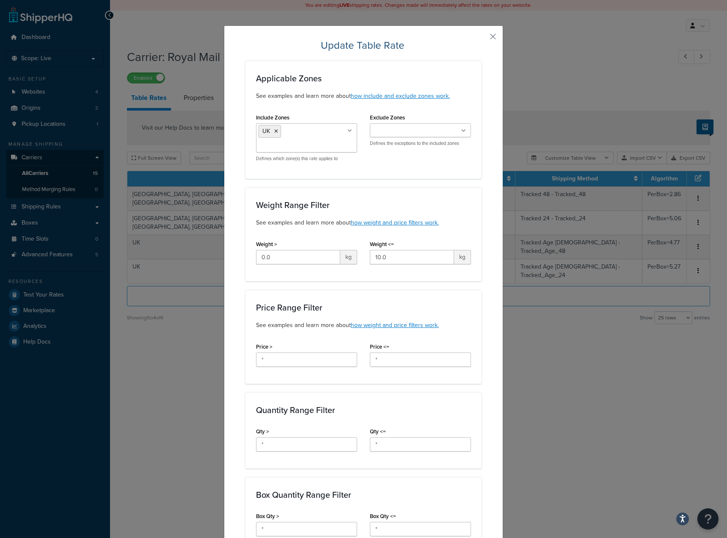
click at [316, 130] on ul "UK" at bounding box center [306, 137] width 101 height 29
click at [341, 101] on div "Applicable Zones See examples and learn more about how include and exclude zone…" at bounding box center [364, 120] width 236 height 118
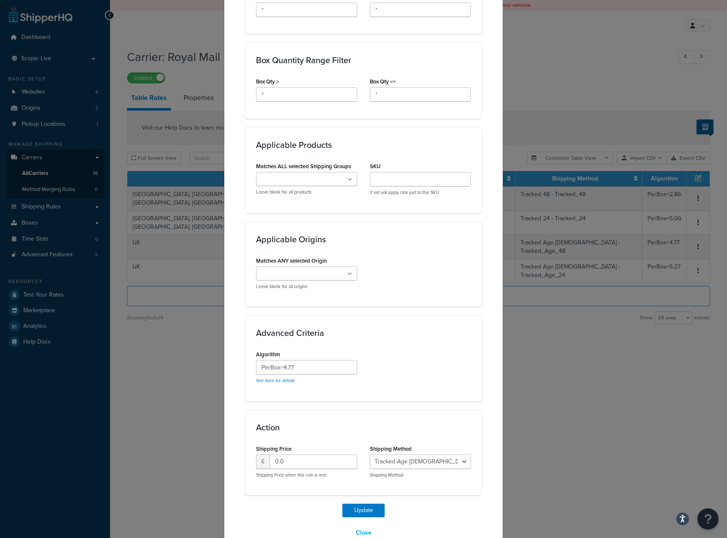
scroll to position [454, 0]
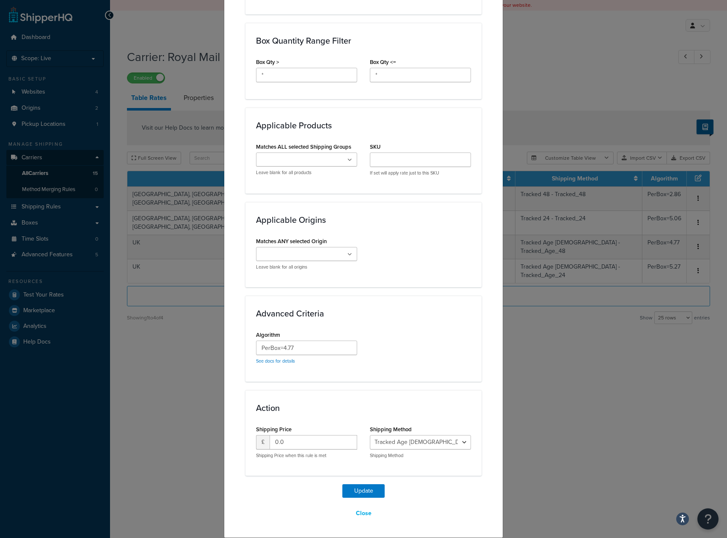
click at [647, 346] on div "Update Table Rate Applicable Zones See examples and learn more about how includ…" at bounding box center [363, 269] width 727 height 538
click at [357, 516] on button "Close" at bounding box center [364, 513] width 27 height 14
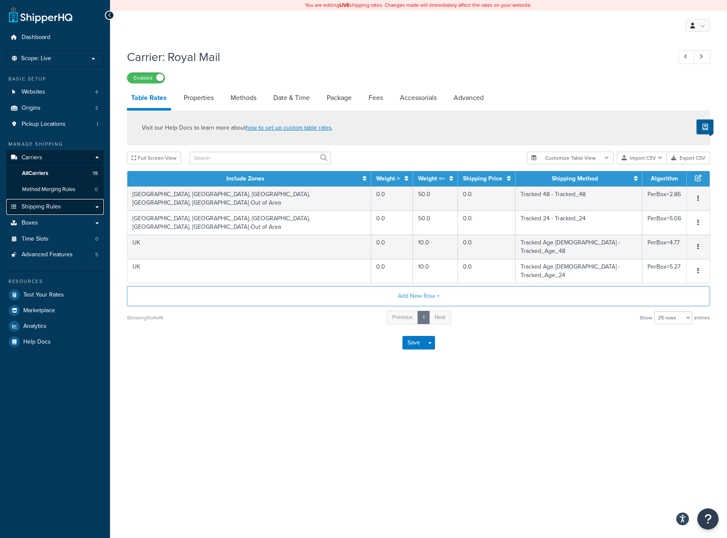
click at [60, 204] on span "Shipping Rules" at bounding box center [41, 206] width 39 height 7
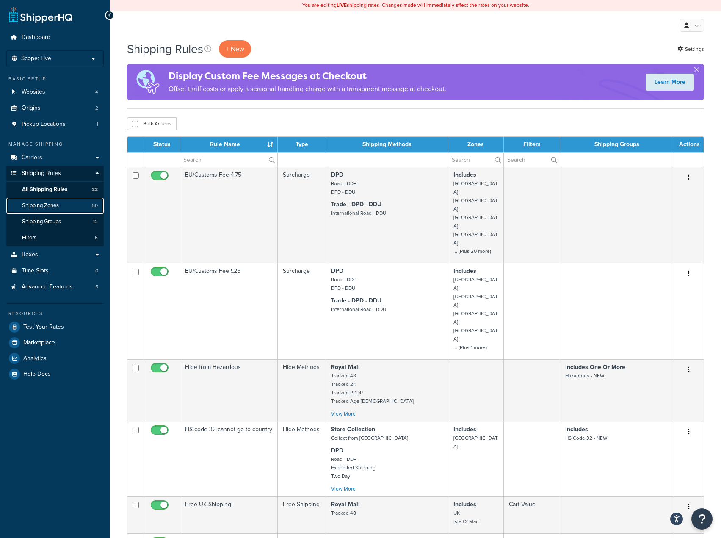
click at [76, 208] on link "Shipping Zones 50" at bounding box center [54, 206] width 97 height 16
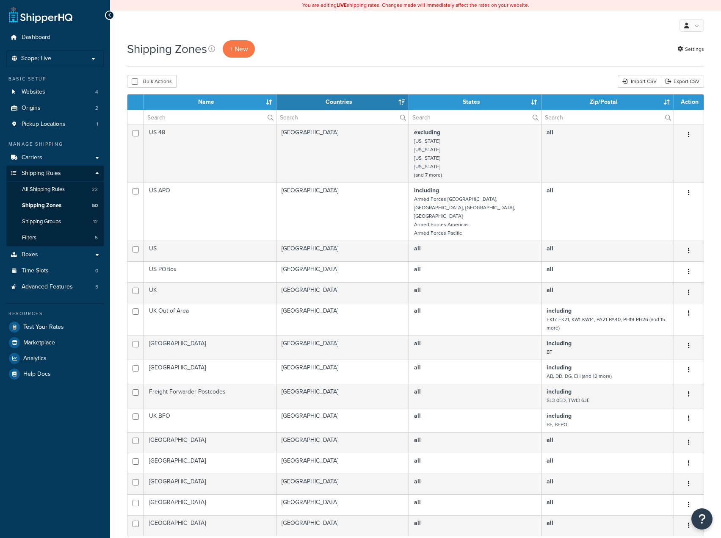
select select "15"
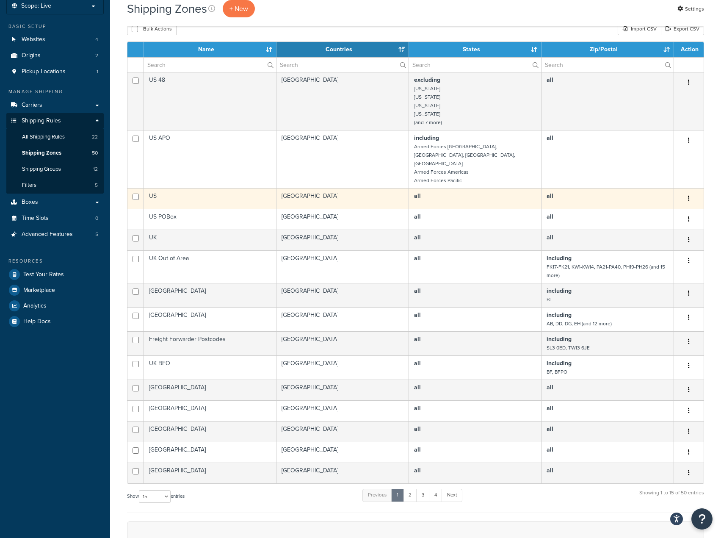
scroll to position [196, 0]
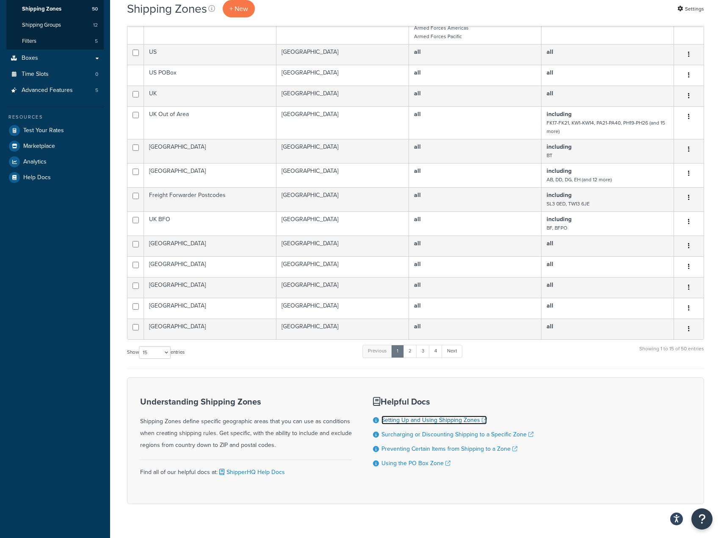
click at [384, 415] on link "Setting Up and Using Shipping Zones" at bounding box center [434, 419] width 105 height 9
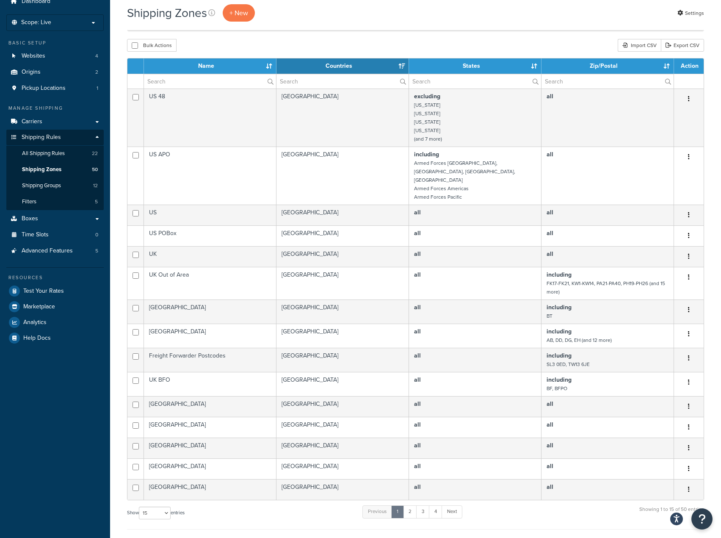
scroll to position [85, 0]
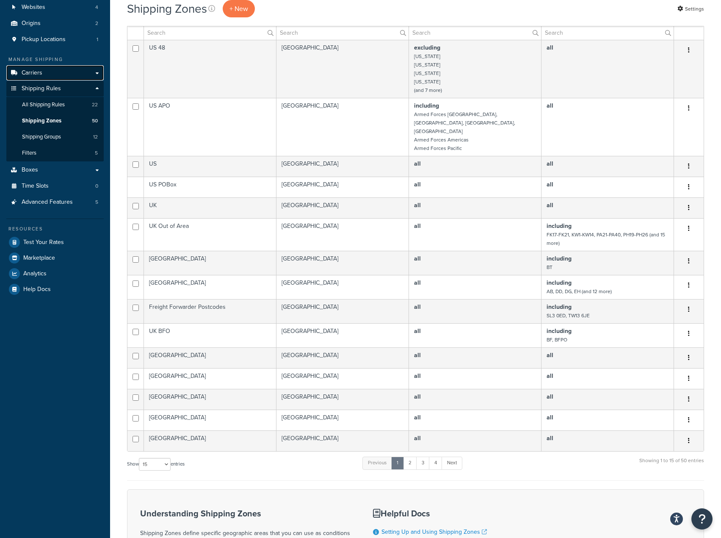
click at [58, 71] on link "Carriers" at bounding box center [54, 73] width 97 height 16
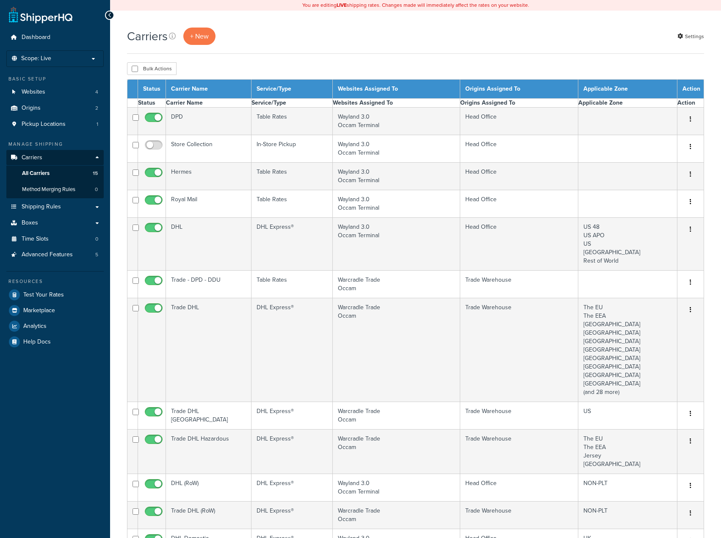
select select "15"
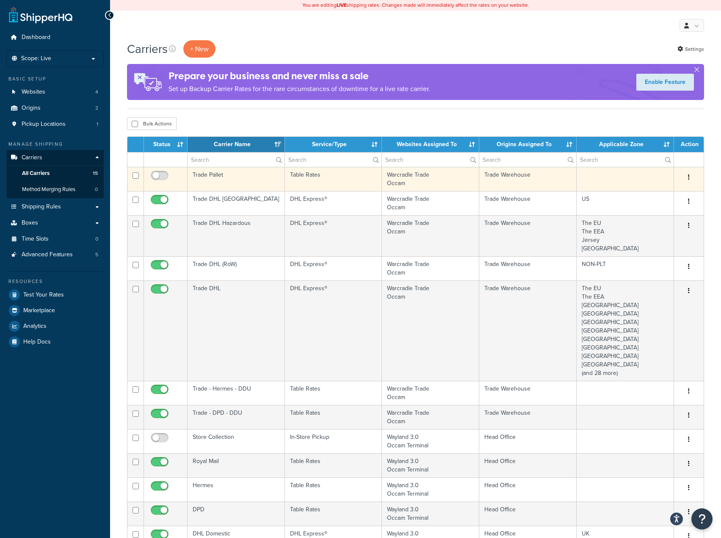
click at [206, 176] on td "Trade Pallet" at bounding box center [236, 179] width 97 height 24
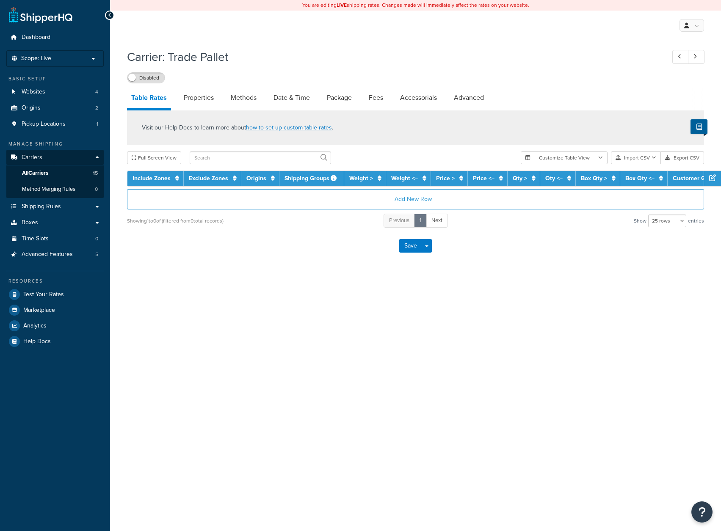
select select "25"
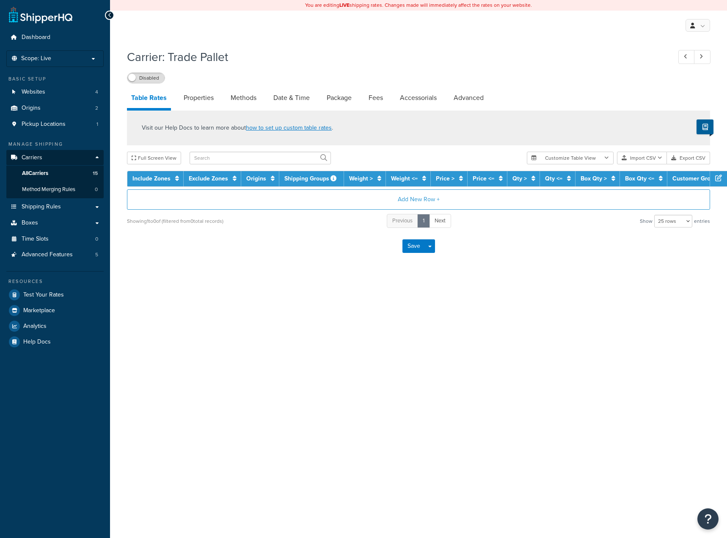
click at [238, 91] on link "Methods" at bounding box center [244, 98] width 34 height 20
select select "25"
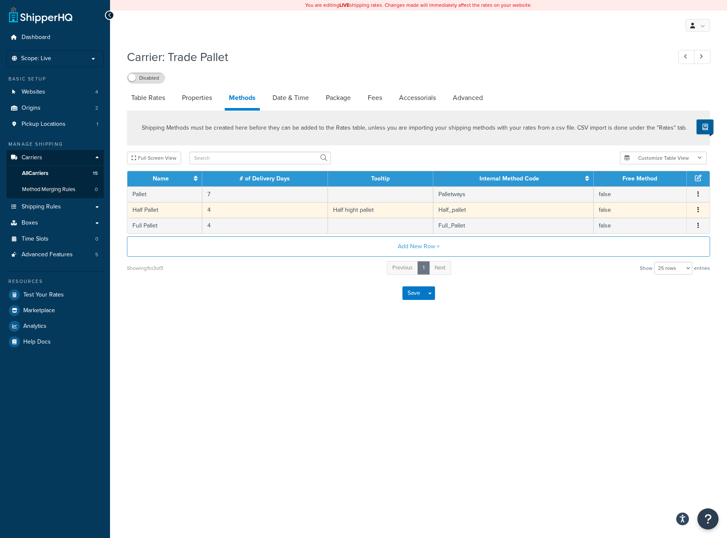
click at [384, 210] on td "Half hight pallet" at bounding box center [380, 210] width 105 height 16
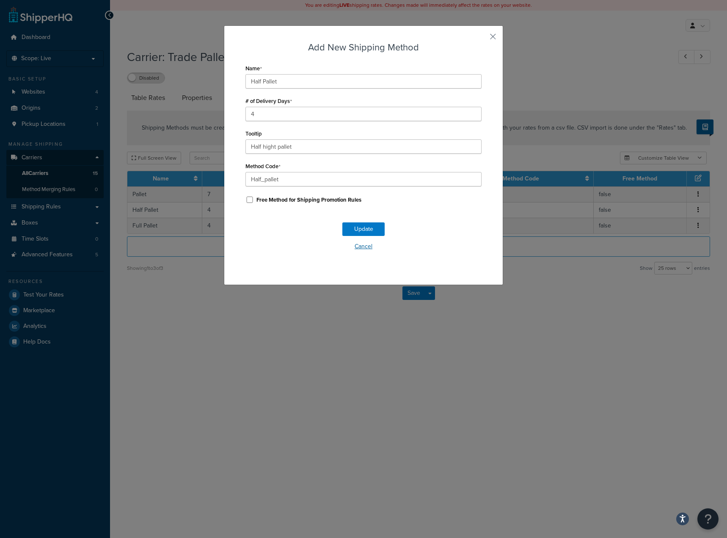
click at [370, 241] on button "Cancel" at bounding box center [364, 246] width 236 height 13
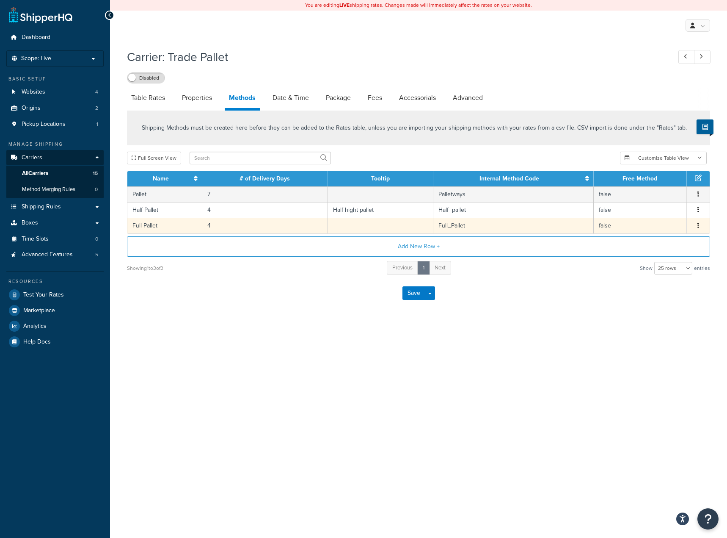
click at [375, 228] on td at bounding box center [380, 226] width 105 height 16
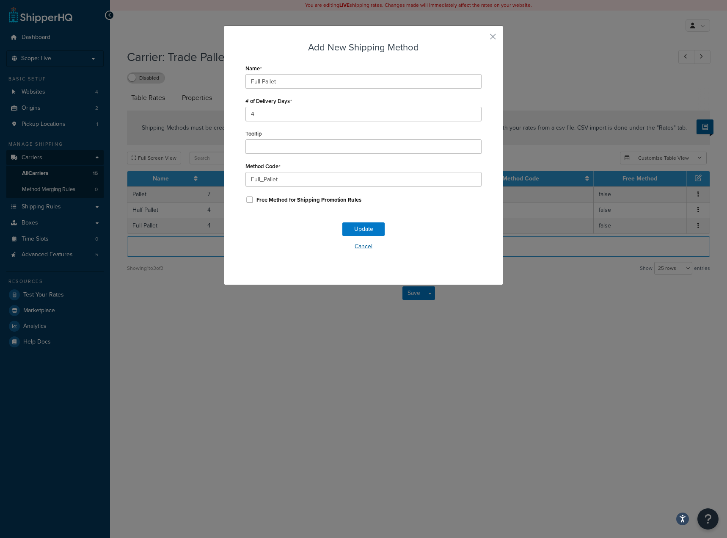
click at [353, 247] on button "Cancel" at bounding box center [364, 246] width 236 height 13
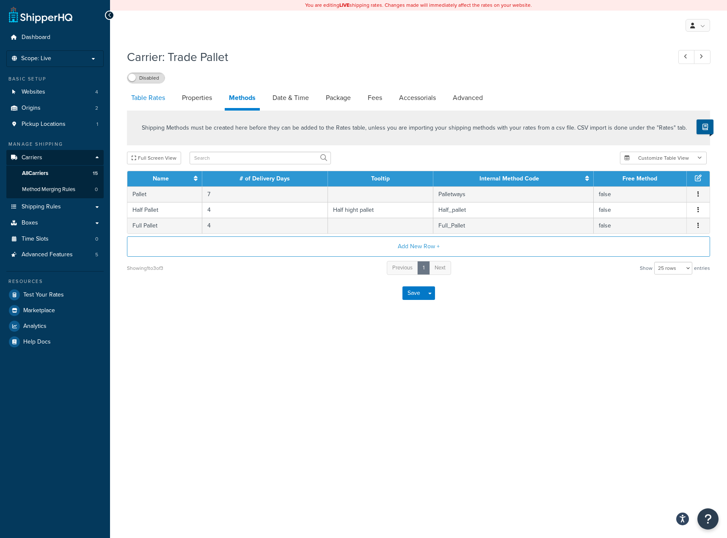
click at [147, 101] on link "Table Rates" at bounding box center [148, 98] width 42 height 20
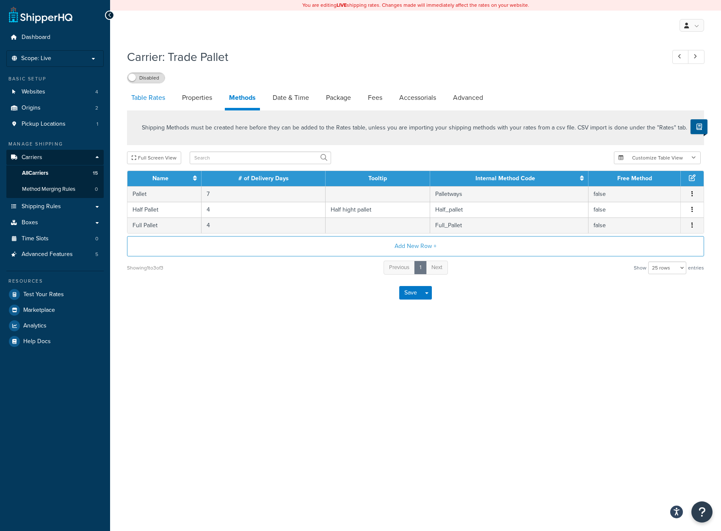
select select "25"
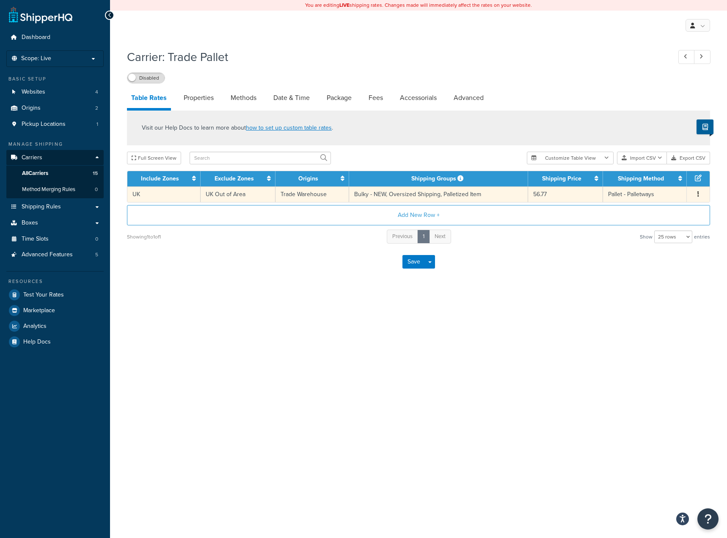
click at [276, 190] on td "Trade Warehouse" at bounding box center [313, 194] width 74 height 16
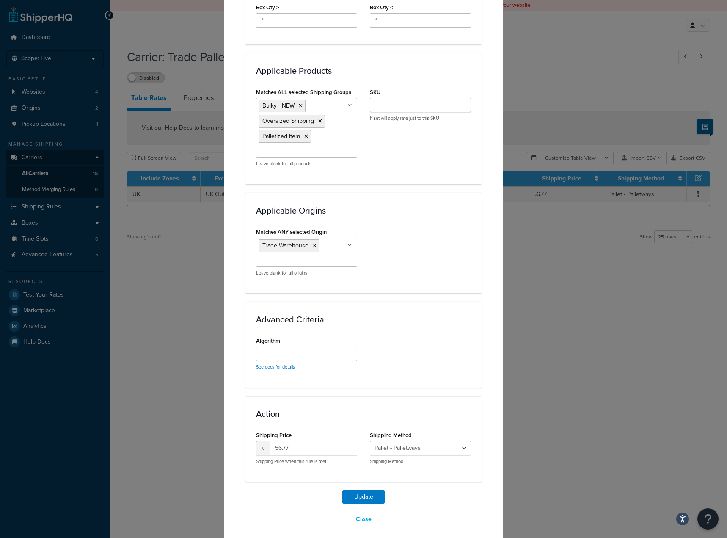
scroll to position [514, 0]
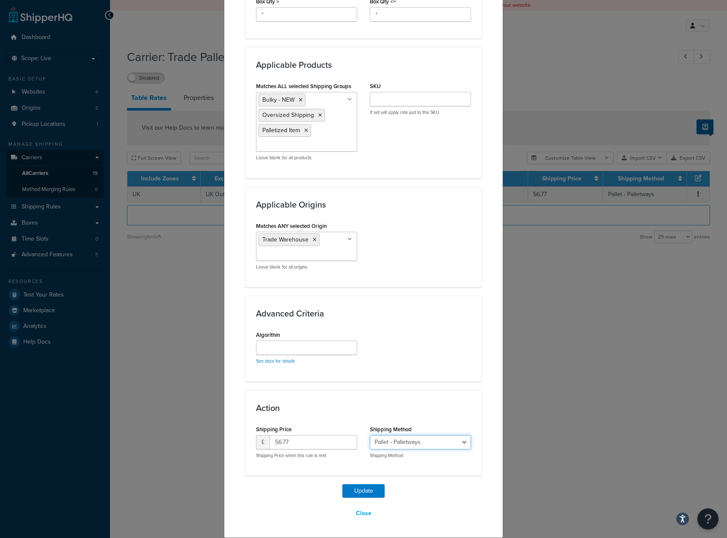
click at [410, 439] on select "Pallet - Palletways Half Pallet - Half_pallet Full Pallet - Full_Pallet" at bounding box center [420, 442] width 101 height 14
click at [410, 437] on select "Pallet - Palletways Half Pallet - Half_pallet Full Pallet - Full_Pallet" at bounding box center [420, 442] width 101 height 14
click at [409, 362] on div "Algorithm See docs for details" at bounding box center [364, 350] width 228 height 42
click at [353, 508] on button "Close" at bounding box center [364, 513] width 27 height 14
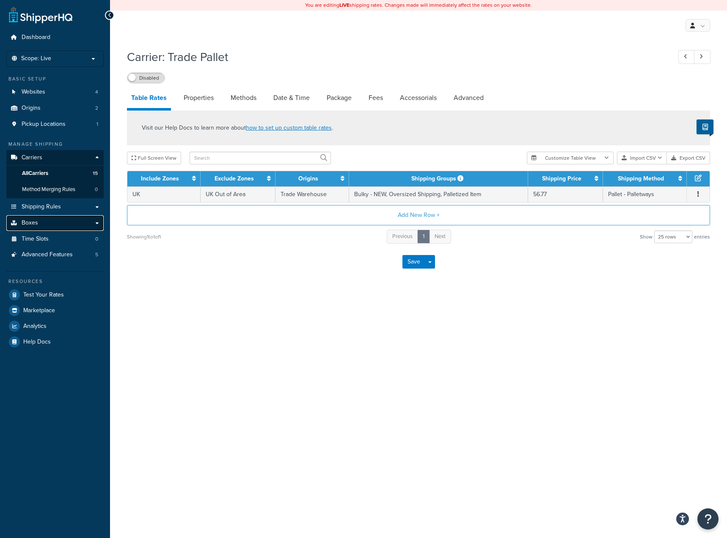
click at [44, 225] on link "Boxes" at bounding box center [54, 223] width 97 height 16
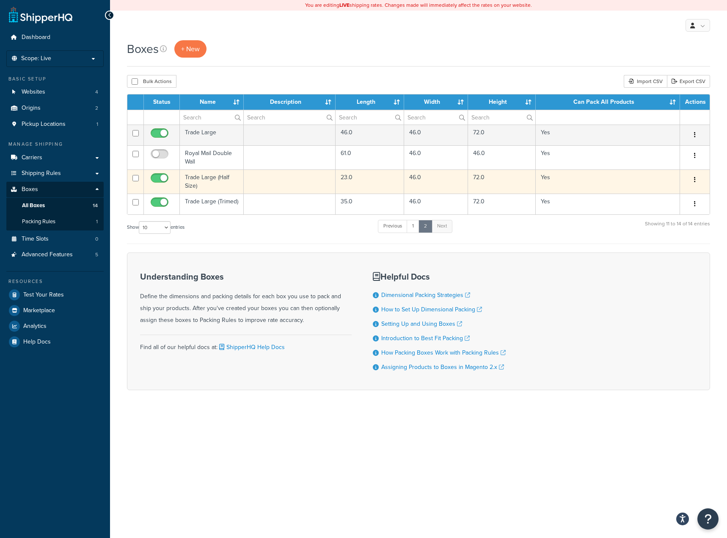
click at [359, 188] on td "23.0" at bounding box center [370, 181] width 69 height 24
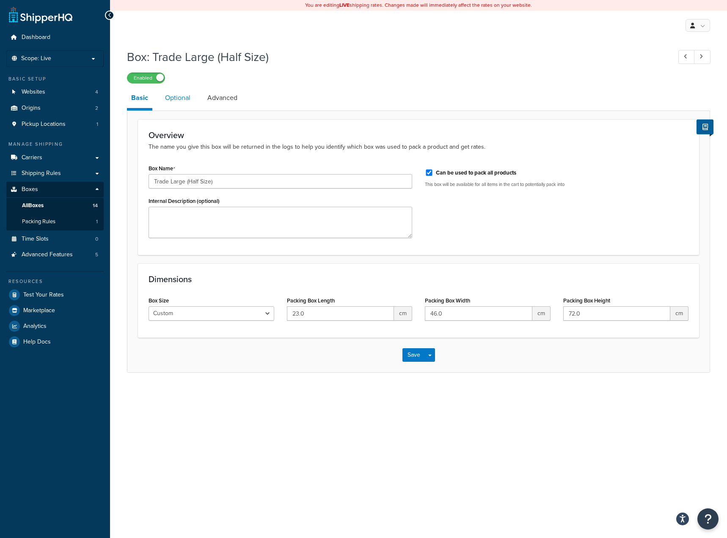
click at [194, 102] on link "Optional" at bounding box center [178, 98] width 34 height 20
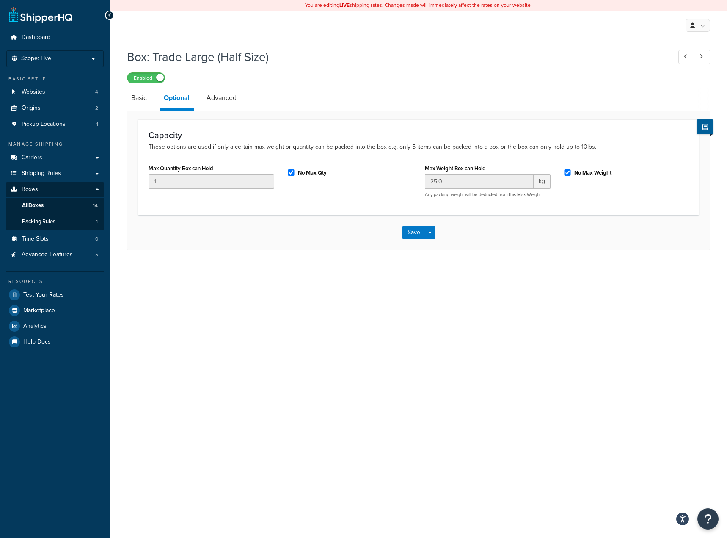
drag, startPoint x: 206, startPoint y: 99, endPoint x: 196, endPoint y: 102, distance: 10.2
click at [206, 99] on link "Advanced" at bounding box center [221, 98] width 39 height 20
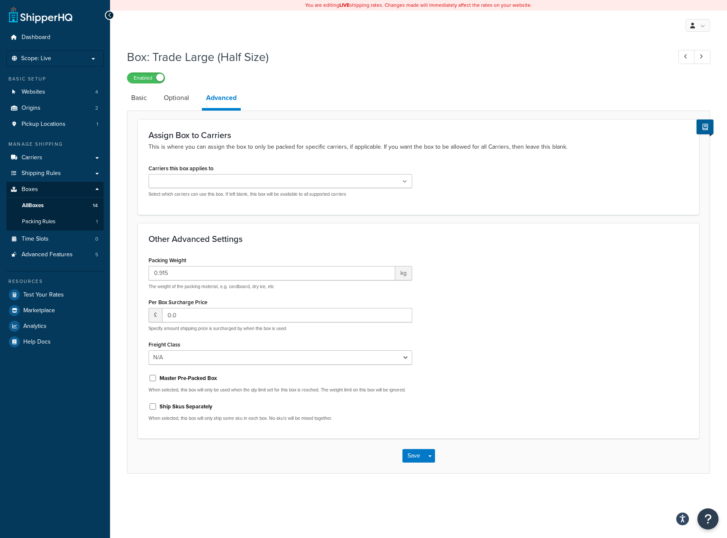
click at [253, 177] on ul at bounding box center [281, 181] width 264 height 14
click at [347, 55] on h1 "Box: Trade Large (Half Size)" at bounding box center [395, 57] width 536 height 17
click at [67, 173] on link "Shipping Rules" at bounding box center [54, 174] width 97 height 16
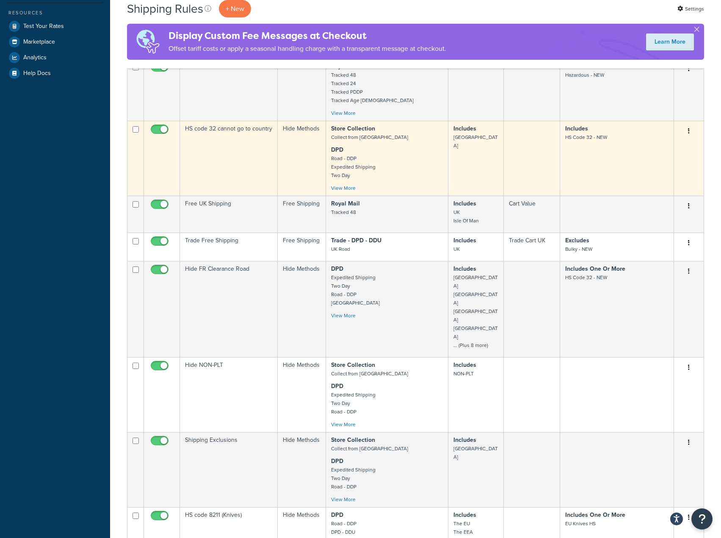
scroll to position [381, 0]
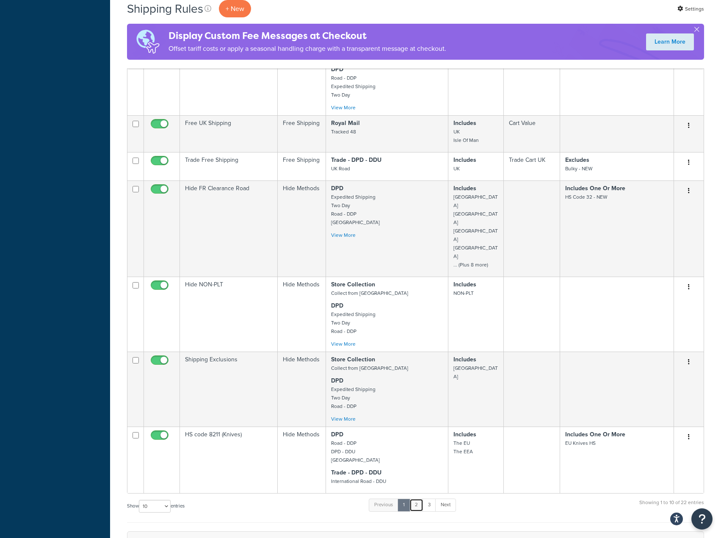
click at [418, 498] on link "2" at bounding box center [416, 504] width 14 height 13
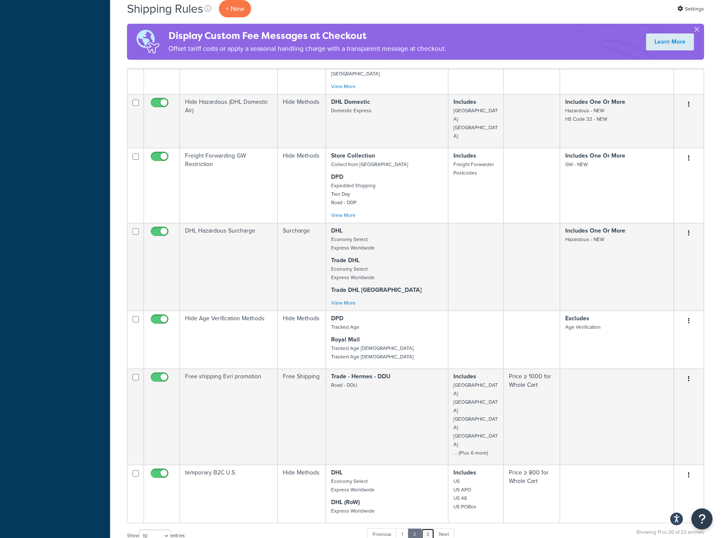
click at [434, 528] on link "3" at bounding box center [428, 534] width 14 height 13
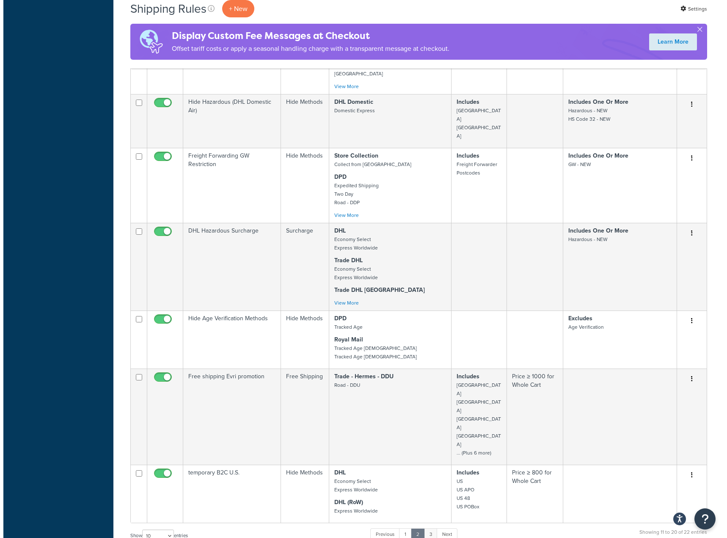
scroll to position [0, 0]
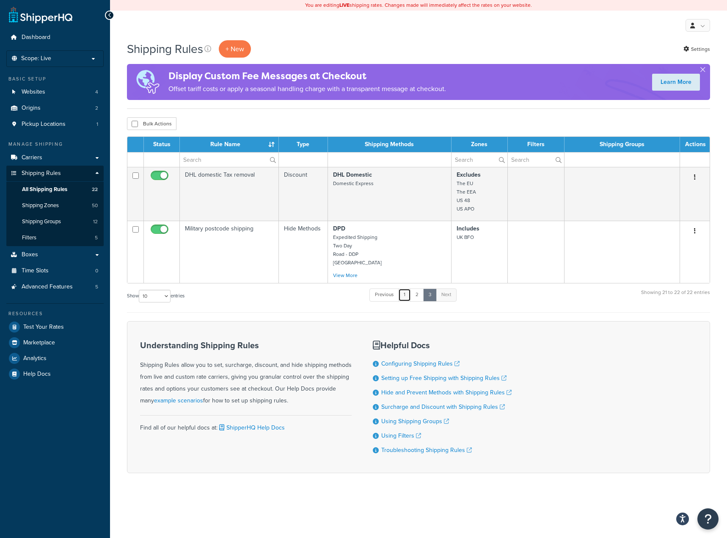
click at [409, 292] on link "1" at bounding box center [404, 294] width 13 height 13
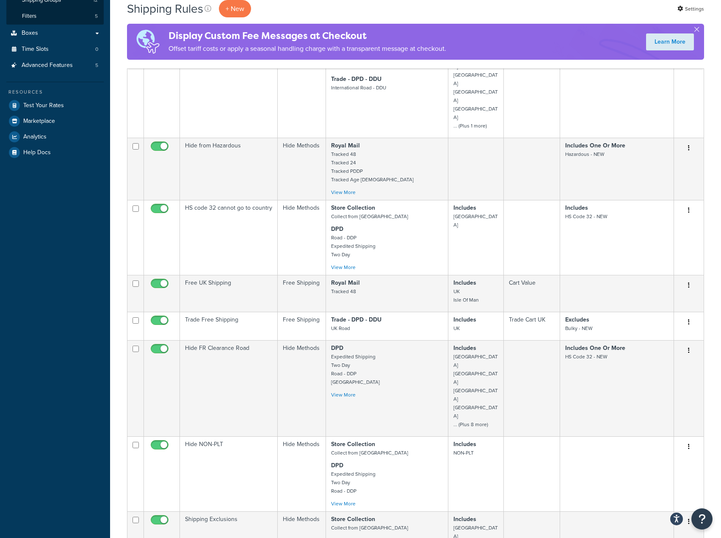
scroll to position [52, 0]
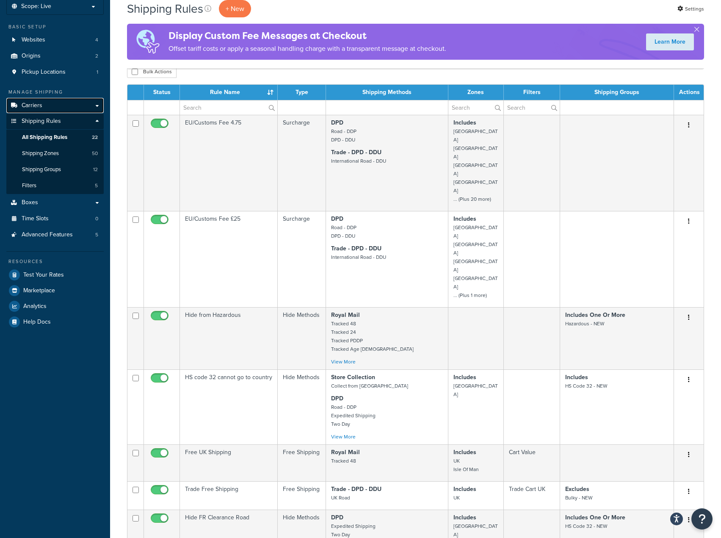
click at [50, 102] on link "Carriers" at bounding box center [54, 106] width 97 height 16
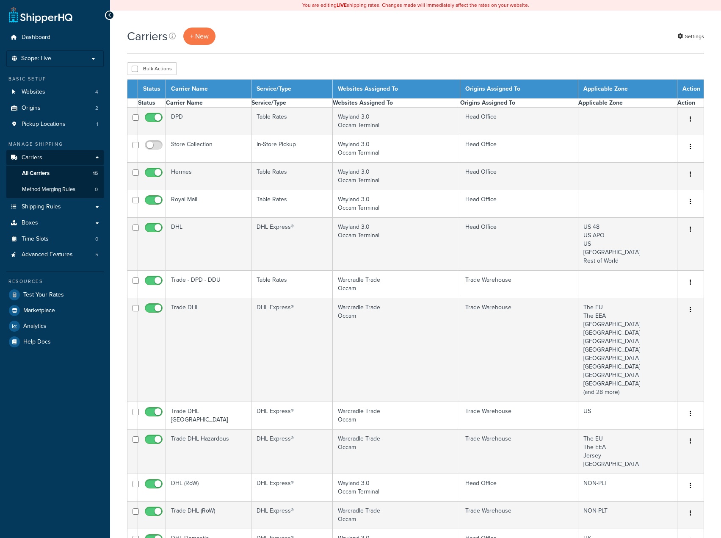
select select "15"
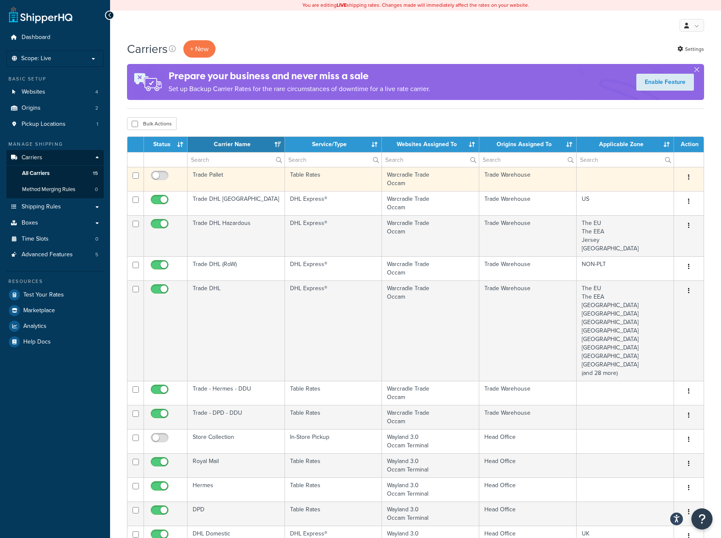
click at [318, 174] on td "Table Rates" at bounding box center [333, 179] width 97 height 24
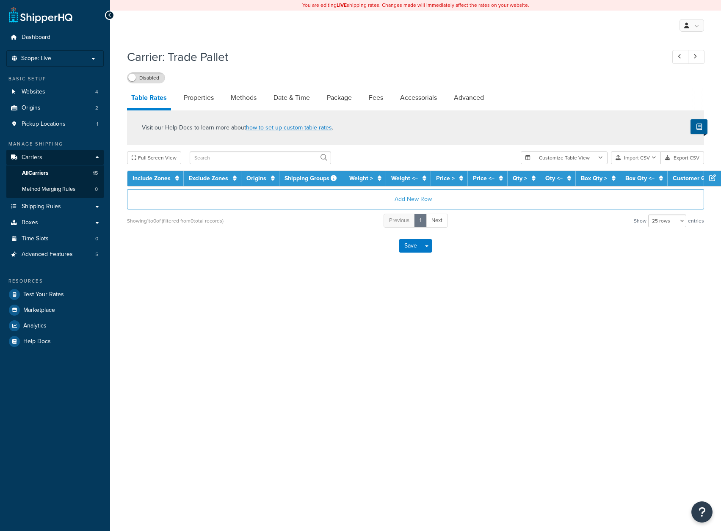
select select "25"
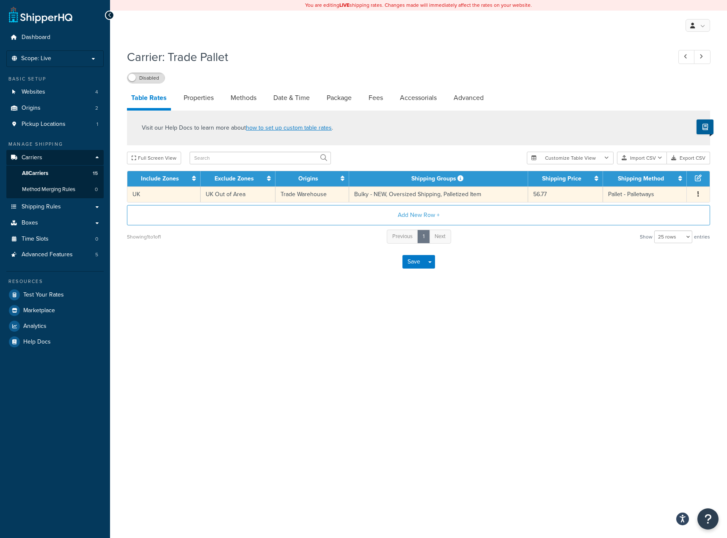
click at [404, 190] on td "Bulky - NEW, Oversized Shipping, Palletized Item" at bounding box center [438, 194] width 179 height 16
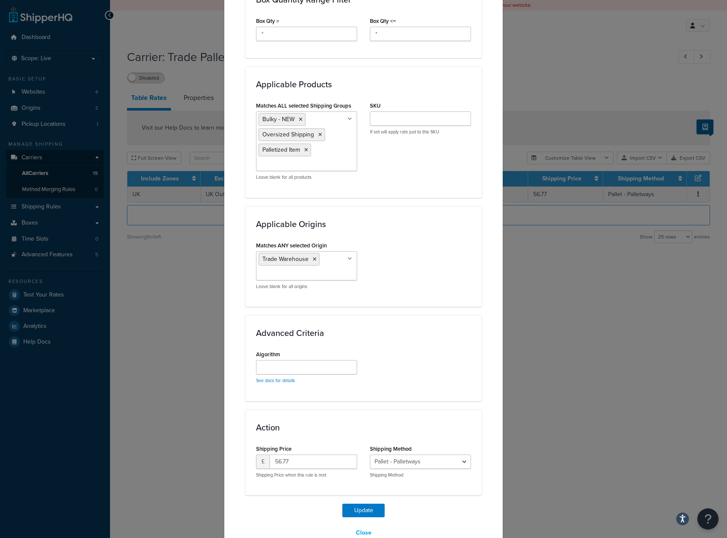
scroll to position [514, 0]
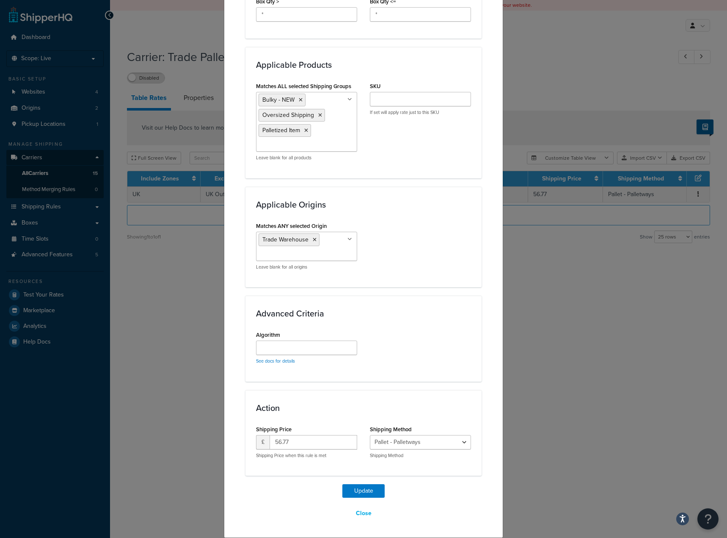
click at [165, 317] on div "Update Table Rate Applicable Zones See examples and learn more about how includ…" at bounding box center [363, 269] width 727 height 538
click at [360, 512] on button "Close" at bounding box center [364, 513] width 27 height 14
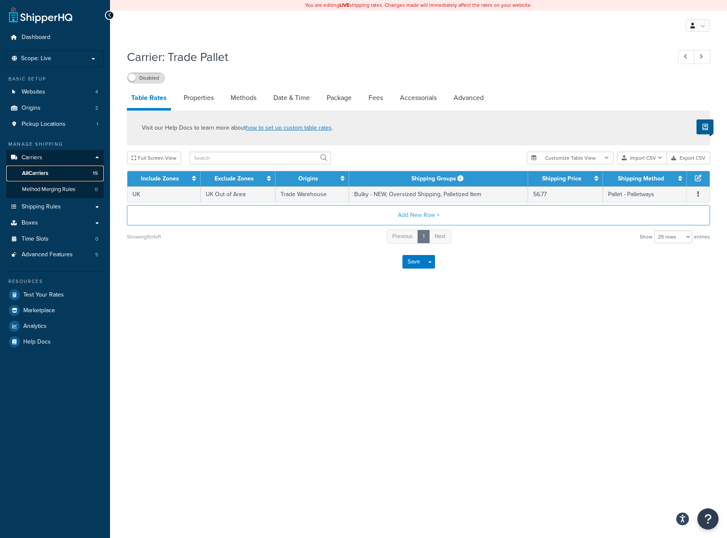
click at [54, 171] on link "All Carriers 15" at bounding box center [54, 174] width 97 height 16
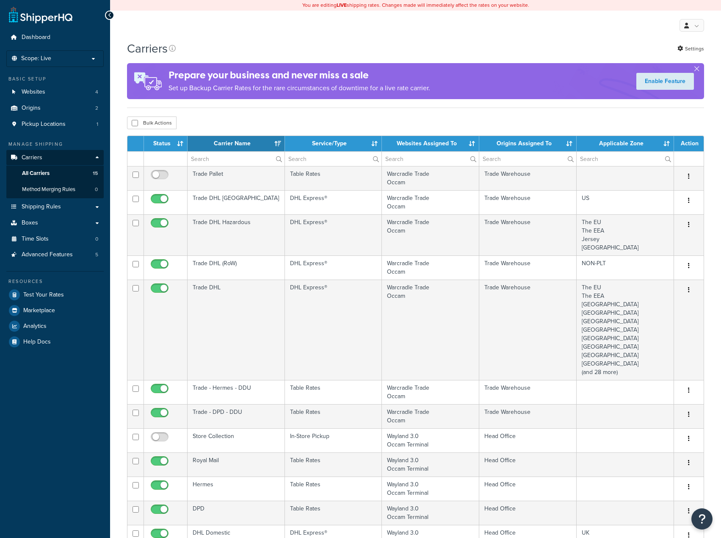
select select "15"
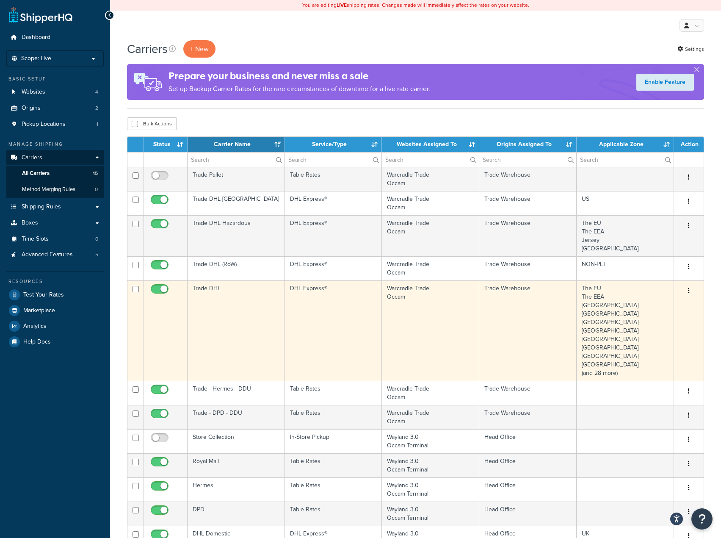
click at [215, 285] on td "Trade DHL" at bounding box center [236, 330] width 97 height 100
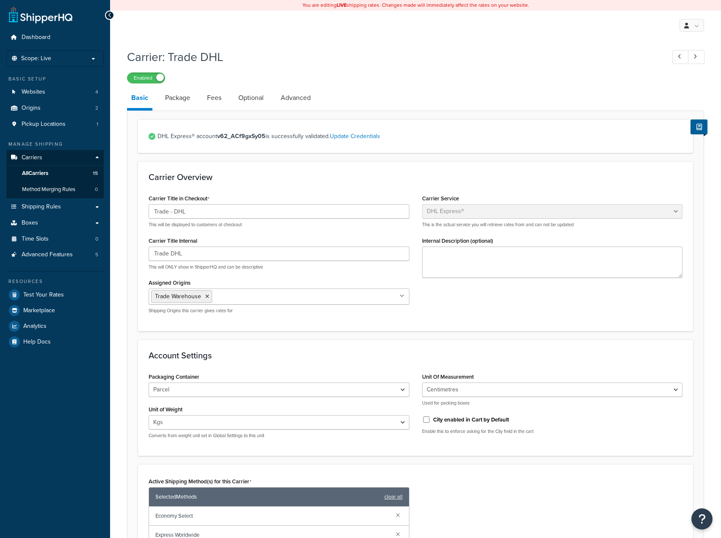
select select "dhl"
select select "kg"
select select "CM"
click at [59, 171] on link "All Carriers 15" at bounding box center [54, 174] width 97 height 16
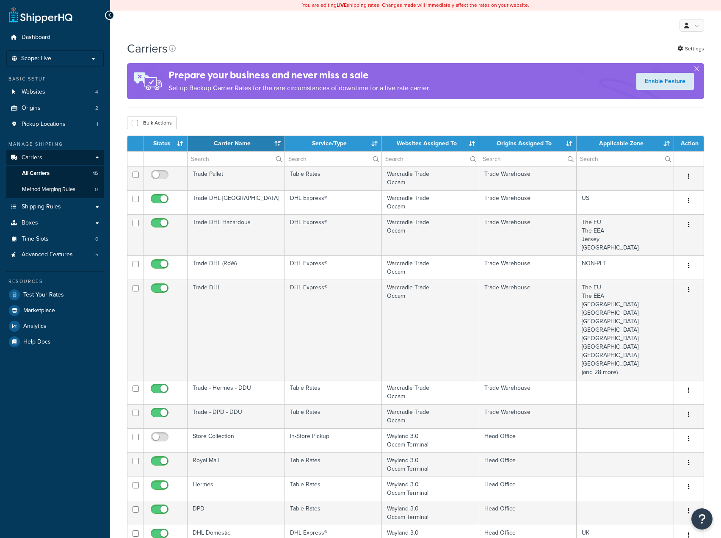
select select "15"
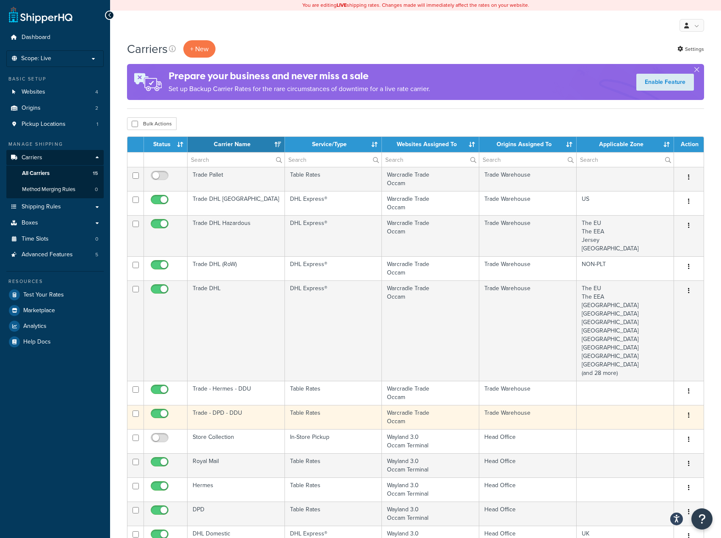
click at [221, 410] on td "Trade - DPD - DDU" at bounding box center [236, 417] width 97 height 24
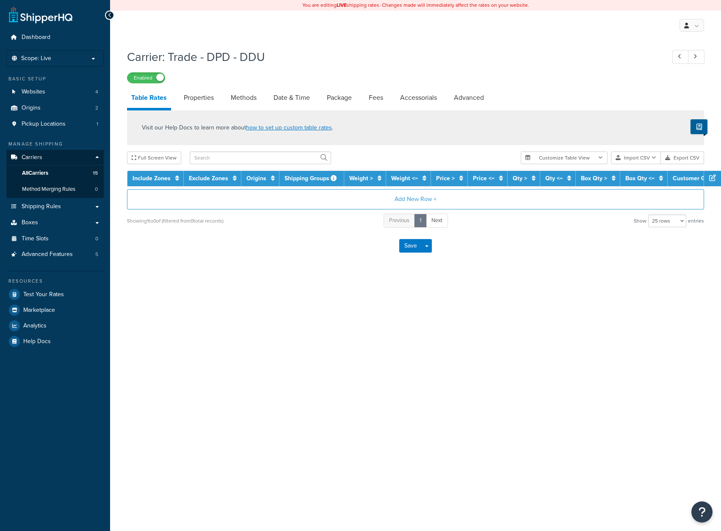
select select "25"
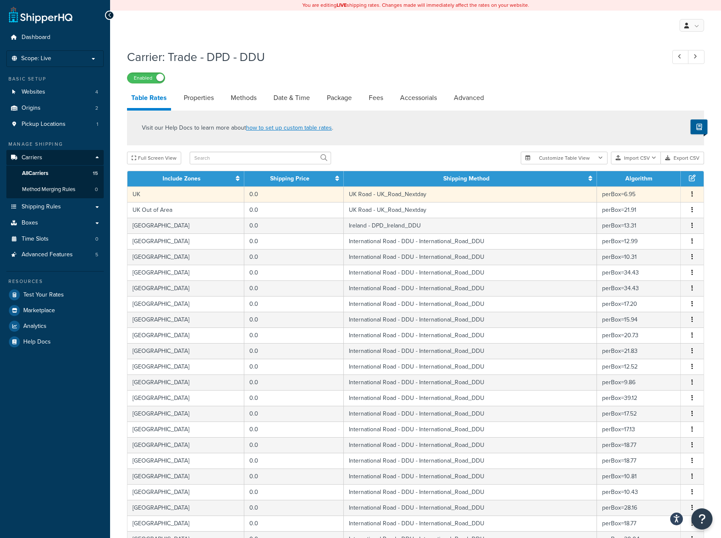
click at [149, 198] on td "UK" at bounding box center [185, 194] width 117 height 16
select select "137486"
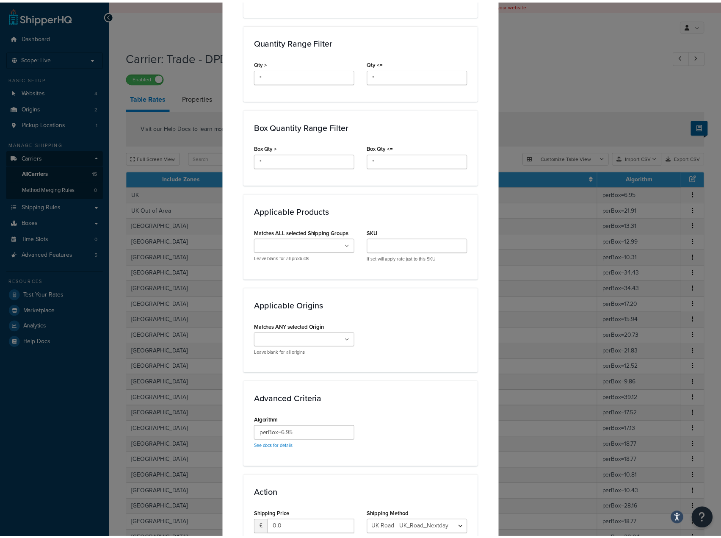
scroll to position [454, 0]
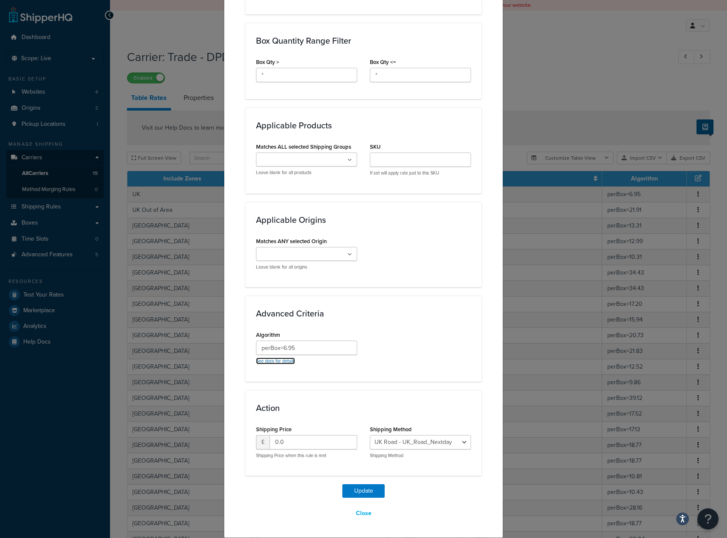
click at [274, 363] on link "See docs for details" at bounding box center [275, 360] width 39 height 7
click at [360, 512] on button "Close" at bounding box center [364, 513] width 27 height 14
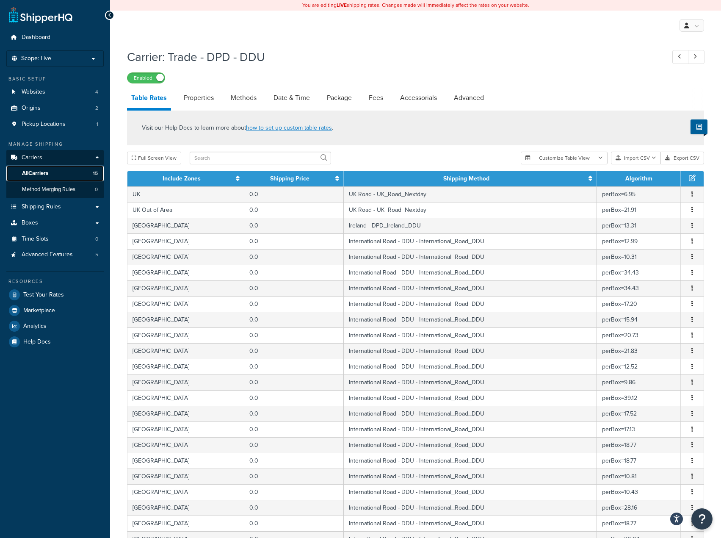
click at [57, 175] on link "All Carriers 15" at bounding box center [54, 174] width 97 height 16
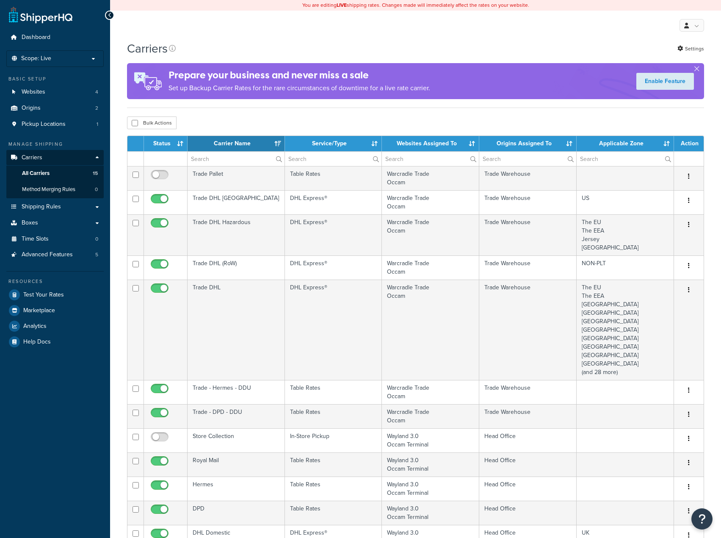
select select "15"
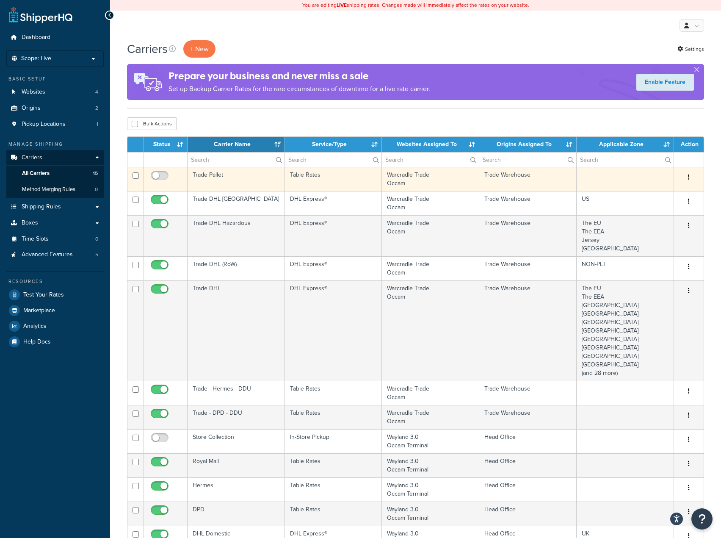
click at [207, 181] on td "Trade Pallet" at bounding box center [236, 179] width 97 height 24
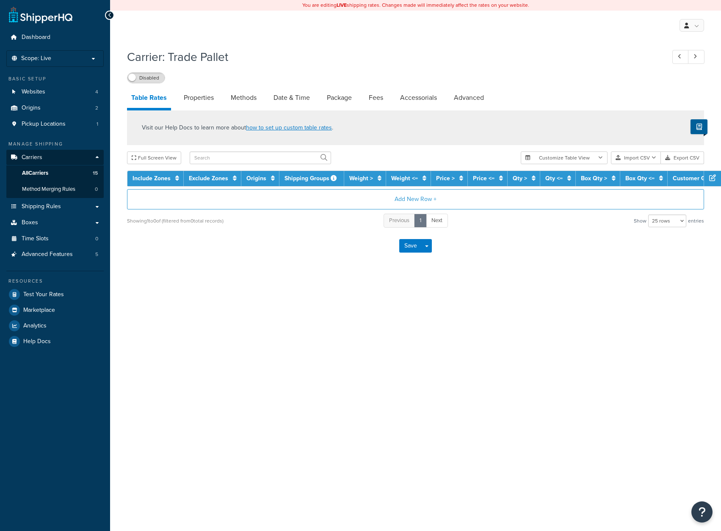
select select "25"
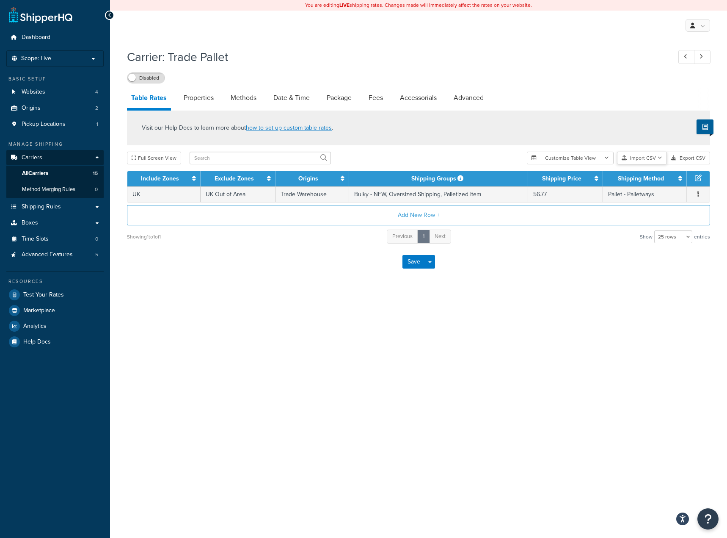
click at [638, 159] on button "Import CSV" at bounding box center [642, 158] width 50 height 13
click at [646, 164] on div "Customize Table View Show all columns Show selected columns Import CSV Import a…" at bounding box center [618, 158] width 183 height 13
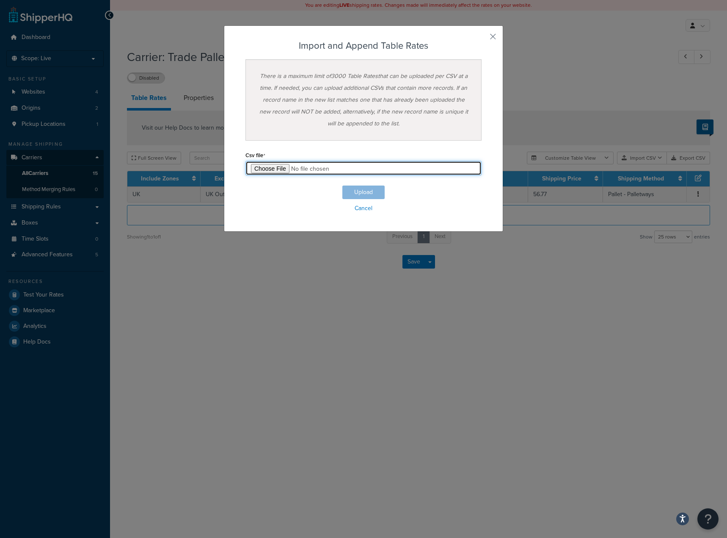
click at [265, 175] on input "file" at bounding box center [364, 168] width 236 height 14
type input "C:\fakepath\Table Rate Export-2025-08-12 0914.csv"
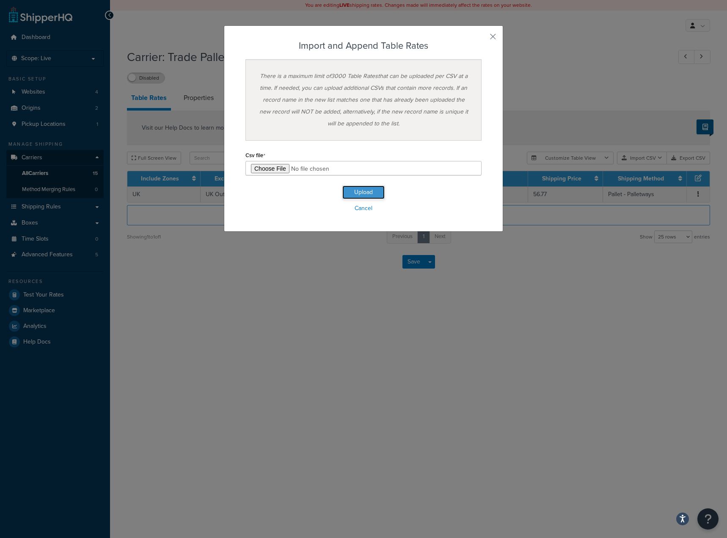
click at [373, 187] on button "Upload" at bounding box center [364, 192] width 42 height 14
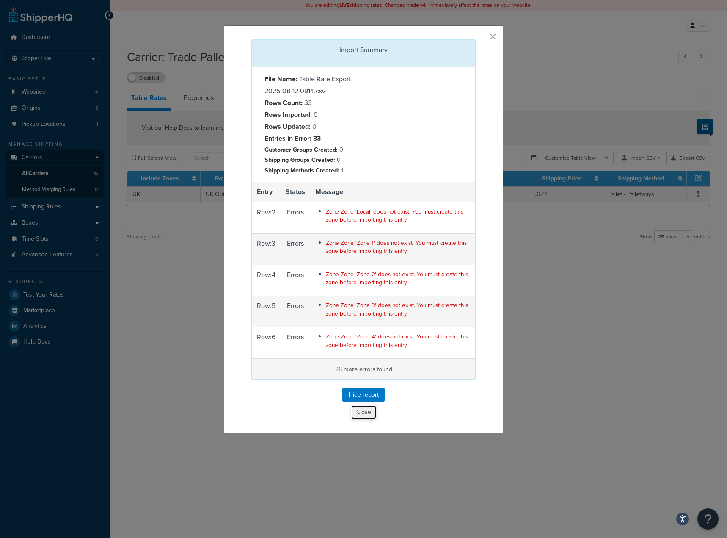
click at [362, 405] on button "Close" at bounding box center [364, 412] width 26 height 14
